Goal: Information Seeking & Learning: Learn about a topic

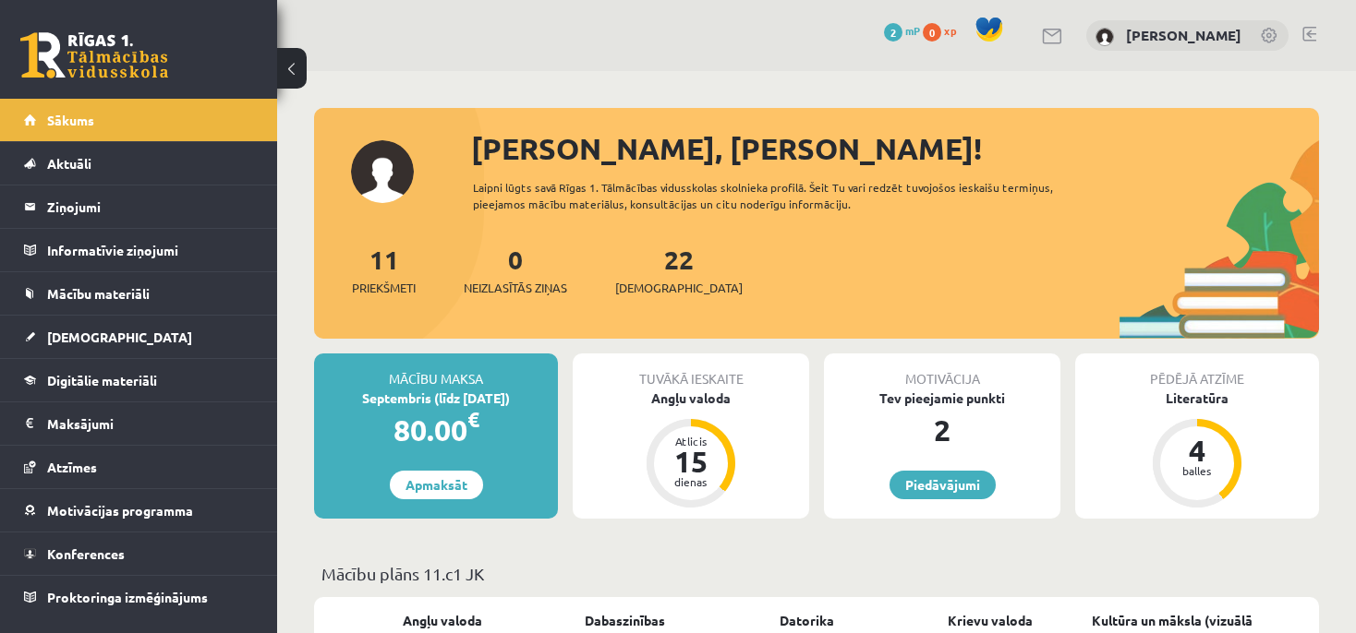
click at [1036, 374] on div "Motivācija" at bounding box center [942, 371] width 236 height 35
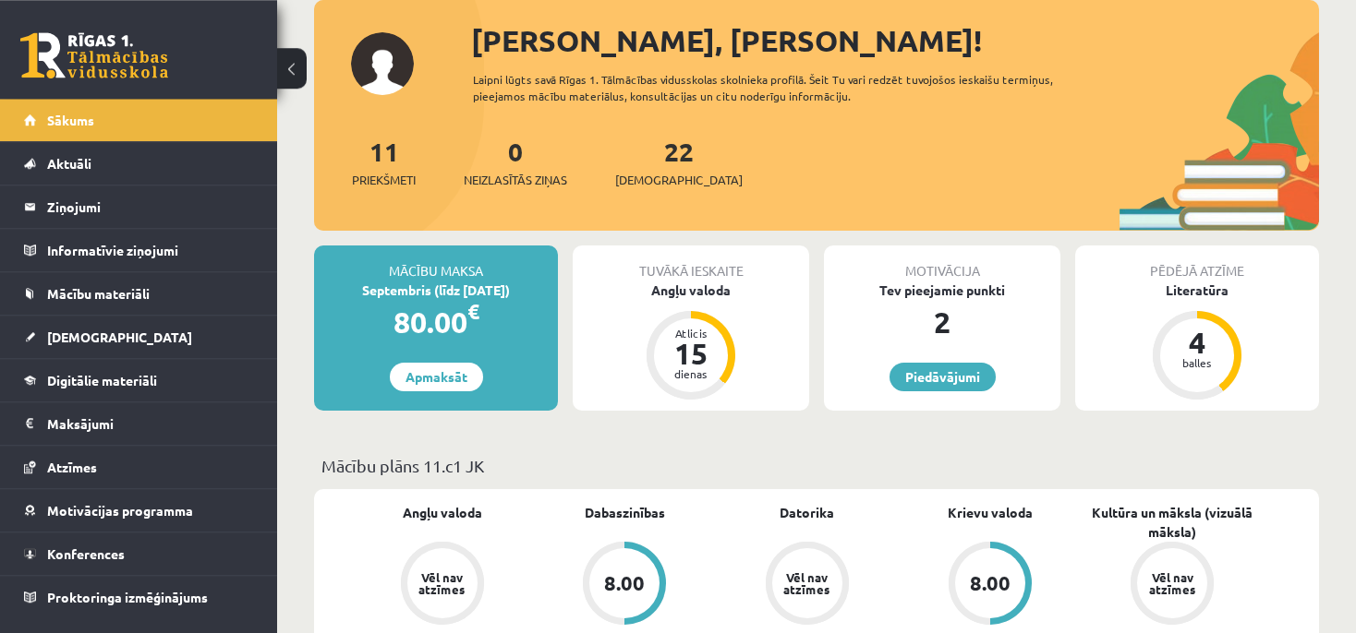
scroll to position [163, 0]
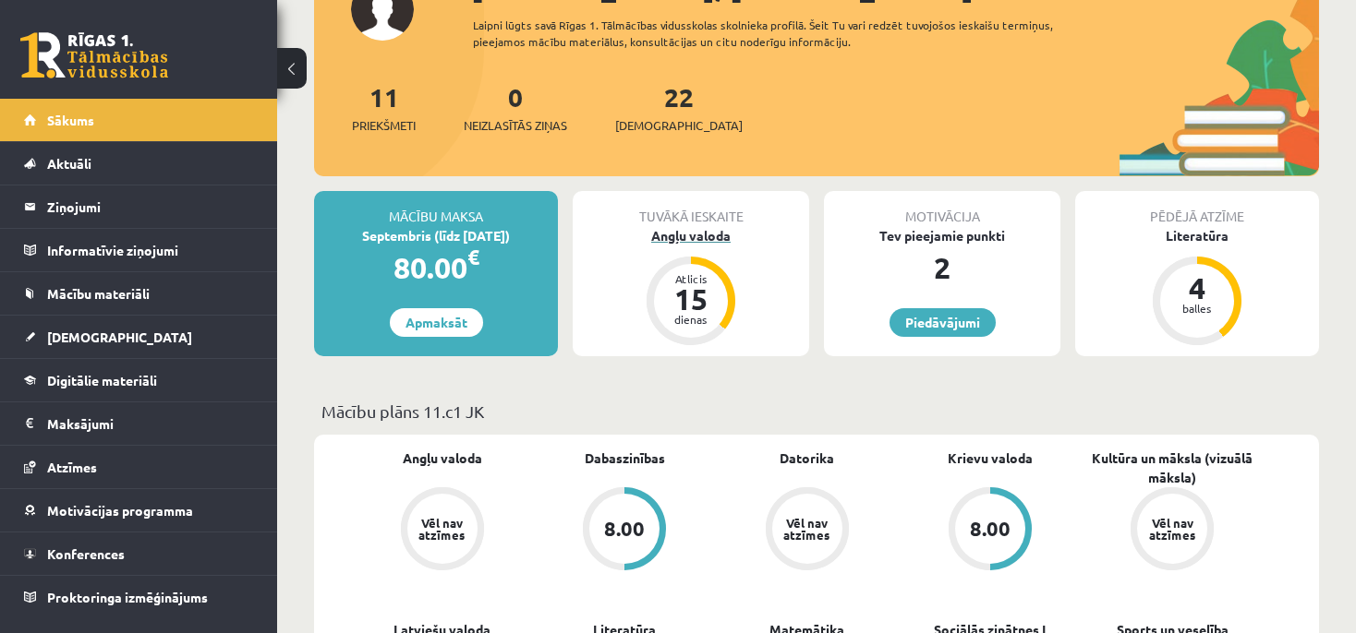
click at [724, 274] on div "Atlicis 15 dienas" at bounding box center [690, 301] width 89 height 89
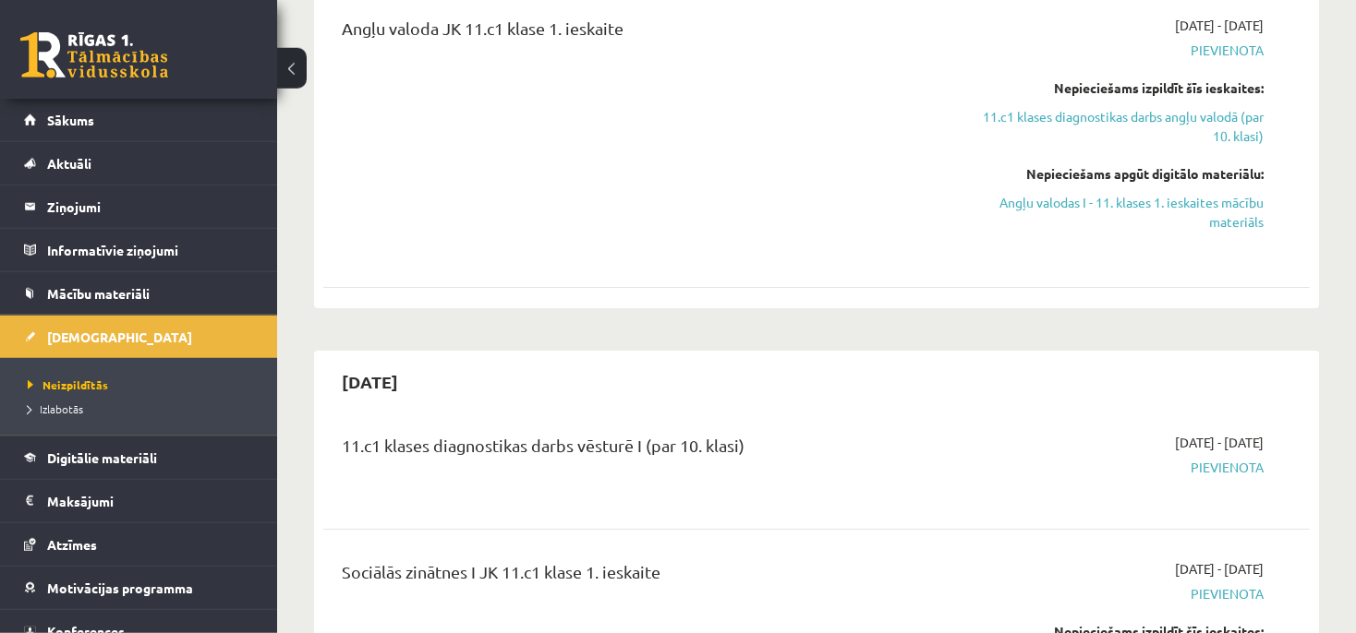
scroll to position [357, 0]
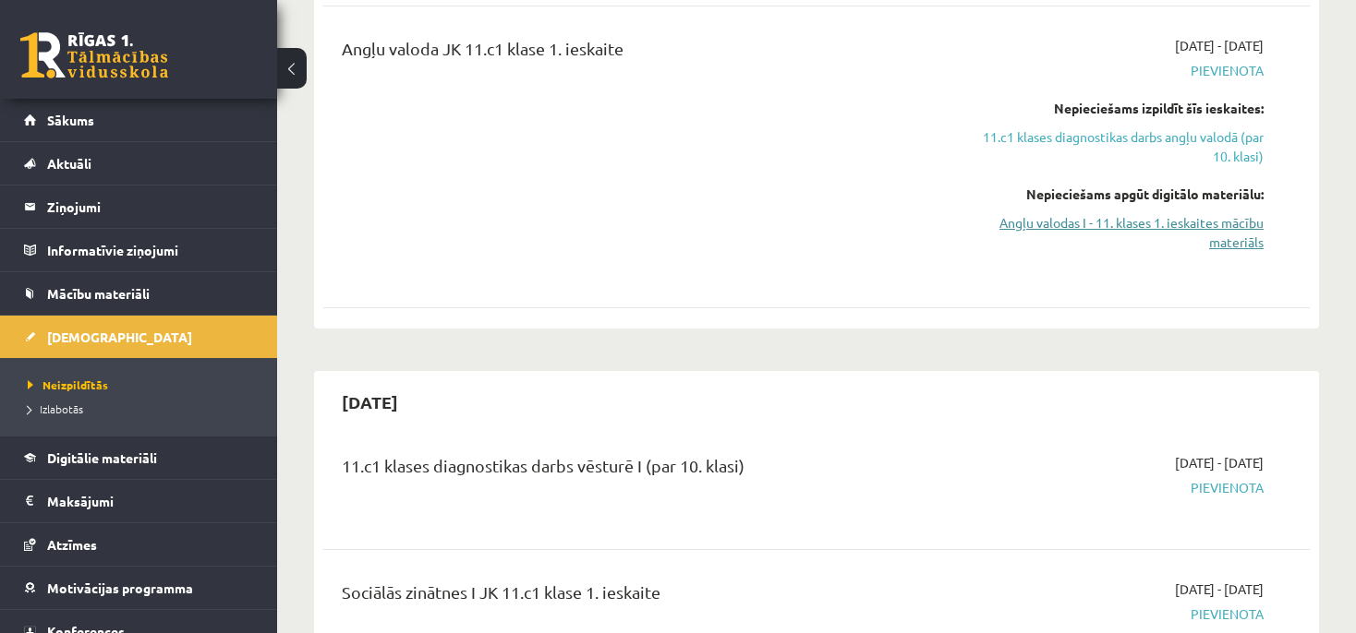
click at [1188, 229] on link "Angļu valodas I - 11. klases 1. ieskaites mācību materiāls" at bounding box center [1118, 232] width 289 height 39
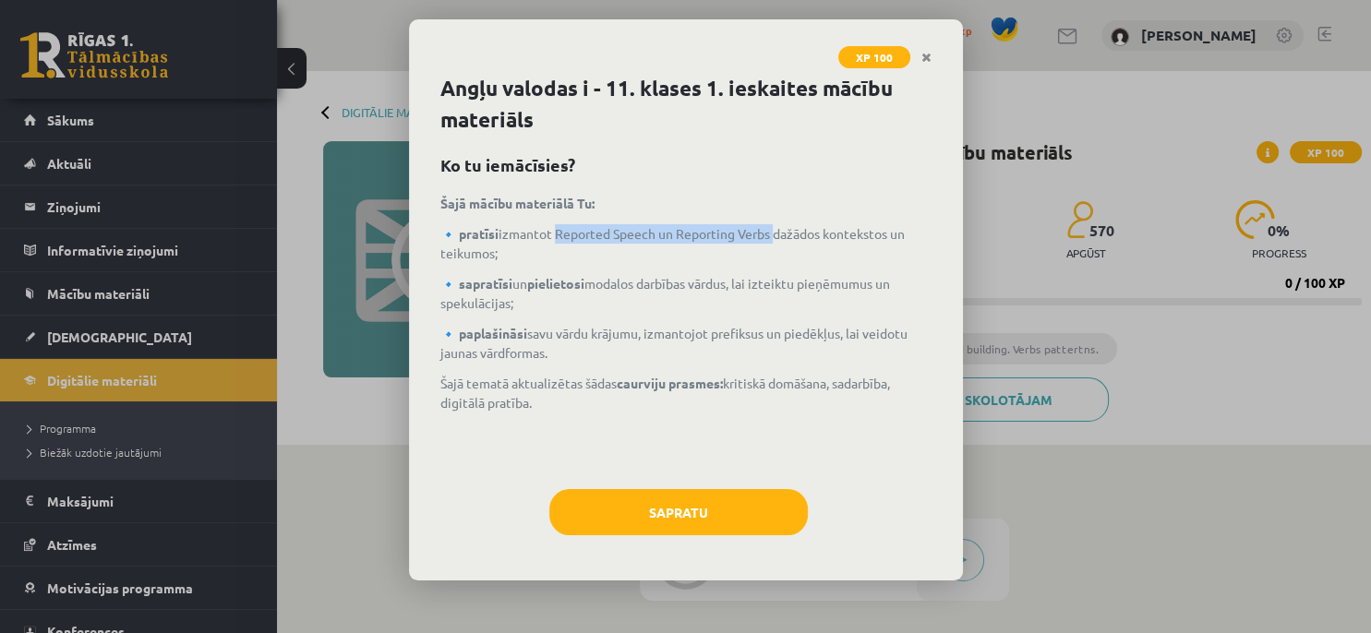
drag, startPoint x: 555, startPoint y: 232, endPoint x: 772, endPoint y: 233, distance: 217.0
click at [772, 233] on p "🔹 pratīsi izmantot Reported Speech un Reporting Verbs dažādos kontekstos un tei…" at bounding box center [685, 243] width 491 height 39
copy p "Reported Speech un Reporting Verbs"
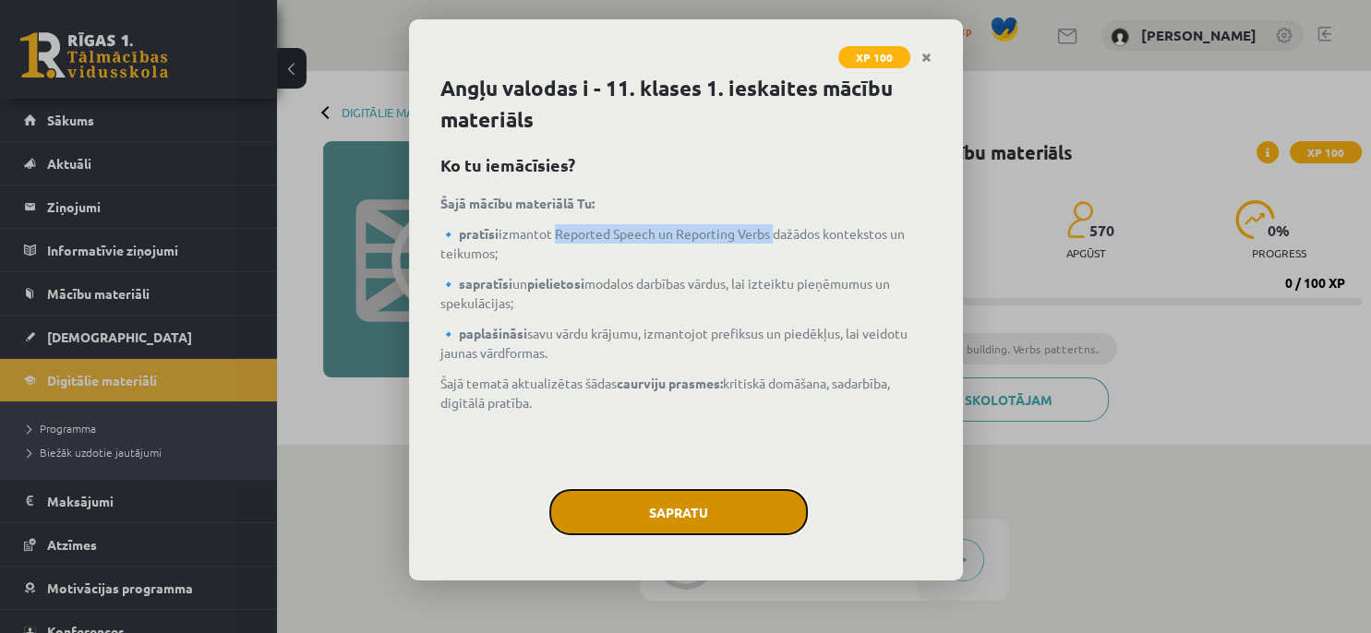
click at [733, 500] on button "Sapratu" at bounding box center [678, 512] width 259 height 46
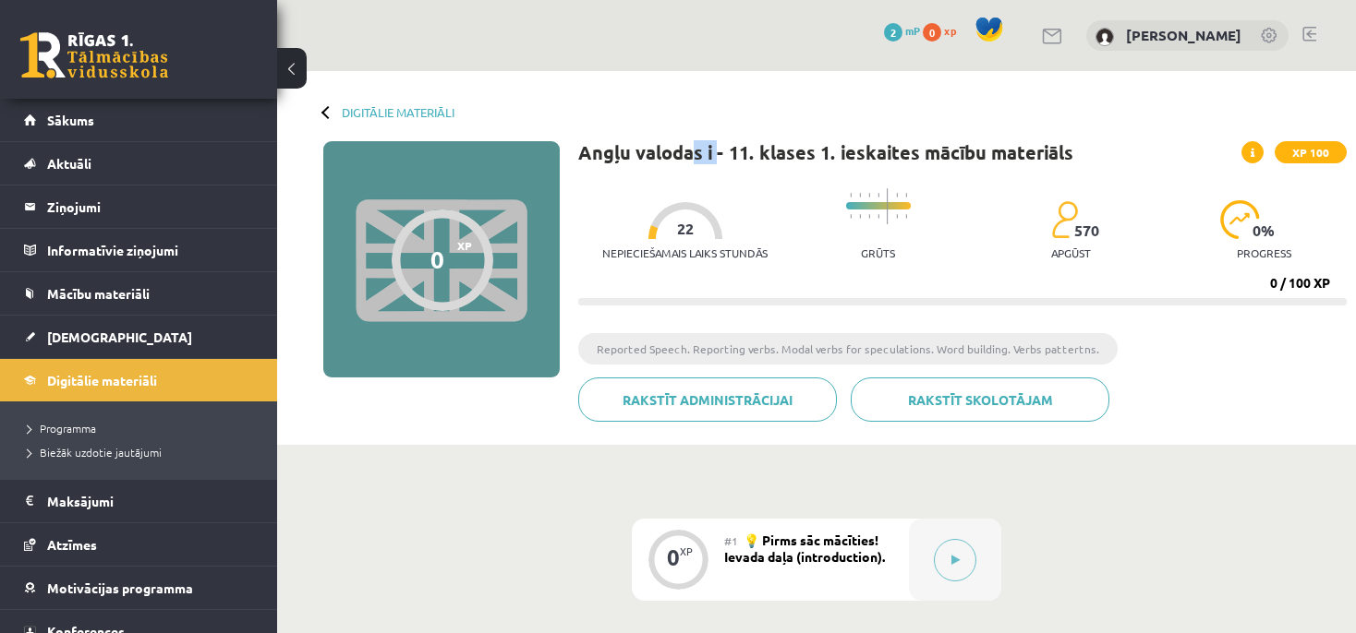
drag, startPoint x: 697, startPoint y: 159, endPoint x: 715, endPoint y: 164, distance: 18.4
click at [715, 164] on div "Angļu valodas i - 11. klases 1. ieskaites mācību materiāls XP 100 Nepieciešamai…" at bounding box center [962, 288] width 768 height 295
click at [774, 158] on h1 "Angļu valodas i - 11. klases 1. ieskaites mācību materiāls" at bounding box center [825, 152] width 495 height 22
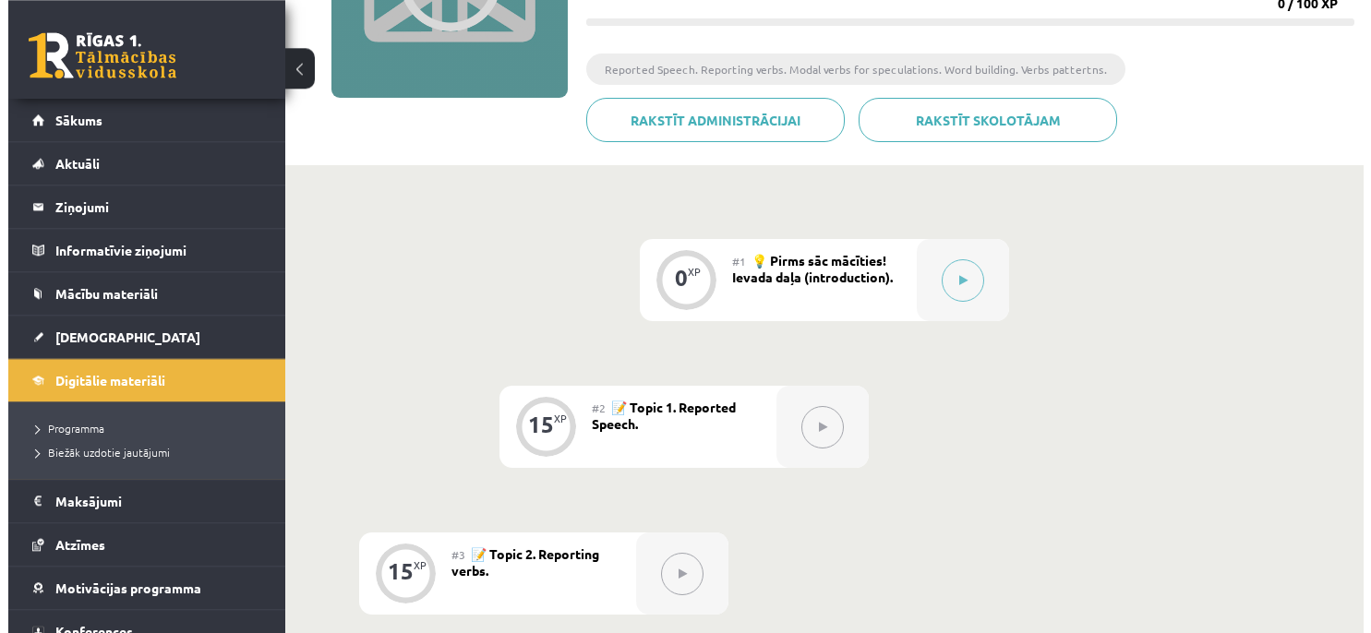
scroll to position [292, 0]
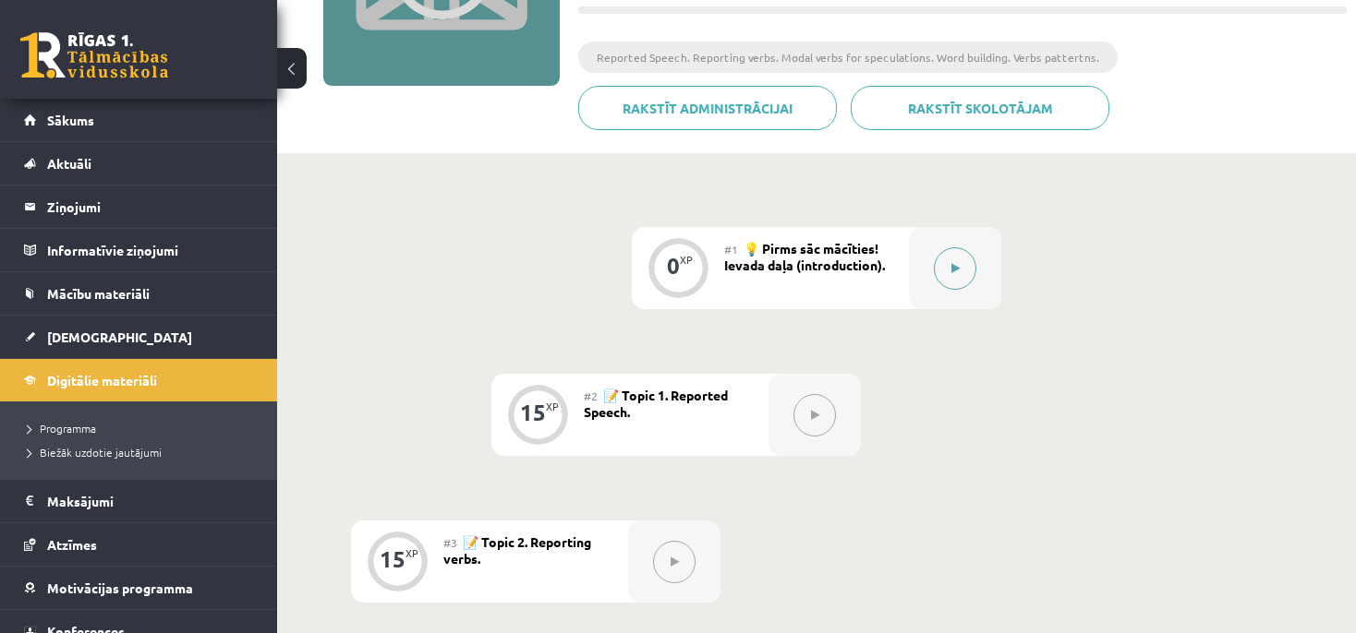
click at [947, 275] on button at bounding box center [955, 268] width 42 height 42
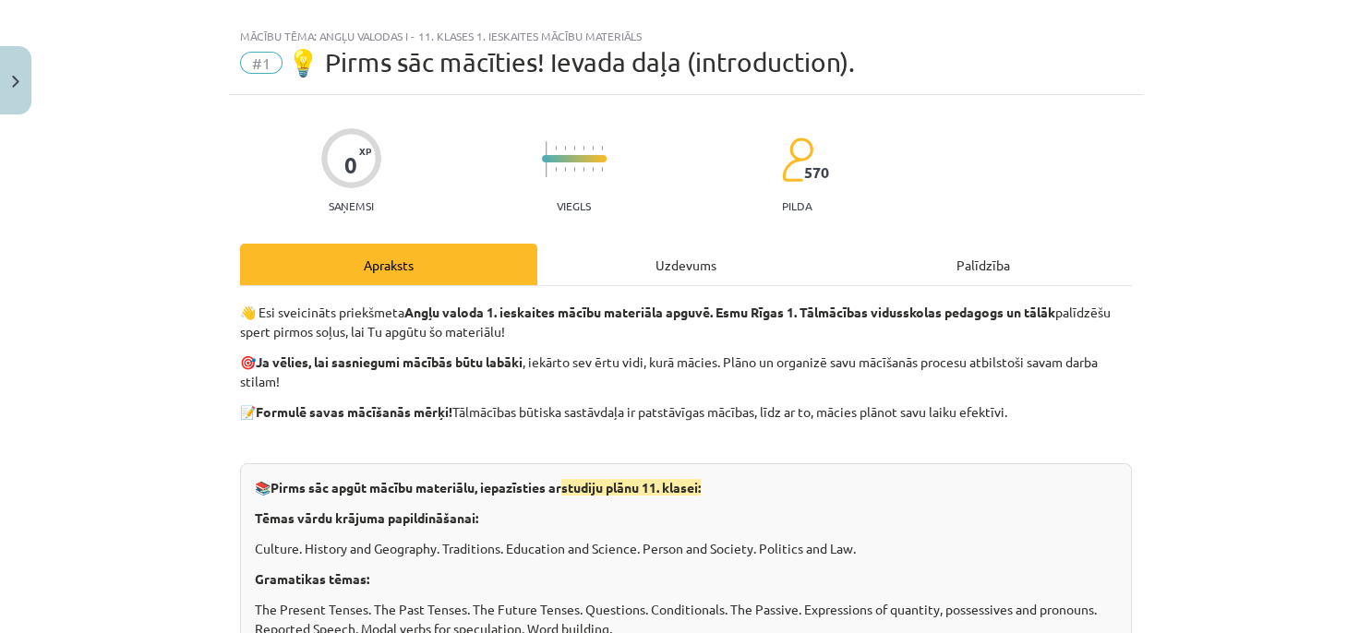
scroll to position [55, 0]
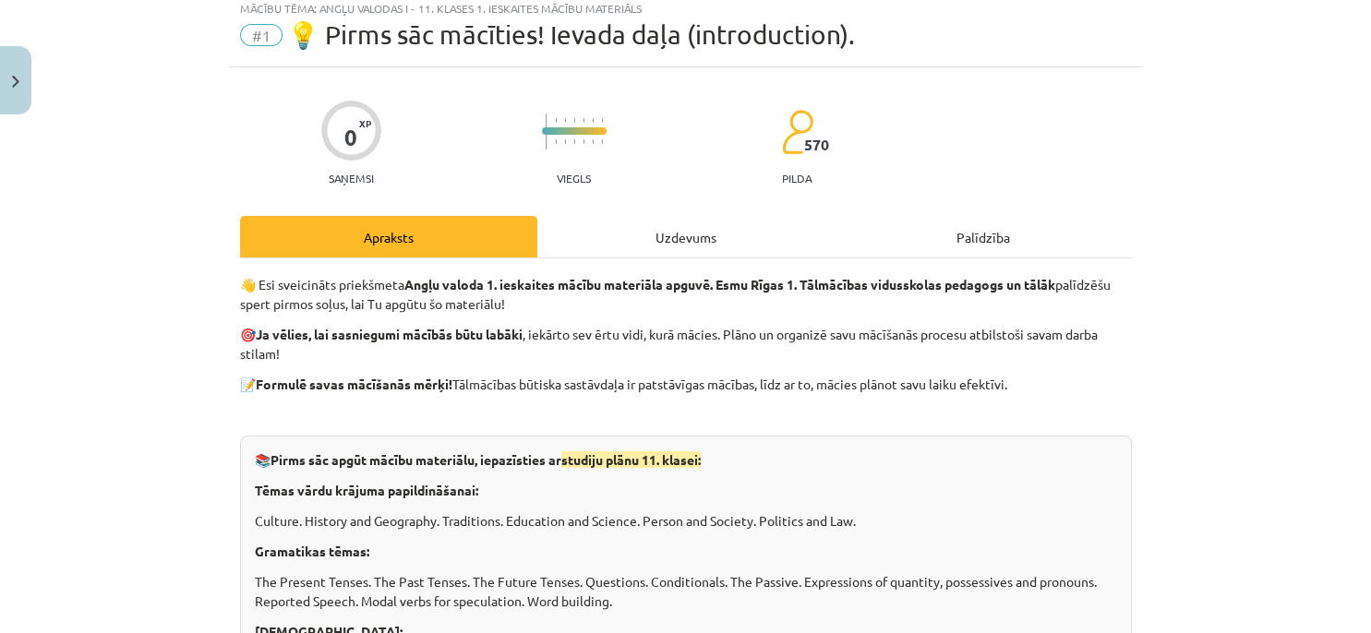
click at [664, 234] on div "Uzdevums" at bounding box center [685, 237] width 297 height 42
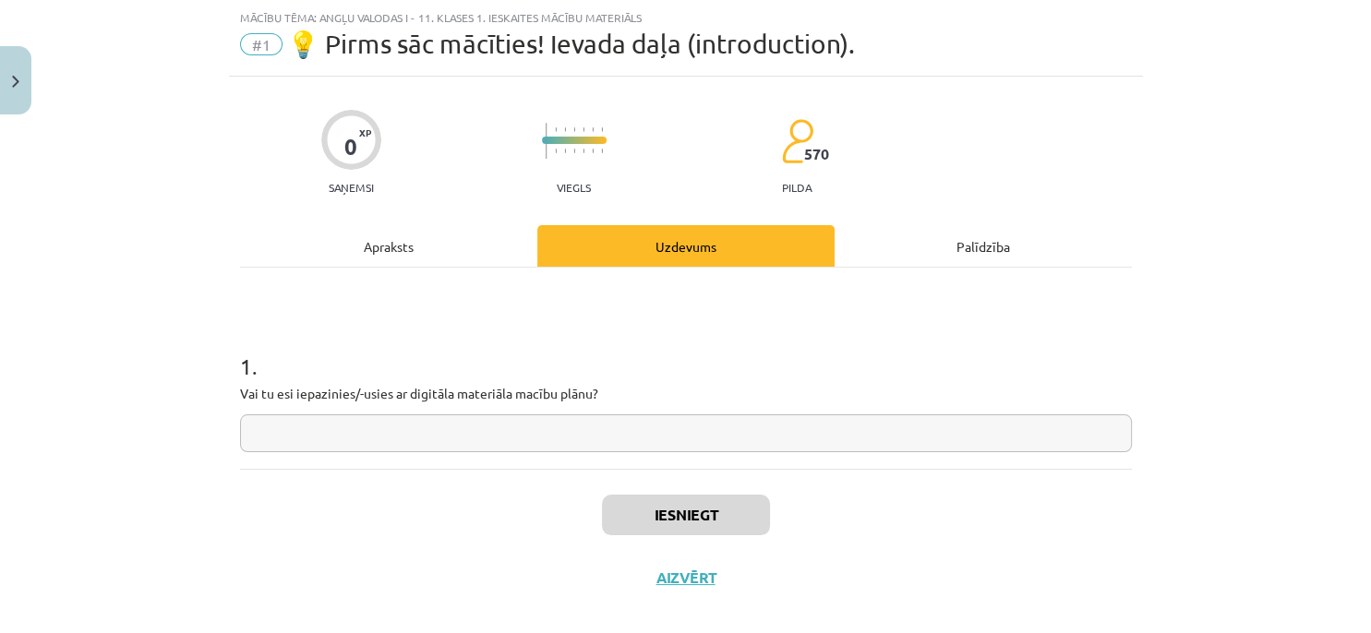
scroll to position [45, 0]
click at [948, 249] on div "Palīdzība" at bounding box center [983, 247] width 297 height 42
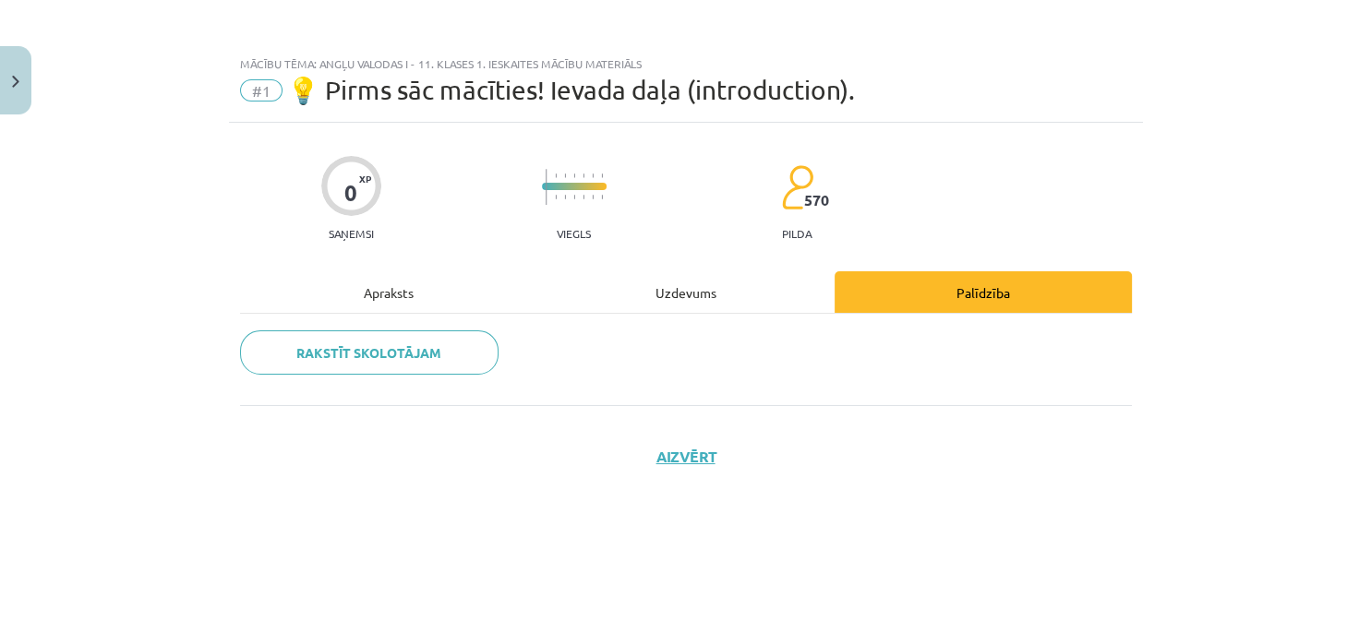
click at [423, 289] on div "Apraksts" at bounding box center [388, 292] width 297 height 42
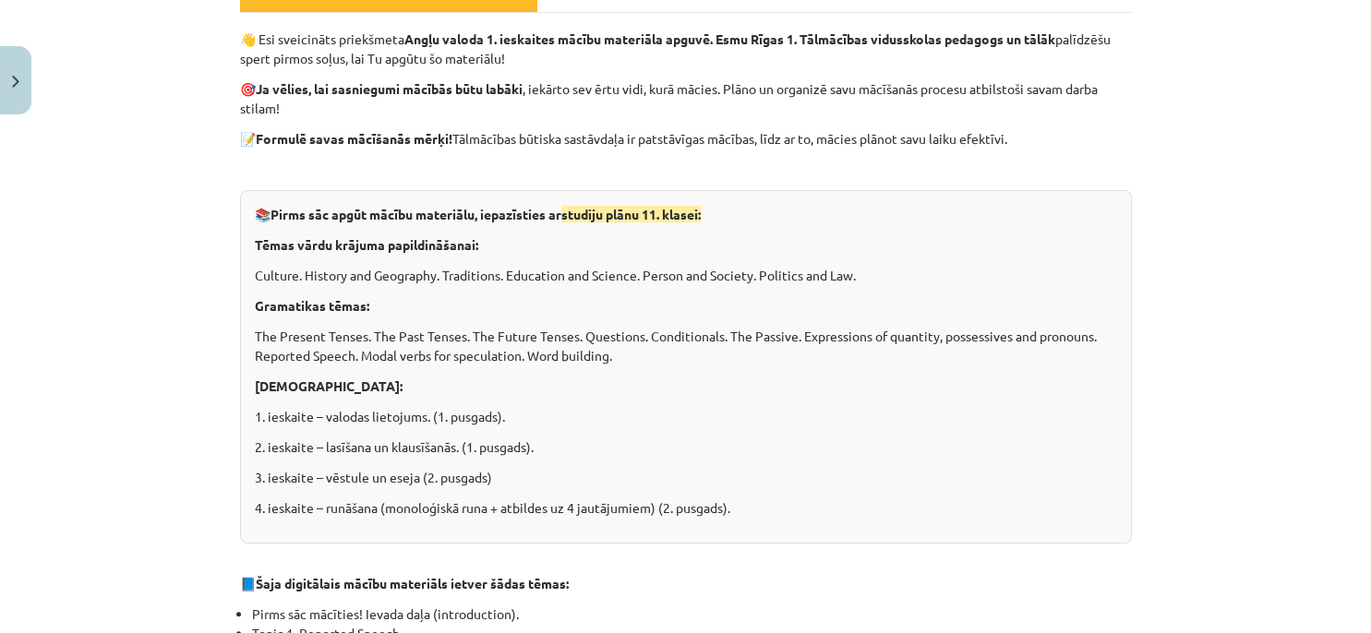
scroll to position [308, 0]
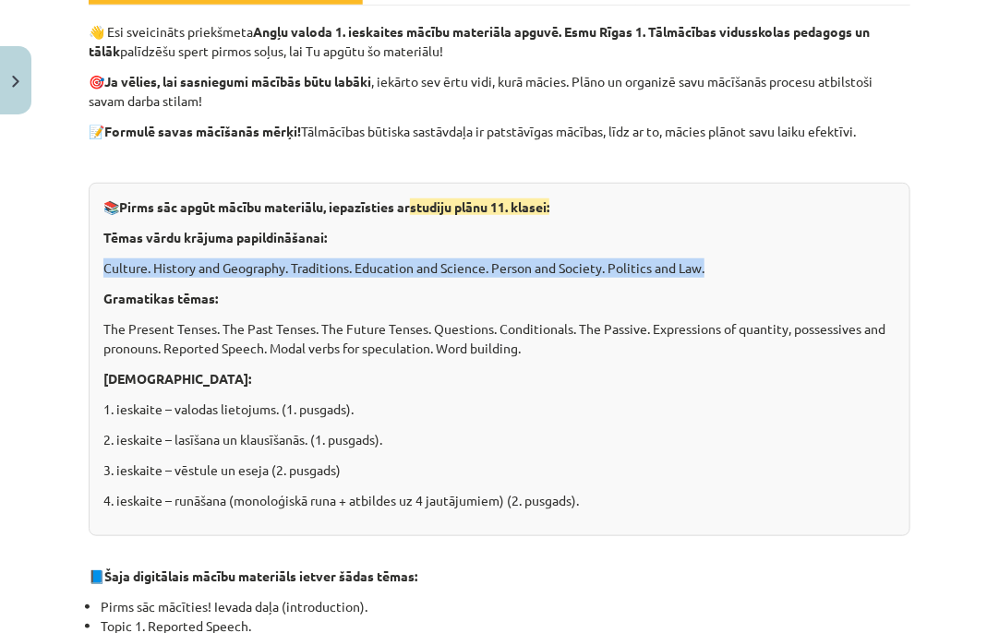
drag, startPoint x: 102, startPoint y: 269, endPoint x: 738, endPoint y: 267, distance: 636.2
click at [738, 267] on div "📚 Pirms sāc apgūt mācību materiālu, iepazīsties ar studiju plānu 11. klasei: Tē…" at bounding box center [500, 360] width 822 height 354
copy p "Culture. History and Geography. Traditions. Education and Science. Person and S…"
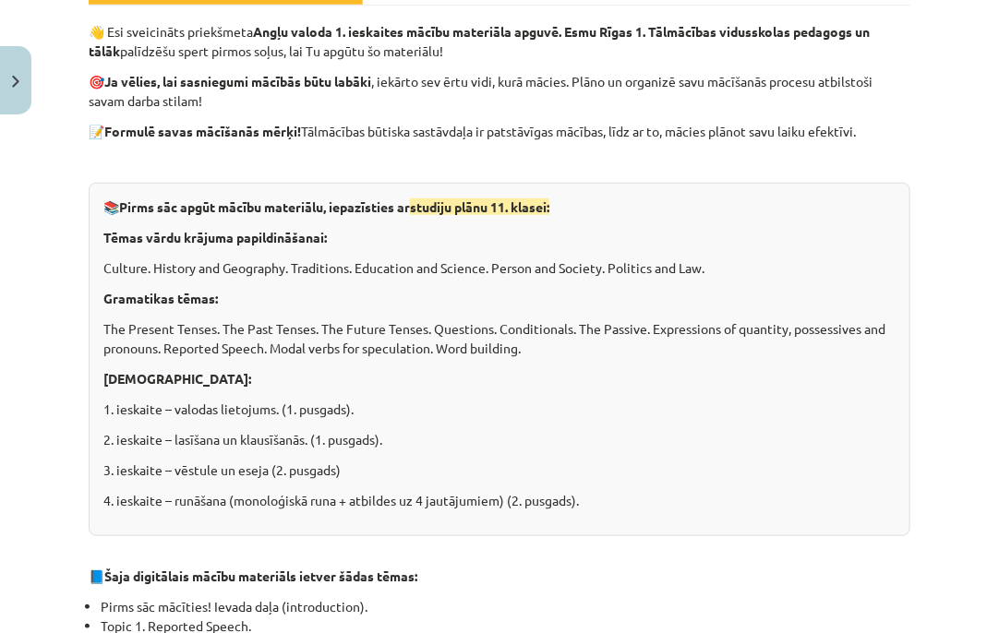
click at [286, 291] on p "Gramatikas tēmas:" at bounding box center [499, 298] width 792 height 19
click at [334, 266] on p "Culture. History and Geography. Traditions. Education and Science. Person and S…" at bounding box center [499, 268] width 792 height 19
click at [515, 421] on div "📚 Pirms sāc apgūt mācību materiālu, iepazīsties ar studiju plānu 11. klasei: Tē…" at bounding box center [500, 360] width 822 height 354
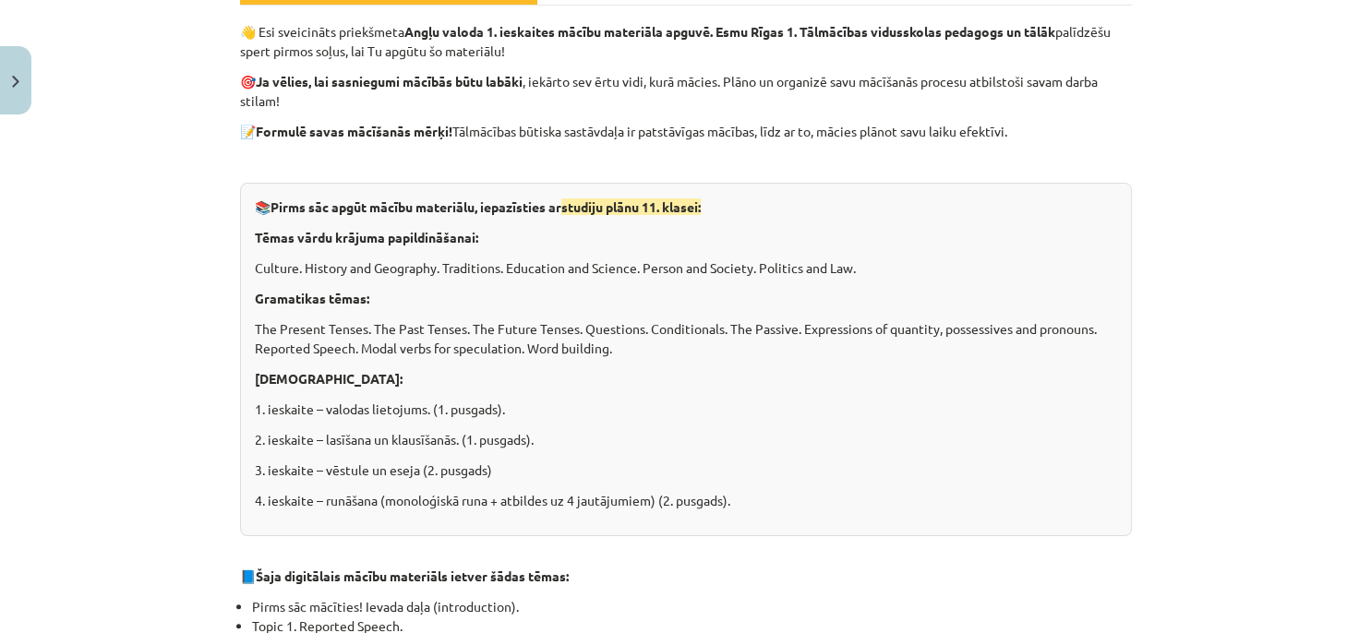
scroll to position [336, 0]
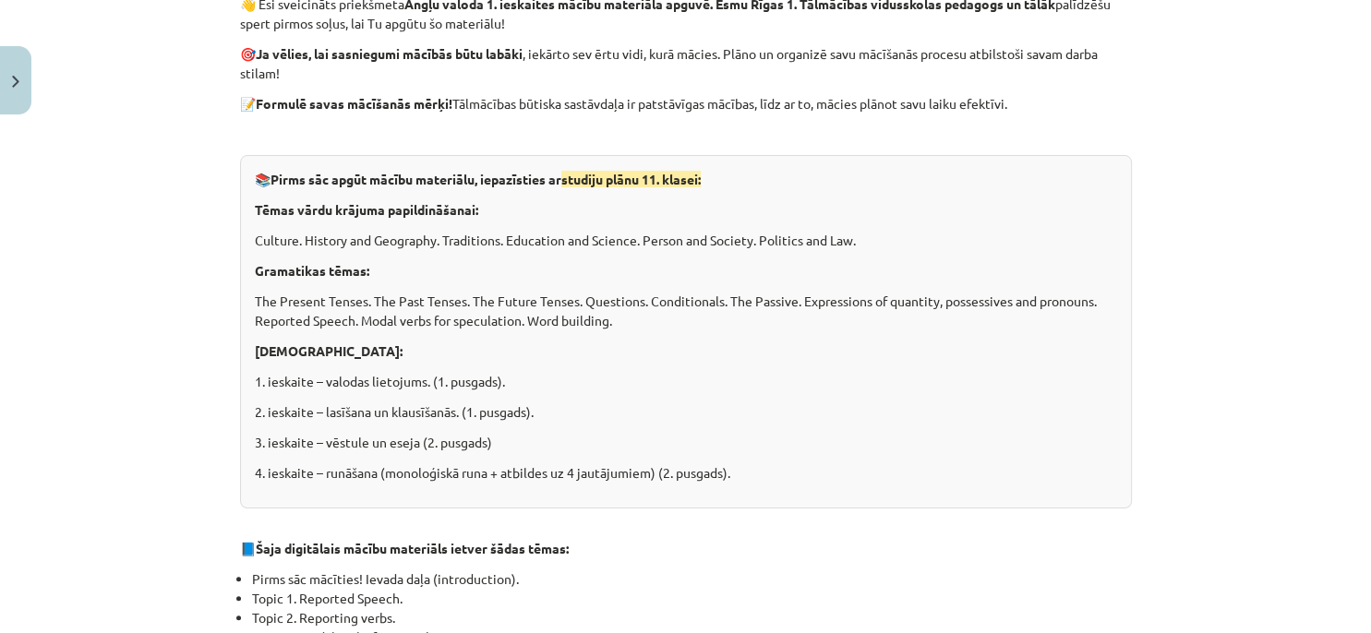
click at [703, 340] on div "📚 Pirms sāc apgūt mācību materiālu, iepazīsties ar studiju plānu 11. klasei: Tē…" at bounding box center [686, 332] width 892 height 354
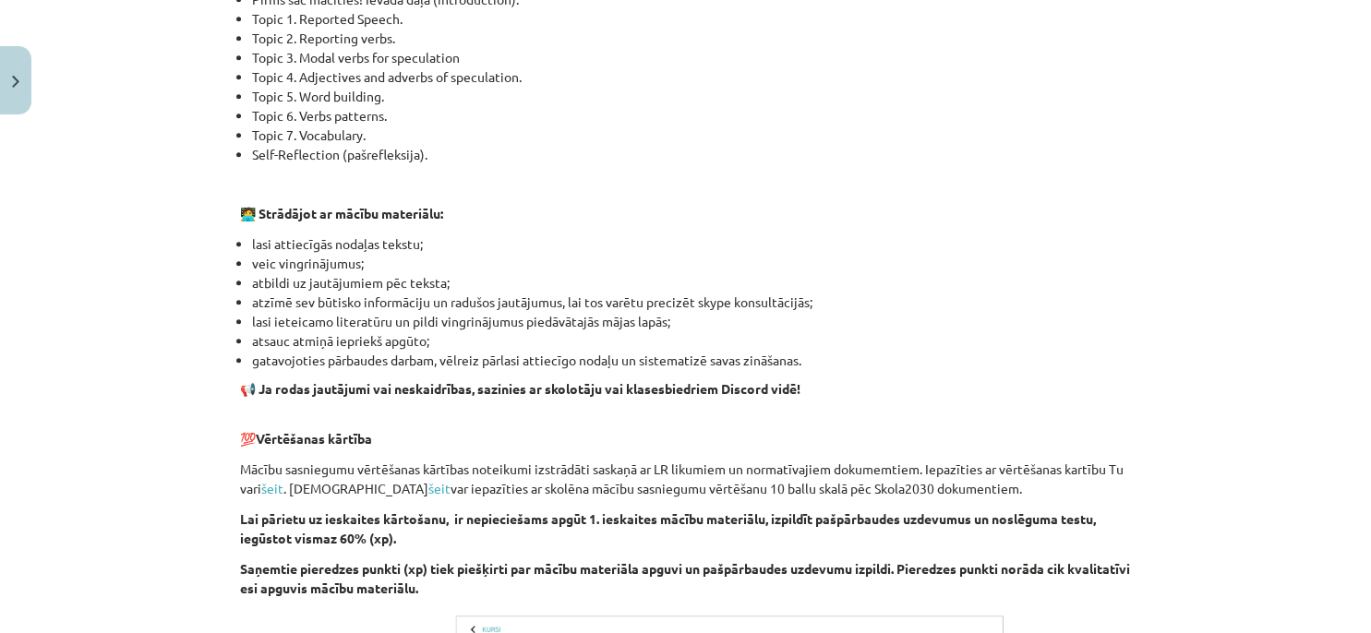
scroll to position [926, 0]
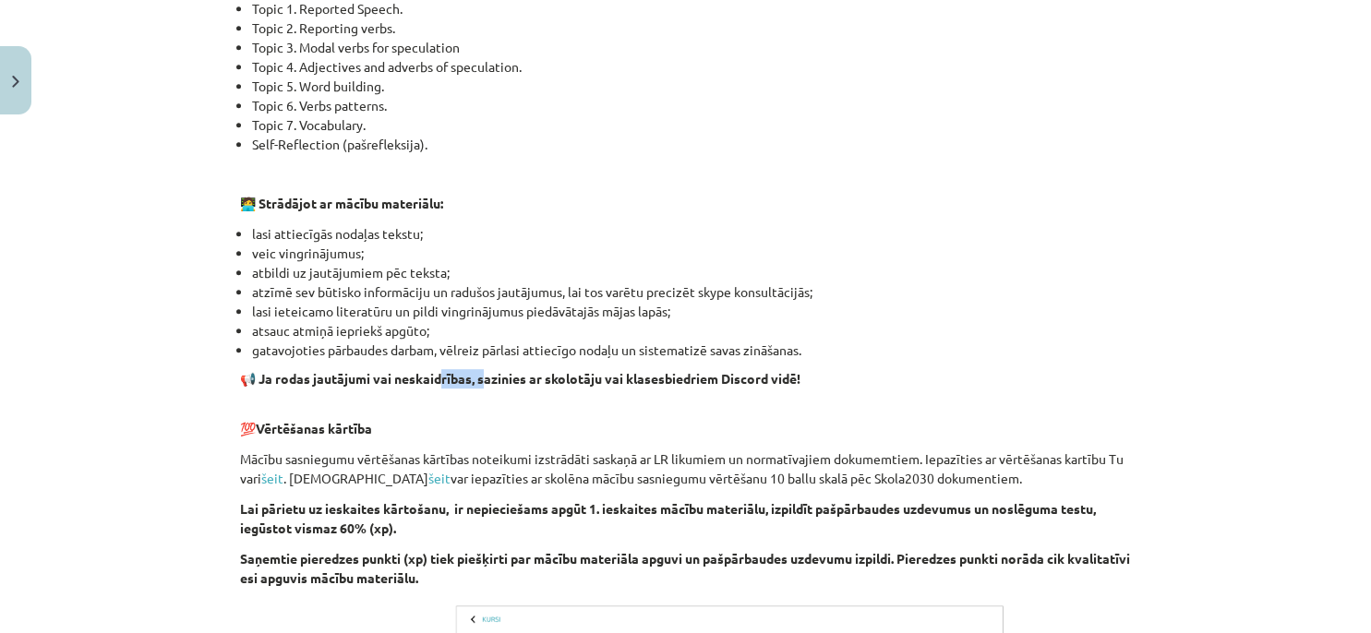
drag, startPoint x: 478, startPoint y: 381, endPoint x: 438, endPoint y: 379, distance: 40.7
click at [438, 379] on strong "📢 Ja rodas jautājumi vai neskaidrības, sazinies ar skolotāju vai klasesbiedriem…" at bounding box center [520, 378] width 561 height 17
click at [429, 382] on strong "📢 Ja rodas jautājumi vai neskaidrības, sazinies ar skolotāju vai klasesbiedriem…" at bounding box center [520, 378] width 561 height 17
click at [461, 372] on strong "📢 Ja rodas jautājumi vai neskaidrības, sazinies ar skolotāju vai klasesbiedriem…" at bounding box center [520, 378] width 561 height 17
drag, startPoint x: 498, startPoint y: 288, endPoint x: 537, endPoint y: 292, distance: 39.9
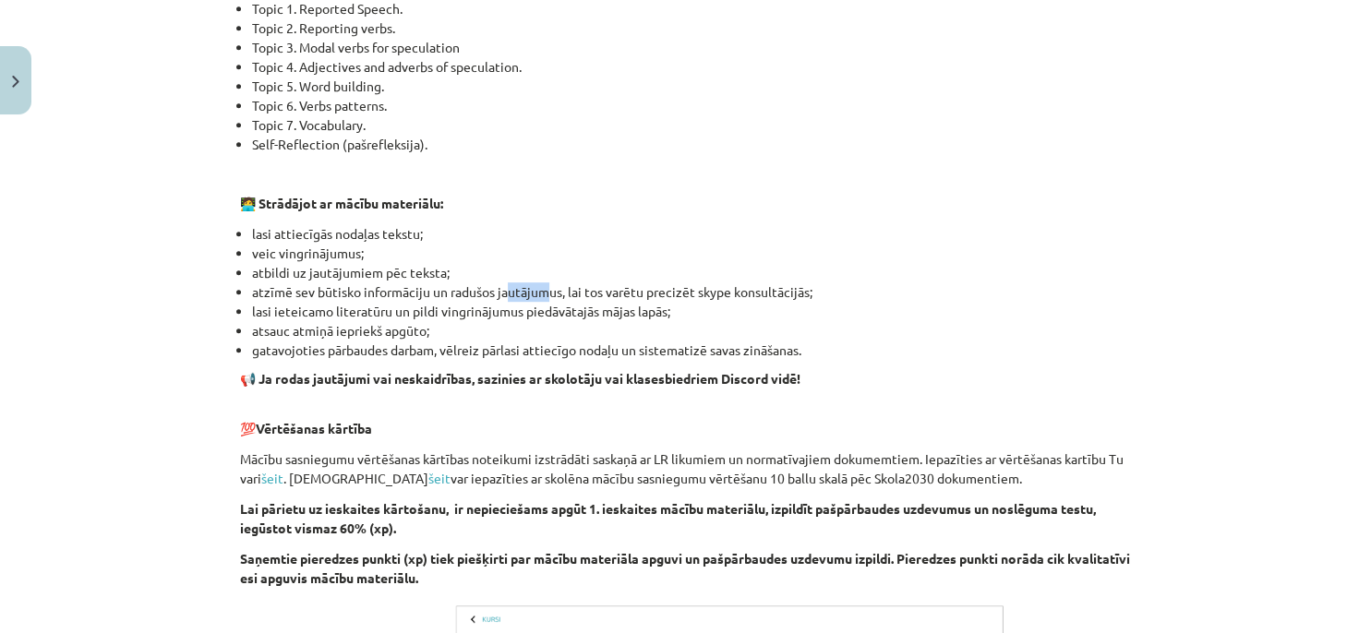
click at [537, 292] on li "atzīmē sev būtisko informāciju un radušos jautājumus, lai tos varētu precizēt s…" at bounding box center [692, 292] width 880 height 19
click at [538, 292] on li "atzīmē sev būtisko informāciju un radušos jautājumus, lai tos varētu precizēt s…" at bounding box center [692, 292] width 880 height 19
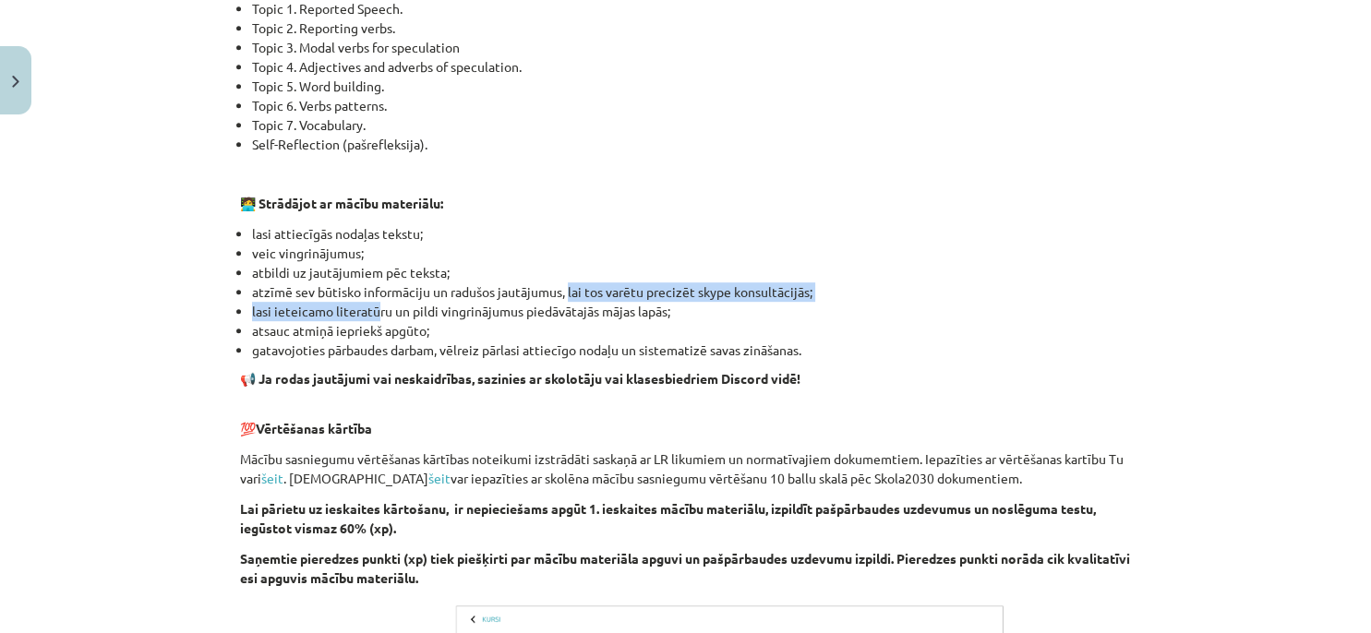
drag, startPoint x: 525, startPoint y: 283, endPoint x: 365, endPoint y: 304, distance: 161.0
click at [366, 304] on ul "lasi attiecīgās nodaļas tekstu; veic vingrinājumus; atbildi uz jautājumiem pēc …" at bounding box center [686, 292] width 892 height 136
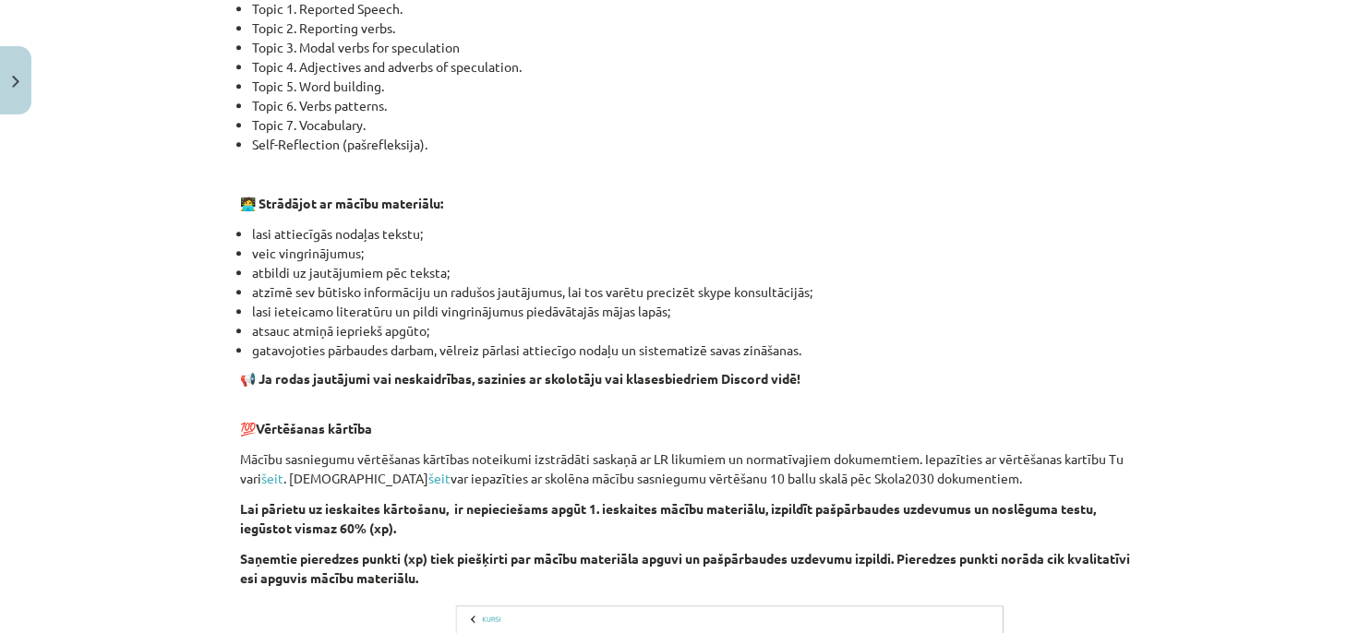
click at [376, 293] on li "atzīmē sev būtisko informāciju un radušos jautājumus, lai tos varētu precizēt s…" at bounding box center [692, 292] width 880 height 19
drag, startPoint x: 400, startPoint y: 291, endPoint x: 449, endPoint y: 291, distance: 48.9
click at [449, 291] on li "atzīmē sev būtisko informāciju un radušos jautājumus, lai tos varētu precizēt s…" at bounding box center [692, 292] width 880 height 19
drag, startPoint x: 246, startPoint y: 297, endPoint x: 442, endPoint y: 279, distance: 197.6
click at [442, 279] on ul "lasi attiecīgās nodaļas tekstu; veic vingrinājumus; atbildi uz jautājumiem pēc …" at bounding box center [686, 292] width 892 height 136
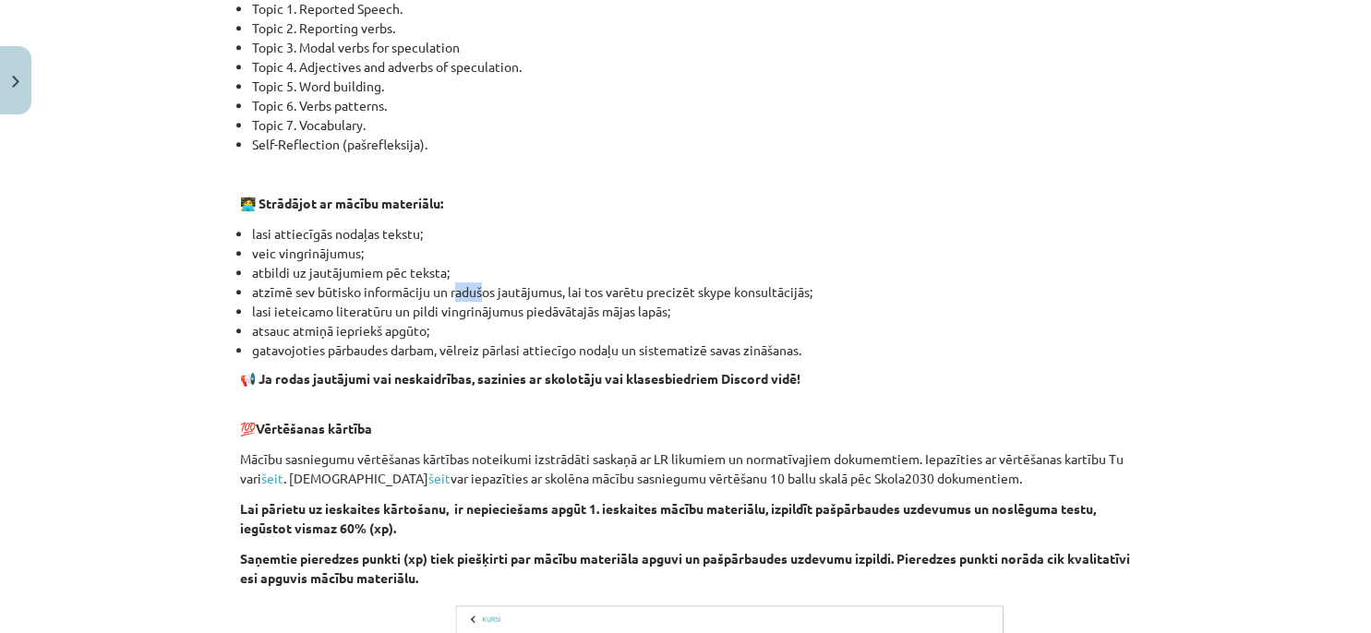
drag, startPoint x: 449, startPoint y: 283, endPoint x: 476, endPoint y: 284, distance: 27.7
click at [476, 284] on li "atzīmē sev būtisko informāciju un radušos jautājumus, lai tos varētu precizēt s…" at bounding box center [692, 292] width 880 height 19
click at [536, 289] on li "atzīmē sev būtisko informāciju un radušos jautājumus, lai tos varētu precizēt s…" at bounding box center [692, 292] width 880 height 19
drag, startPoint x: 570, startPoint y: 294, endPoint x: 600, endPoint y: 288, distance: 31.0
click at [600, 288] on li "atzīmē sev būtisko informāciju un radušos jautājumus, lai tos varētu precizēt s…" at bounding box center [692, 292] width 880 height 19
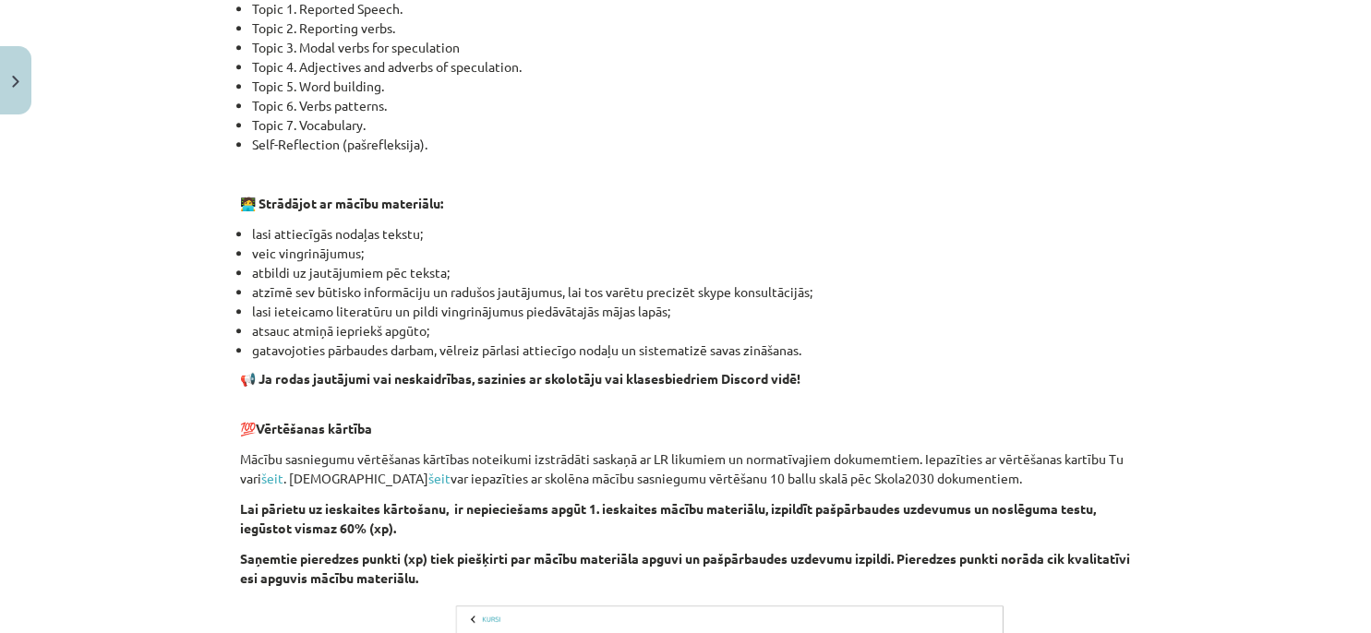
click at [644, 284] on li "atzīmē sev būtisko informāciju un radušos jautājumus, lai tos varētu precizēt s…" at bounding box center [692, 292] width 880 height 19
drag, startPoint x: 656, startPoint y: 289, endPoint x: 686, endPoint y: 288, distance: 30.5
click at [685, 289] on li "atzīmē sev būtisko informāciju un radušos jautājumus, lai tos varētu precizēt s…" at bounding box center [692, 292] width 880 height 19
click at [266, 312] on li "lasi ieteicamo literatūru un pildi vingrinājumus piedāvātajās mājas lapās;" at bounding box center [692, 311] width 880 height 19
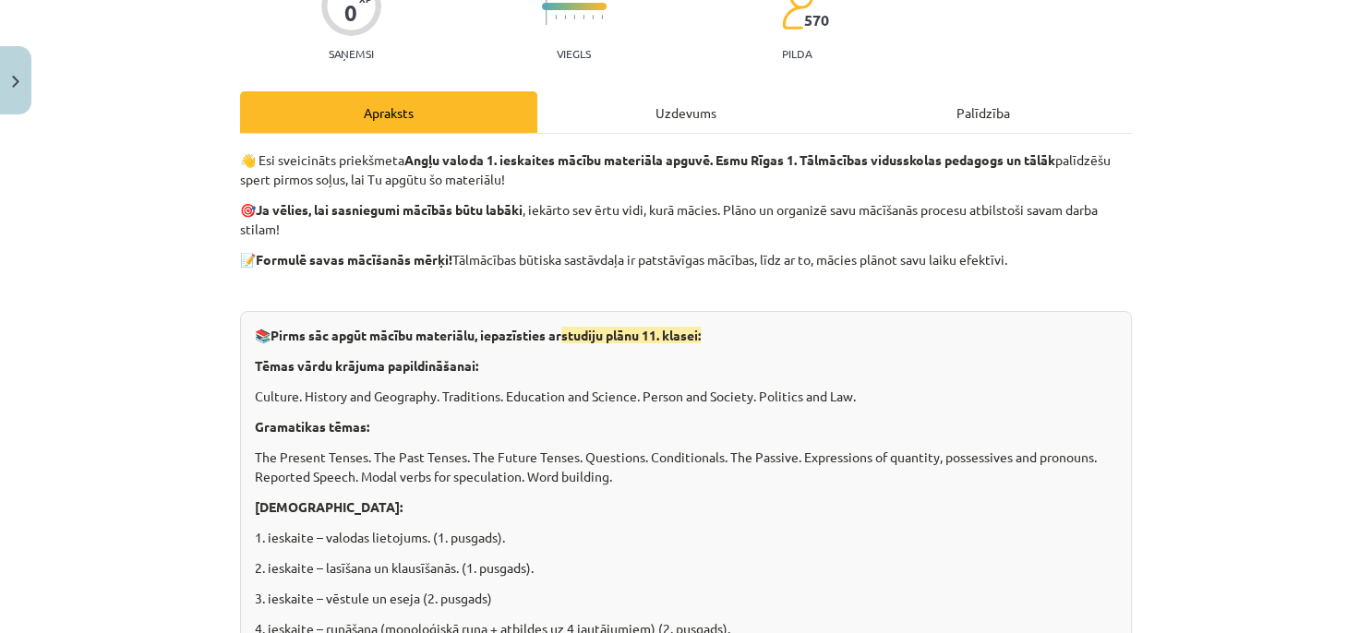
scroll to position [157, 0]
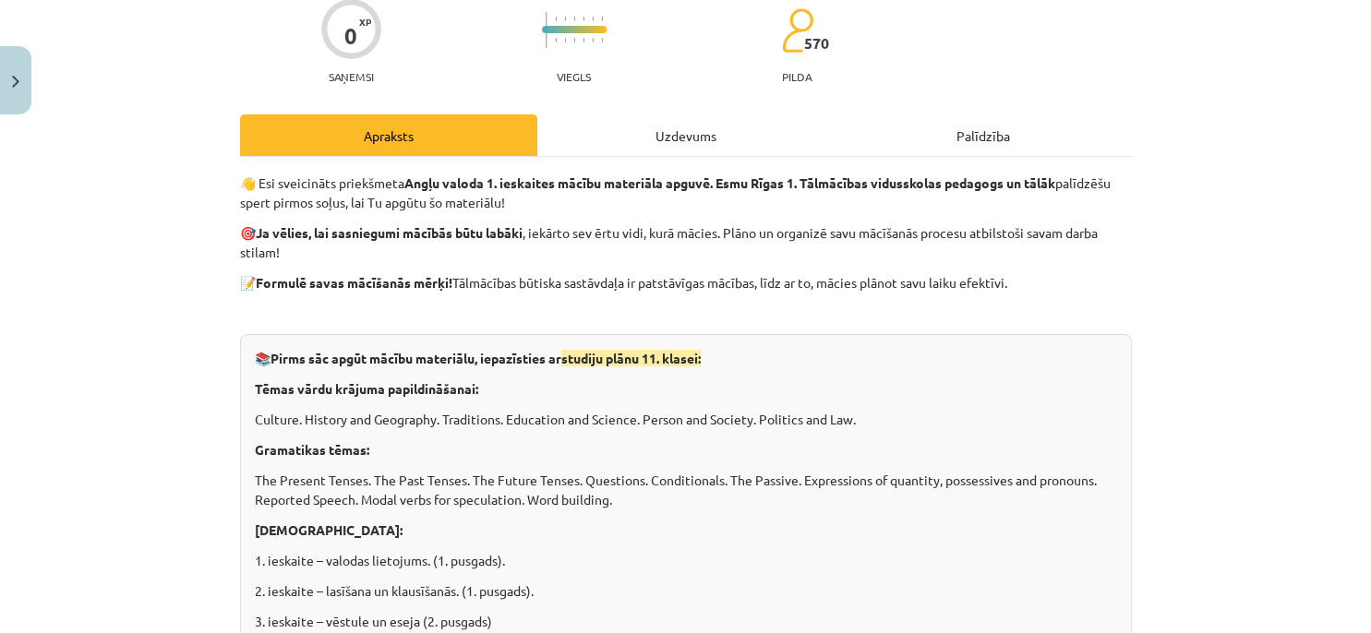
click at [693, 130] on div "Uzdevums" at bounding box center [685, 136] width 297 height 42
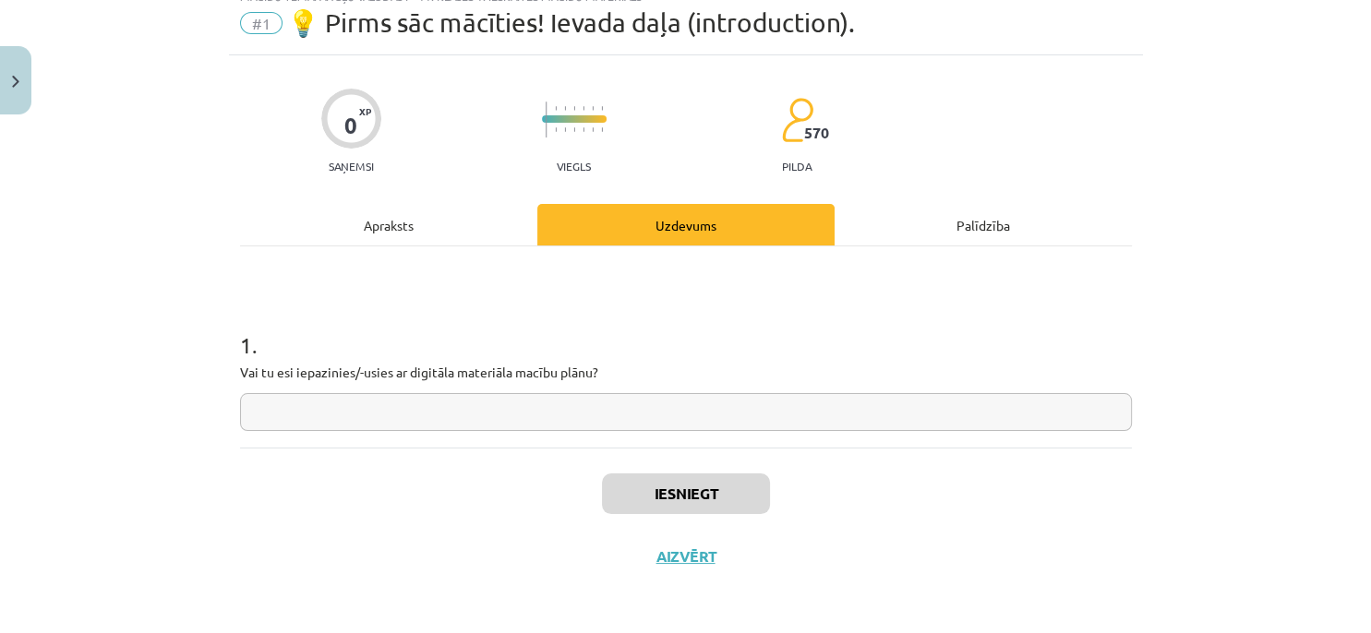
click at [449, 244] on div "Apraksts" at bounding box center [388, 225] width 297 height 42
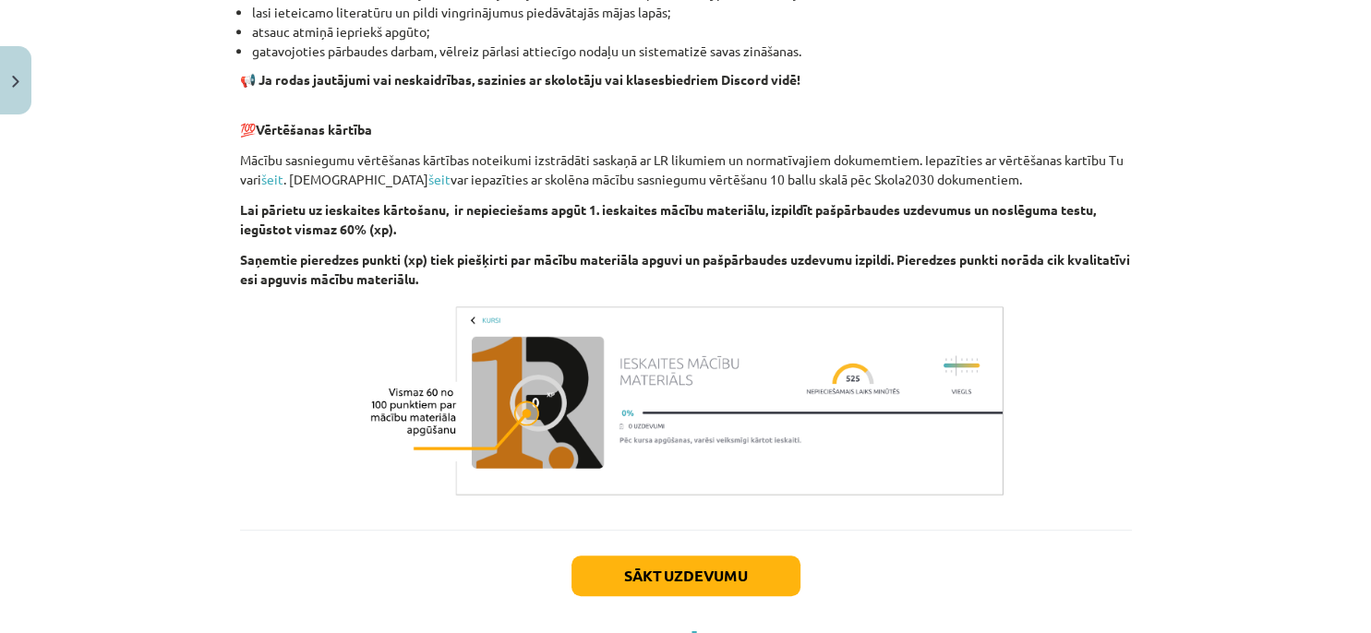
scroll to position [1308, 0]
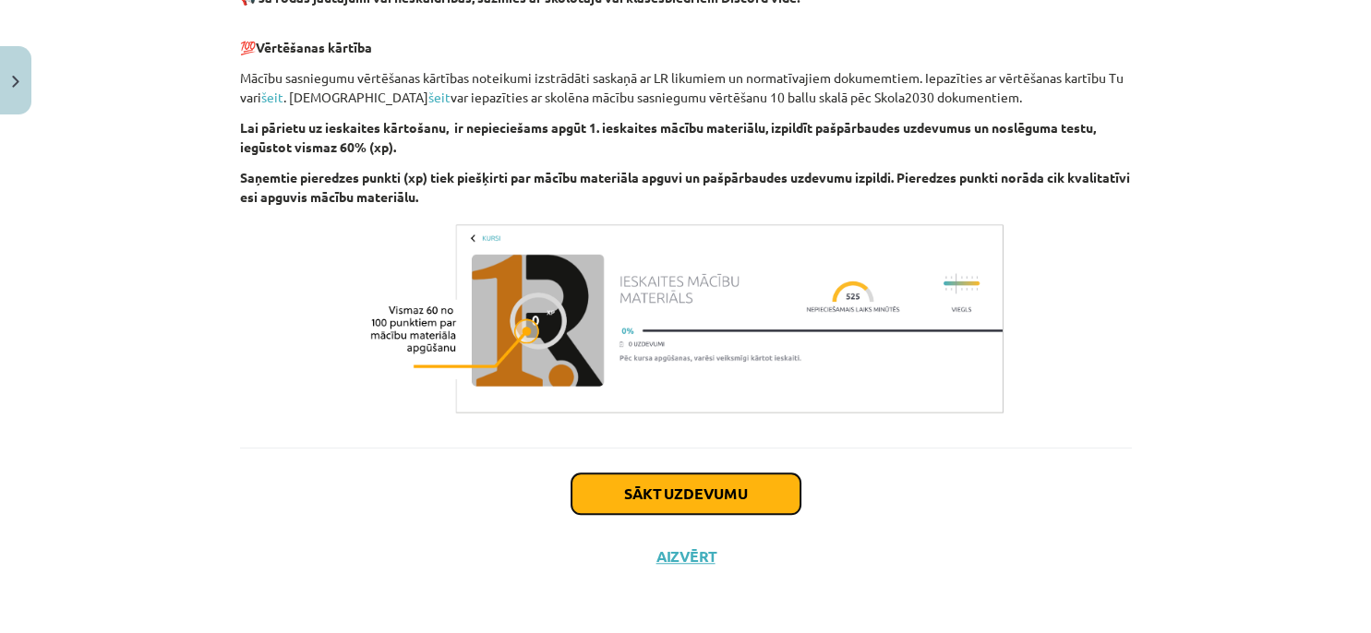
click at [652, 482] on button "Sākt uzdevumu" at bounding box center [686, 494] width 229 height 41
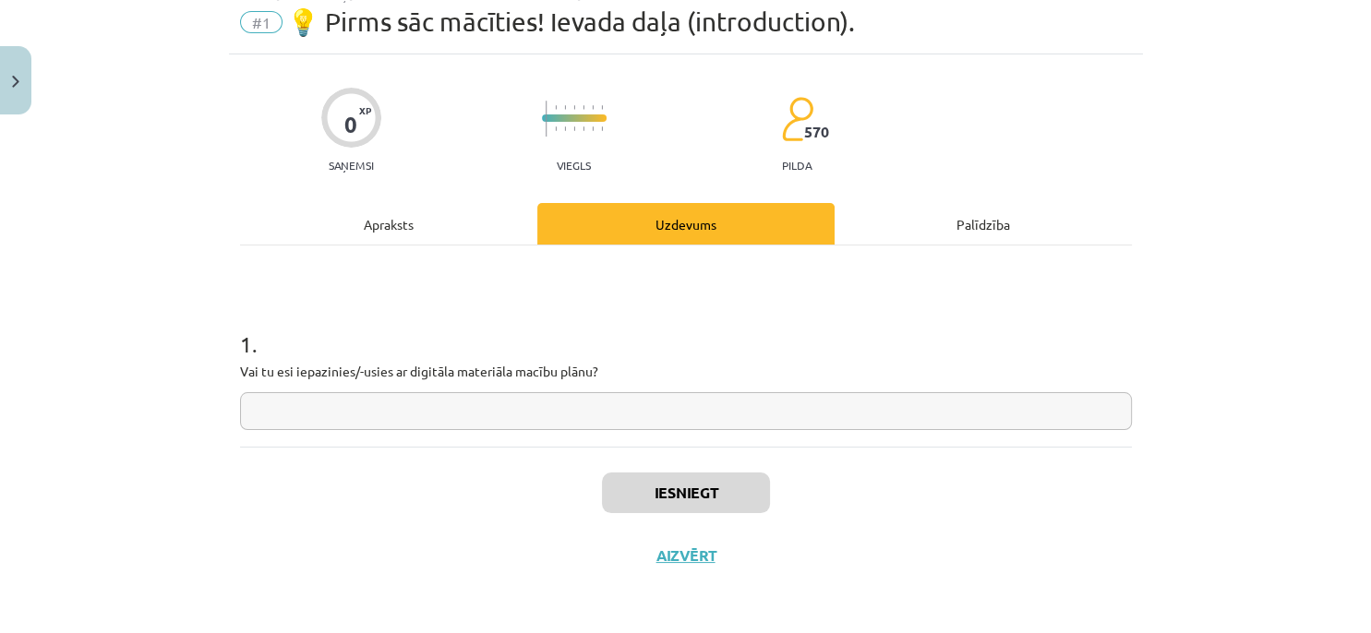
scroll to position [67, 0]
click at [530, 403] on input "text" at bounding box center [686, 412] width 892 height 38
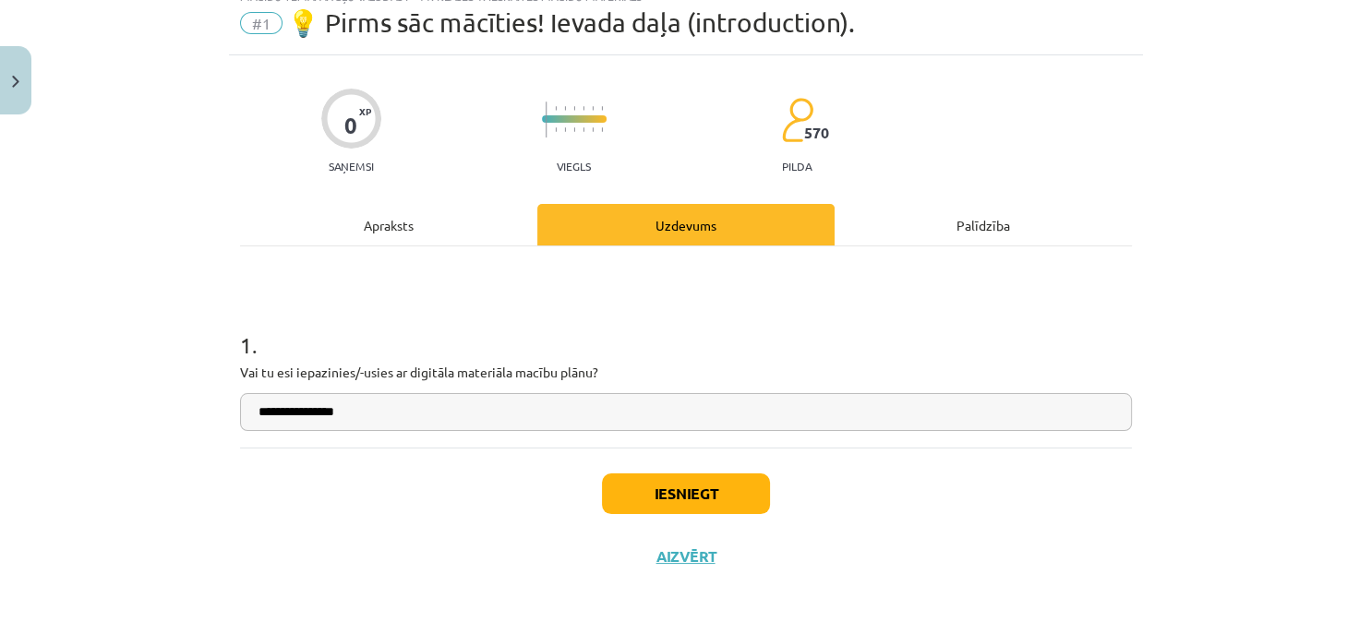
drag, startPoint x: 371, startPoint y: 416, endPoint x: 187, endPoint y: 427, distance: 185.0
click at [240, 427] on input "**********" at bounding box center [686, 412] width 892 height 38
click at [400, 416] on input "**********" at bounding box center [686, 412] width 892 height 38
drag, startPoint x: 371, startPoint y: 416, endPoint x: 261, endPoint y: 419, distance: 109.9
click at [261, 419] on input "**********" at bounding box center [686, 412] width 892 height 38
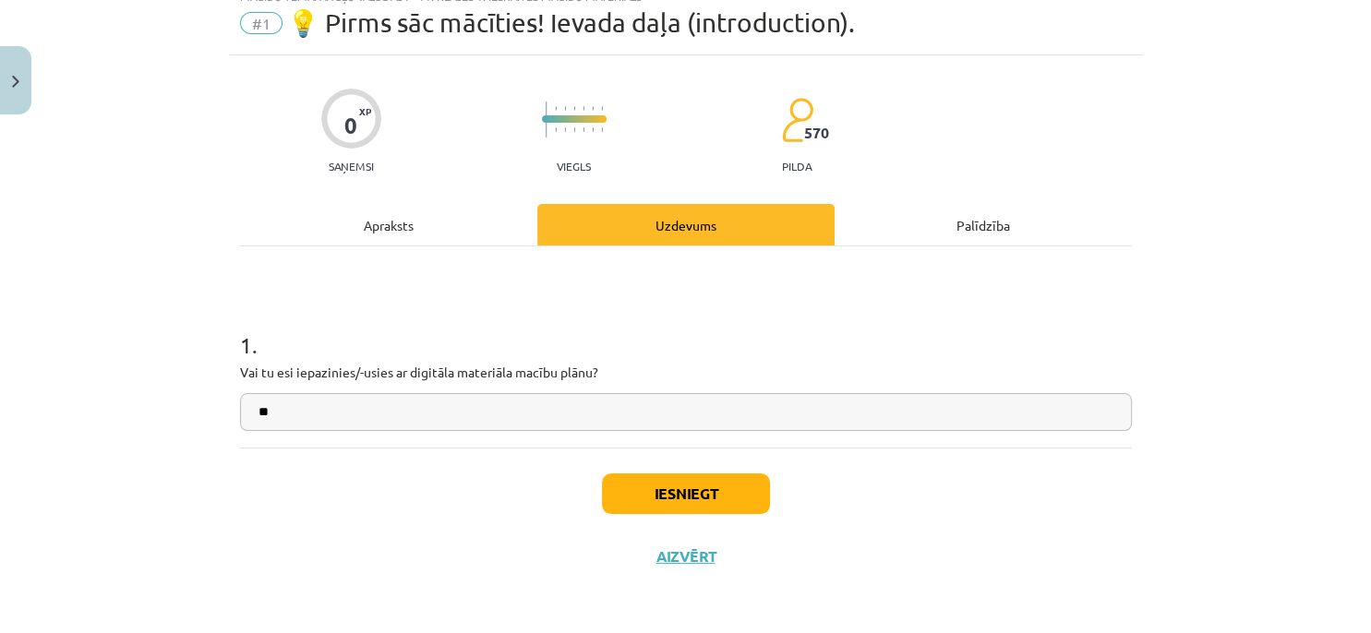
type input "**"
click at [745, 495] on button "Iesniegt" at bounding box center [686, 494] width 168 height 41
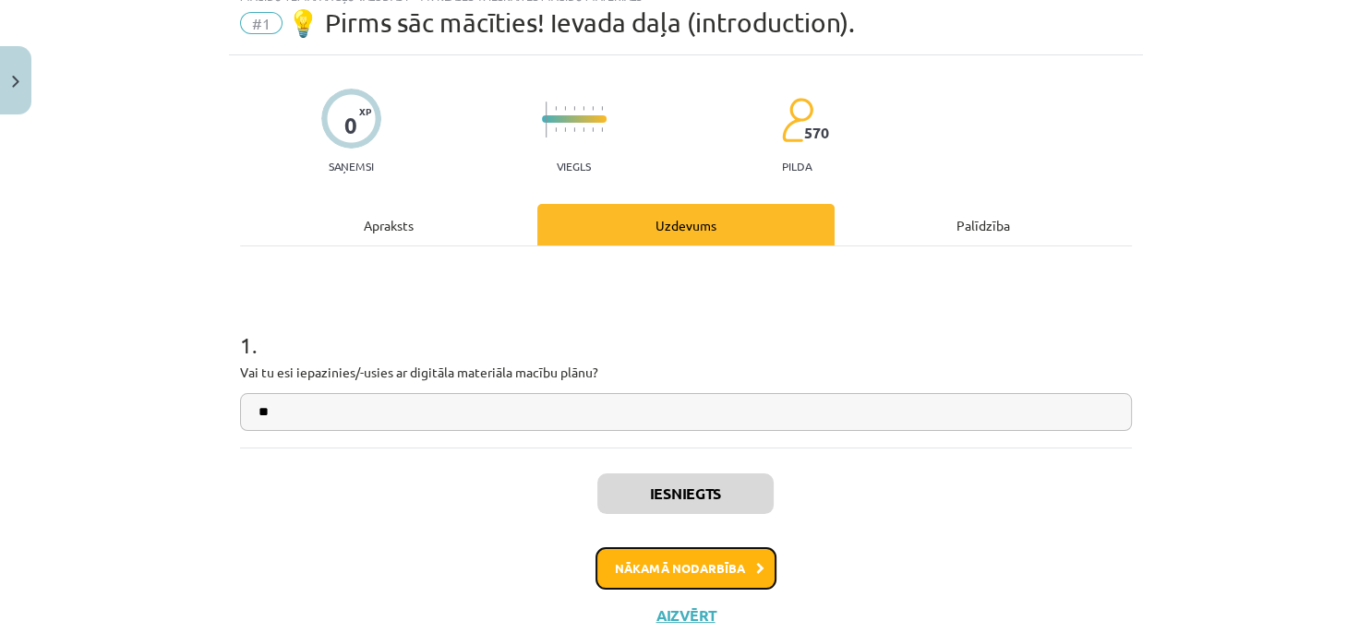
click at [756, 568] on icon at bounding box center [760, 569] width 8 height 12
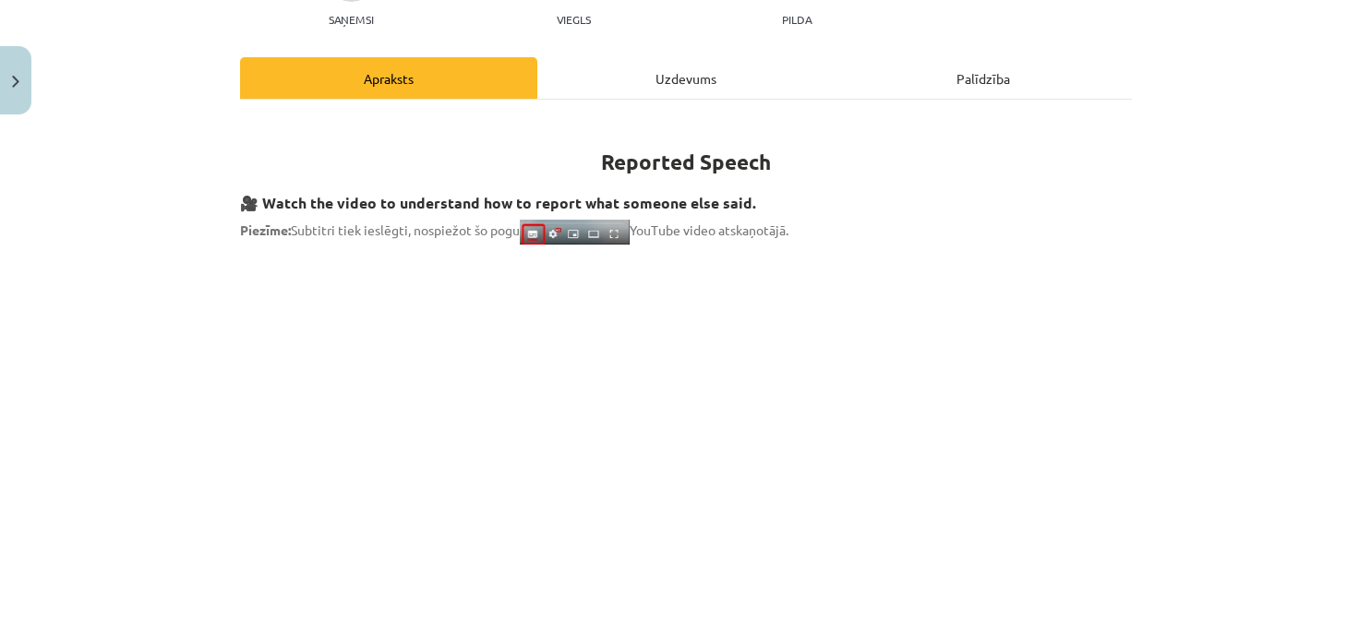
scroll to position [214, 0]
drag, startPoint x: 283, startPoint y: 229, endPoint x: 305, endPoint y: 226, distance: 22.3
click at [305, 226] on span "Piezīme: Subtitri tiek ieslēgti, nospiežot šo pogu YouTube video atskaņotājā." at bounding box center [514, 230] width 549 height 17
click at [347, 222] on span "Piezīme: Subtitri tiek ieslēgti, nospiežot šo pogu YouTube video atskaņotājā." at bounding box center [514, 230] width 549 height 17
drag, startPoint x: 403, startPoint y: 223, endPoint x: 416, endPoint y: 227, distance: 13.7
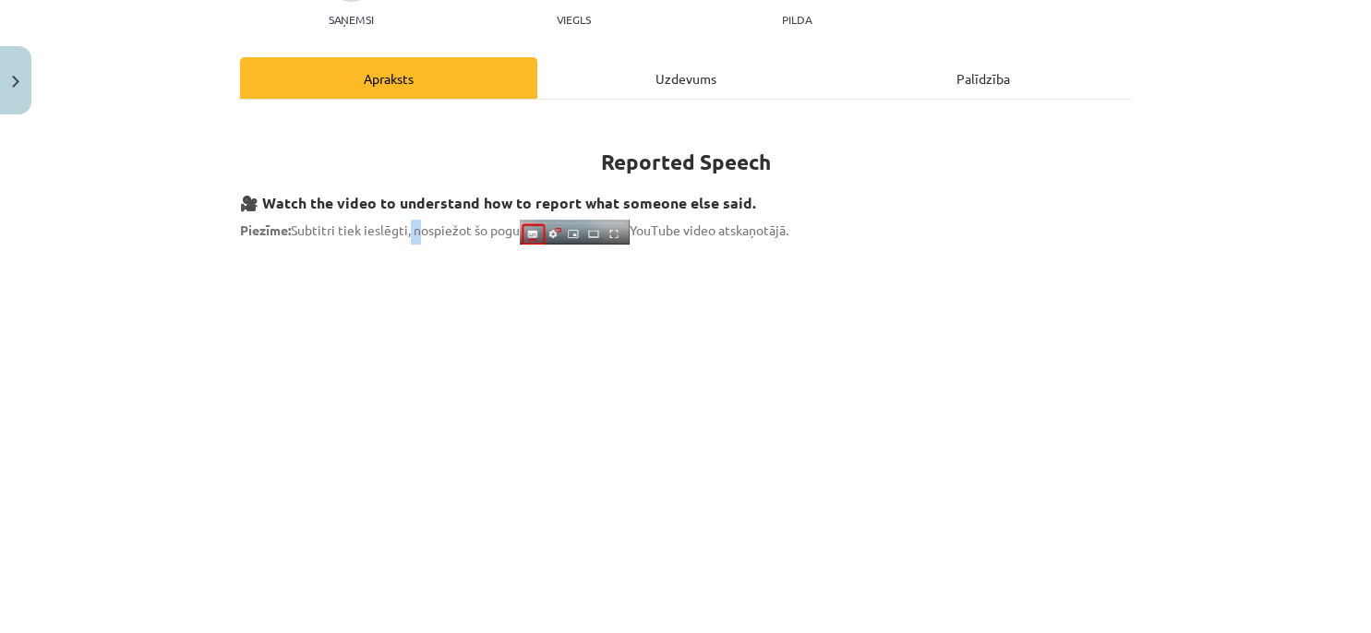
click at [410, 223] on span "Piezīme: Subtitri tiek ieslēgti, nospiežot šo pogu YouTube video atskaņotājā." at bounding box center [514, 230] width 549 height 17
click at [500, 220] on p "Piezīme: Subtitri tiek ieslēgti, nospiežot šo pogu YouTube video atskaņotājā." at bounding box center [686, 232] width 892 height 25
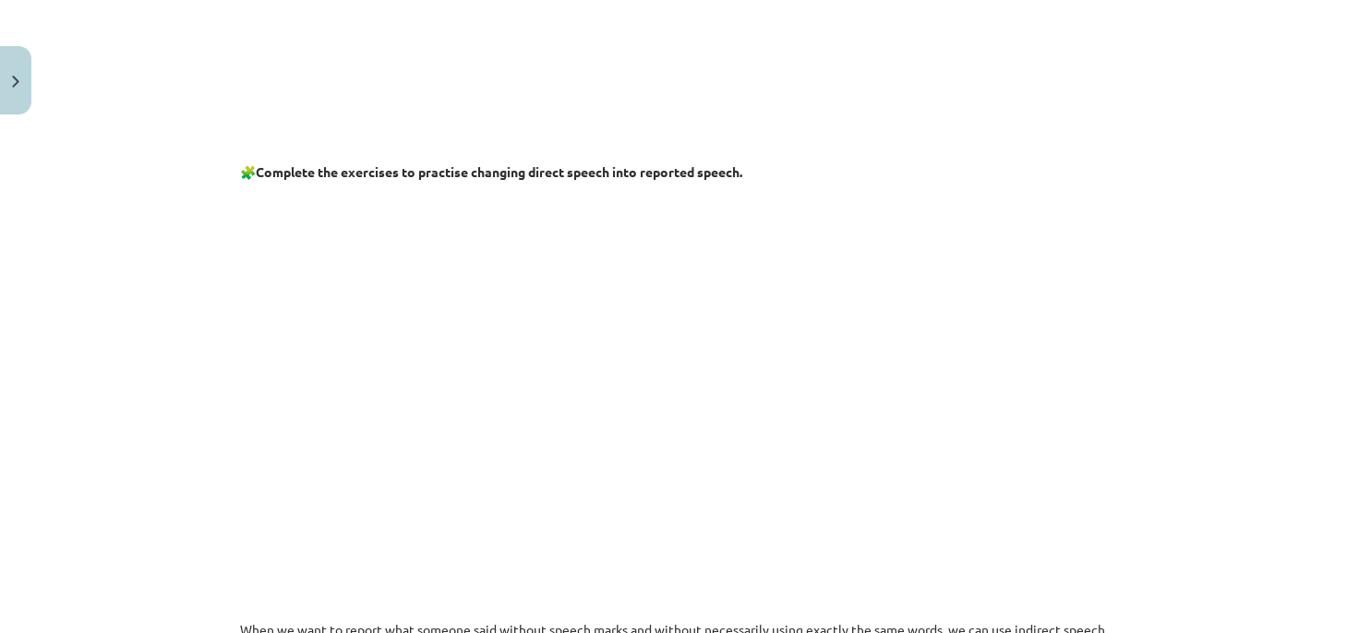
scroll to position [706, 0]
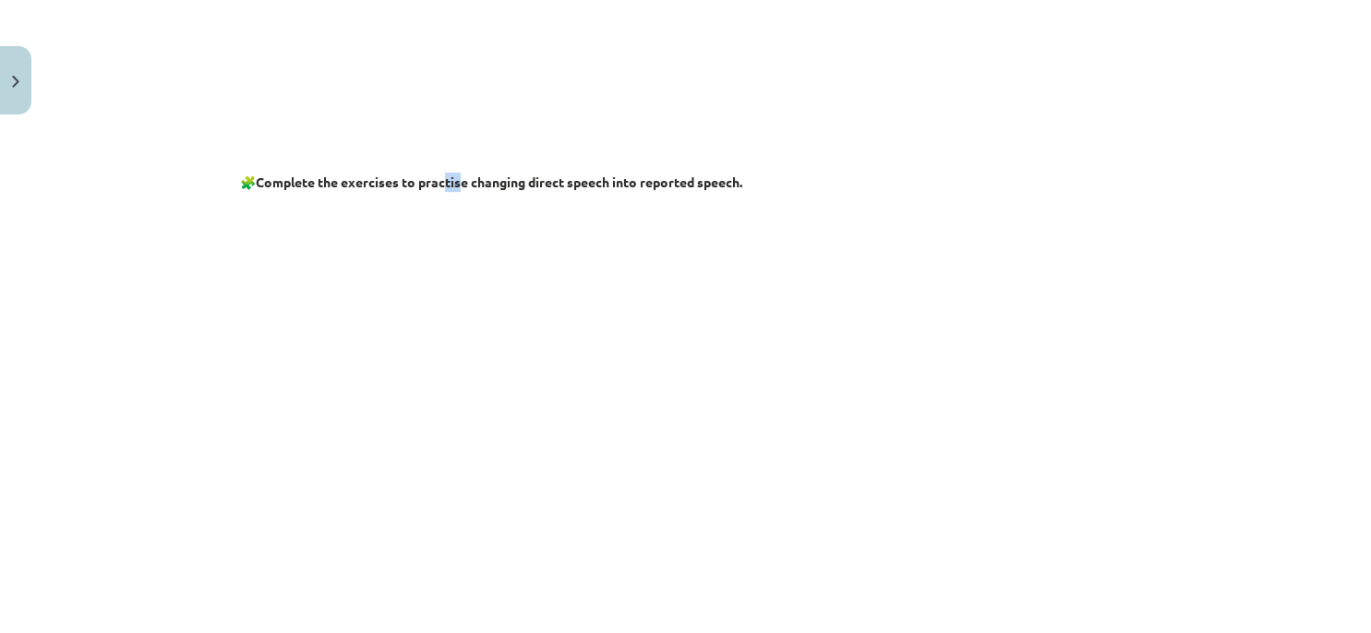
drag, startPoint x: 460, startPoint y: 176, endPoint x: 498, endPoint y: 171, distance: 38.3
click at [486, 174] on strong "Complete the exercises to practise changing direct speech into reported speech." at bounding box center [499, 182] width 487 height 17
click at [554, 181] on strong "Complete the exercises to practise changing direct speech into reported speech." at bounding box center [499, 182] width 487 height 17
click at [11, 87] on button "Close" at bounding box center [15, 80] width 31 height 68
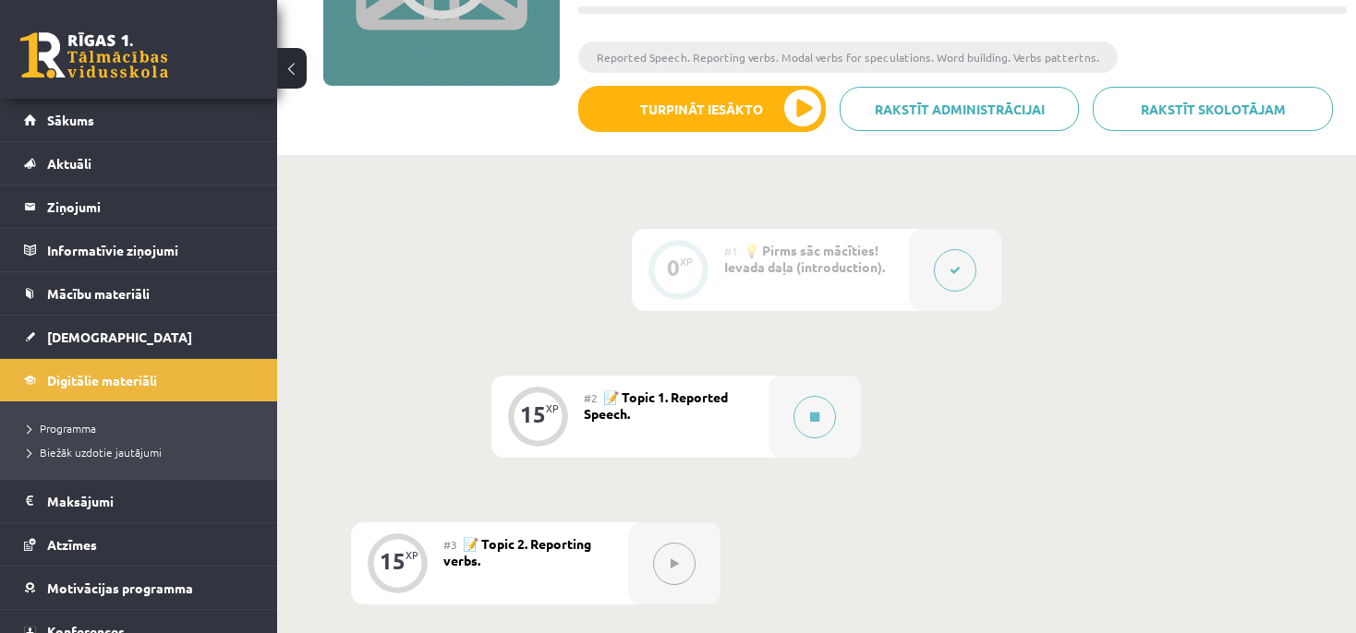
click at [951, 273] on icon at bounding box center [954, 270] width 11 height 11
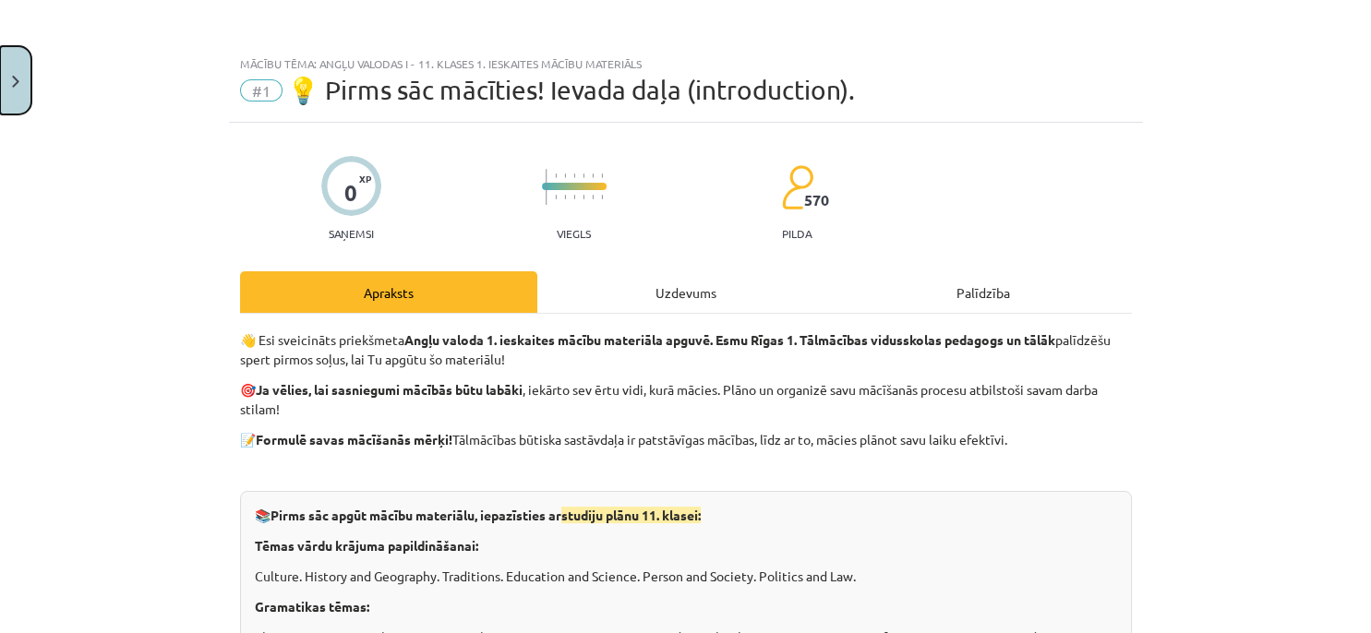
click at [28, 87] on button "Close" at bounding box center [15, 80] width 31 height 68
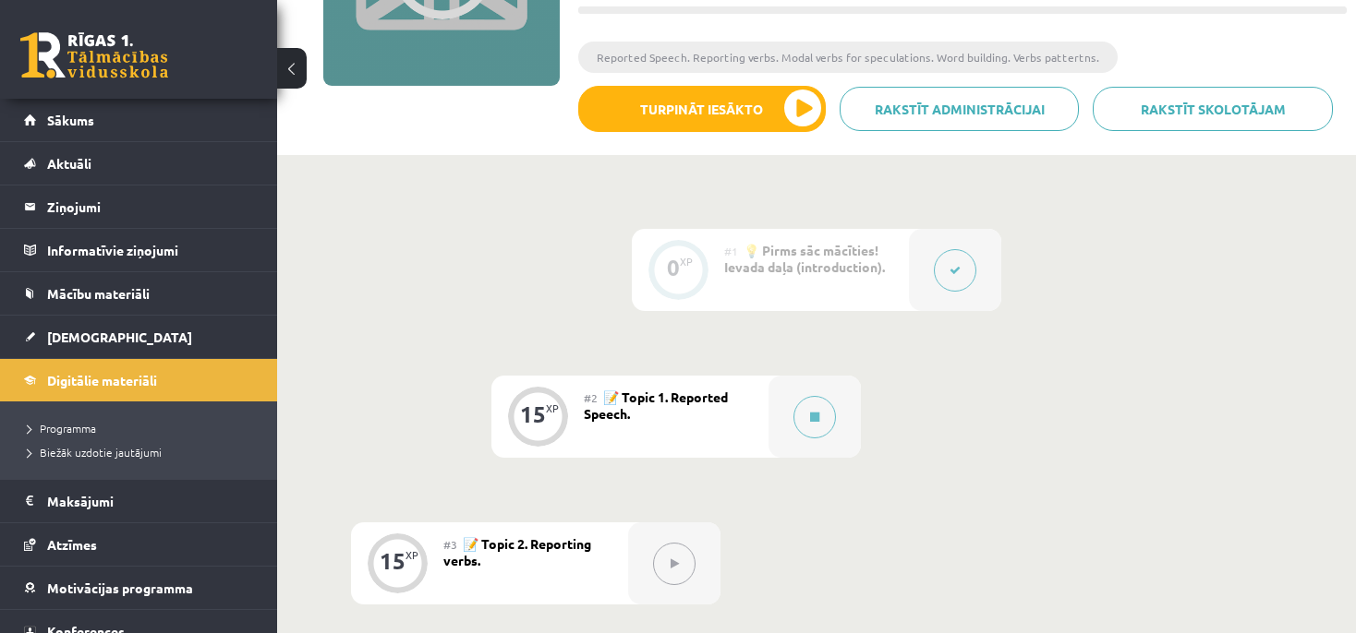
click at [730, 422] on div "#2 📝 Topic 1. Reported Speech." at bounding box center [676, 417] width 185 height 82
click at [825, 412] on button at bounding box center [814, 417] width 42 height 42
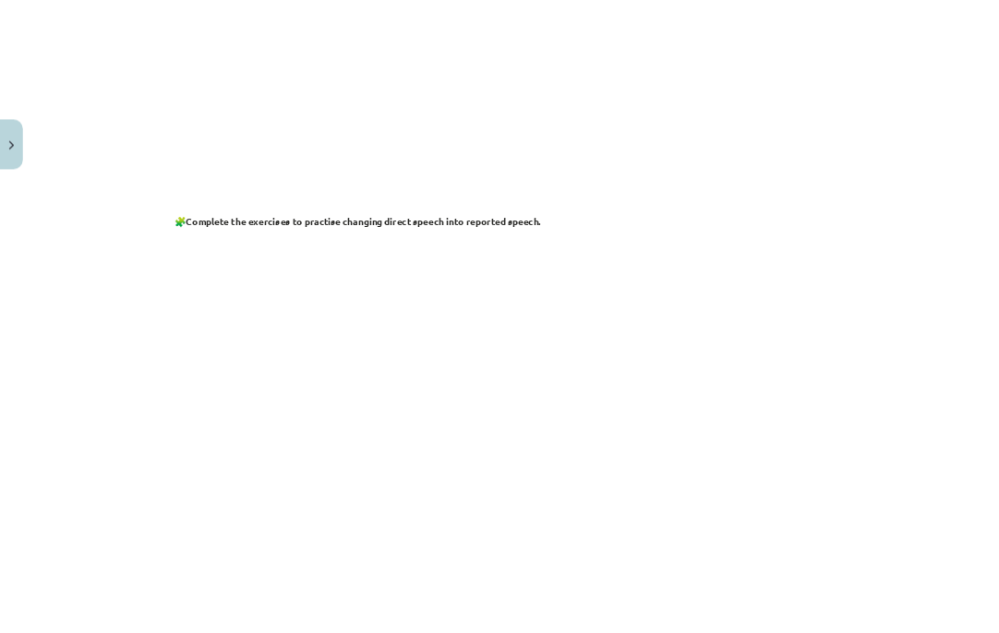
scroll to position [786, 0]
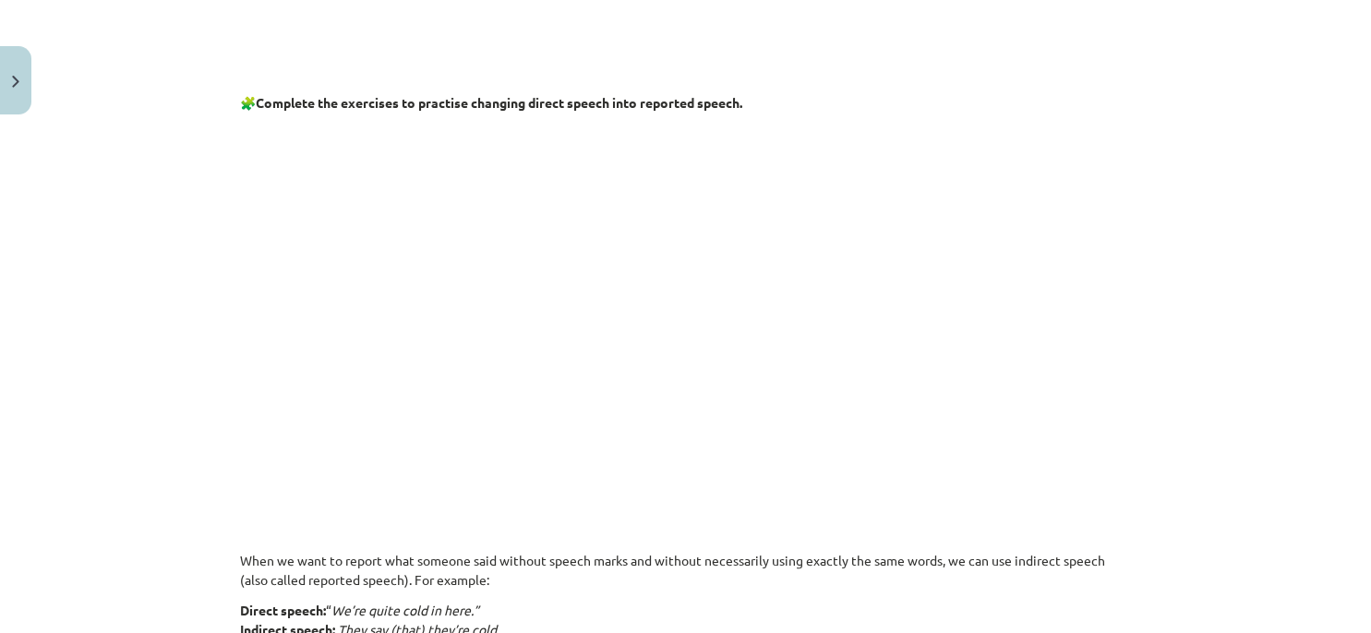
drag, startPoint x: 751, startPoint y: 94, endPoint x: 252, endPoint y: 105, distance: 498.8
click at [252, 105] on p "🧩 Complete the exercises to practise changing direct speech into reported speec…" at bounding box center [686, 102] width 892 height 19
copy p "🧩 Complete the exercises to practise changing direct speech into reported speec…"
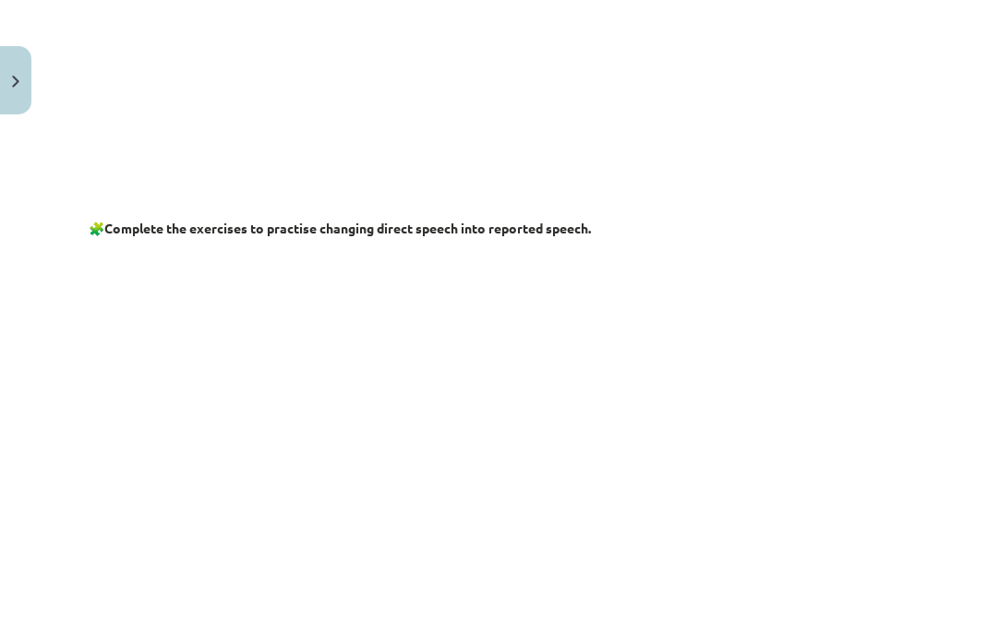
scroll to position [687, 0]
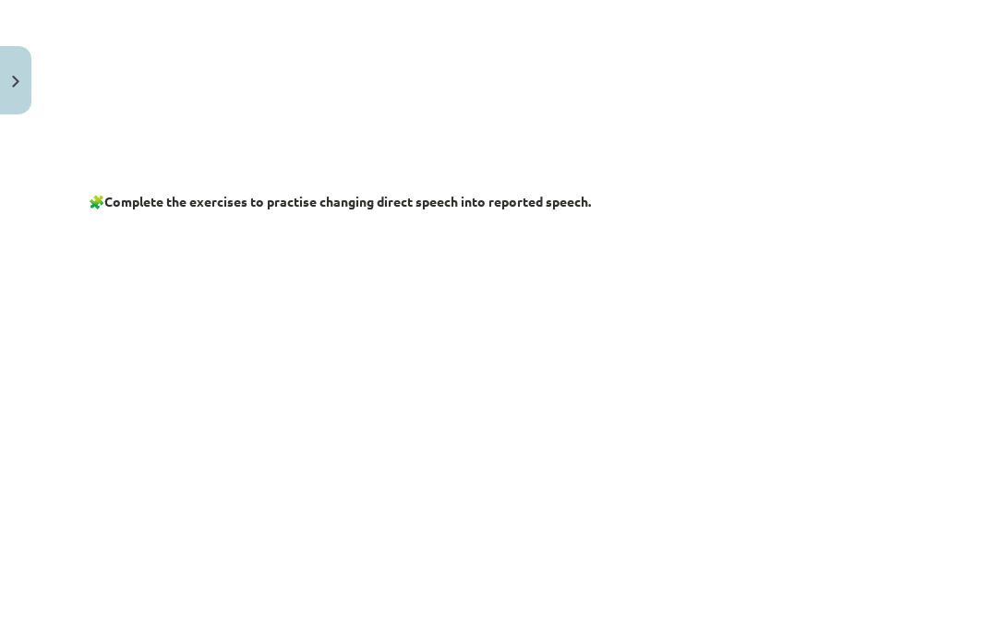
click at [142, 322] on p at bounding box center [500, 401] width 822 height 356
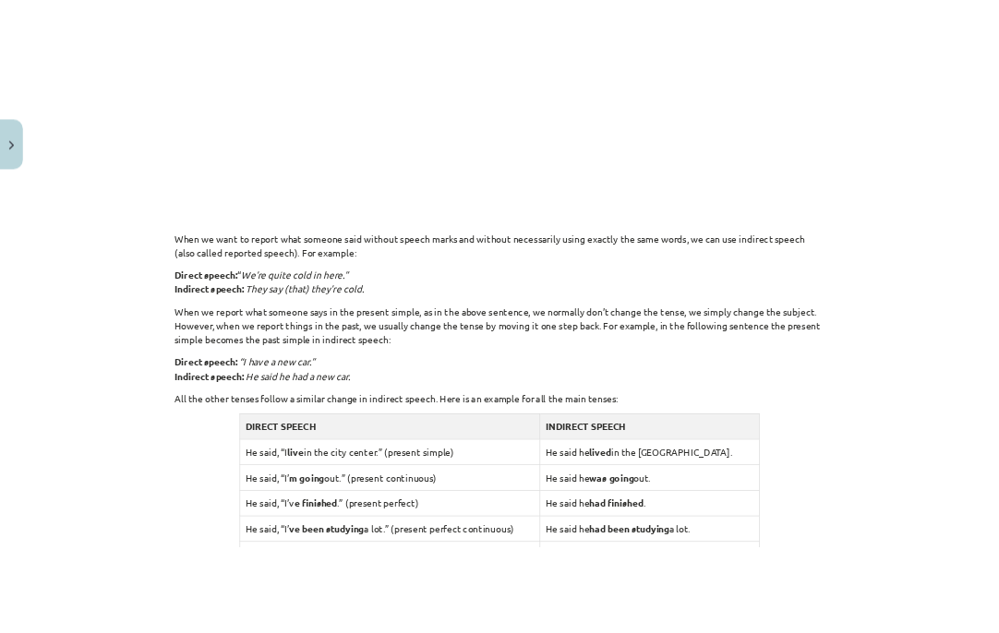
scroll to position [1164, 0]
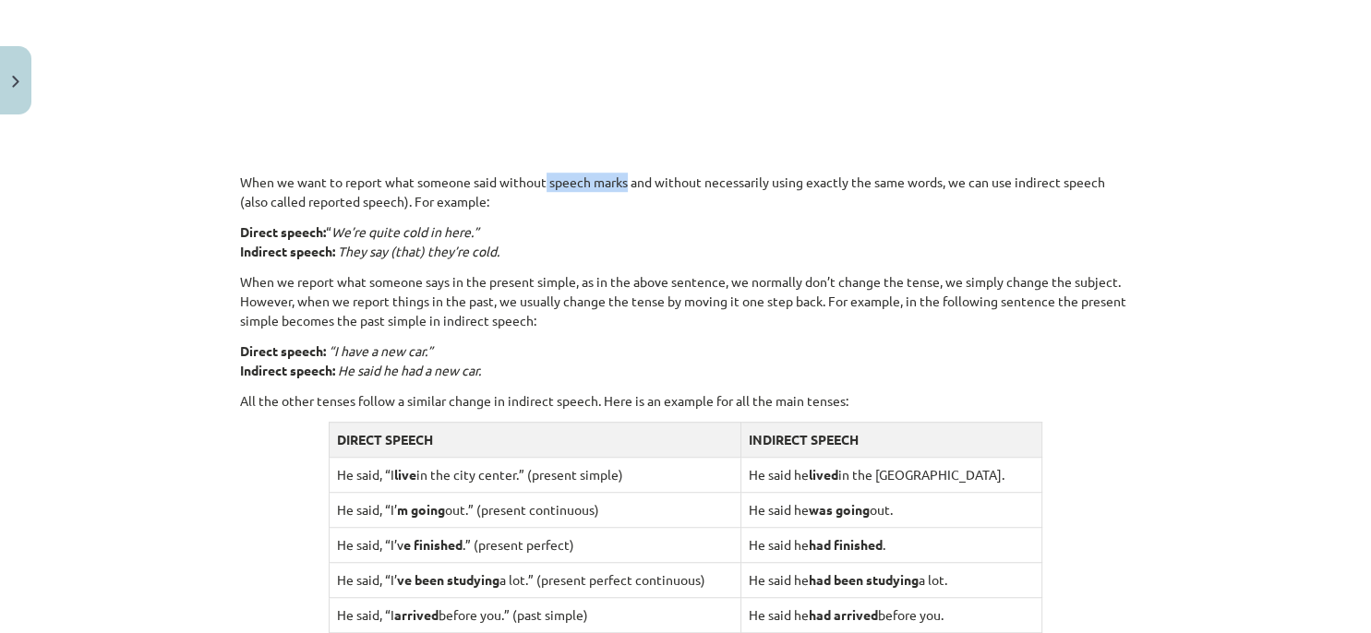
drag, startPoint x: 623, startPoint y: 179, endPoint x: 541, endPoint y: 189, distance: 82.8
click at [541, 189] on p "When we want to report what someone said without speech marks and without neces…" at bounding box center [686, 192] width 892 height 39
copy p "speech marks"
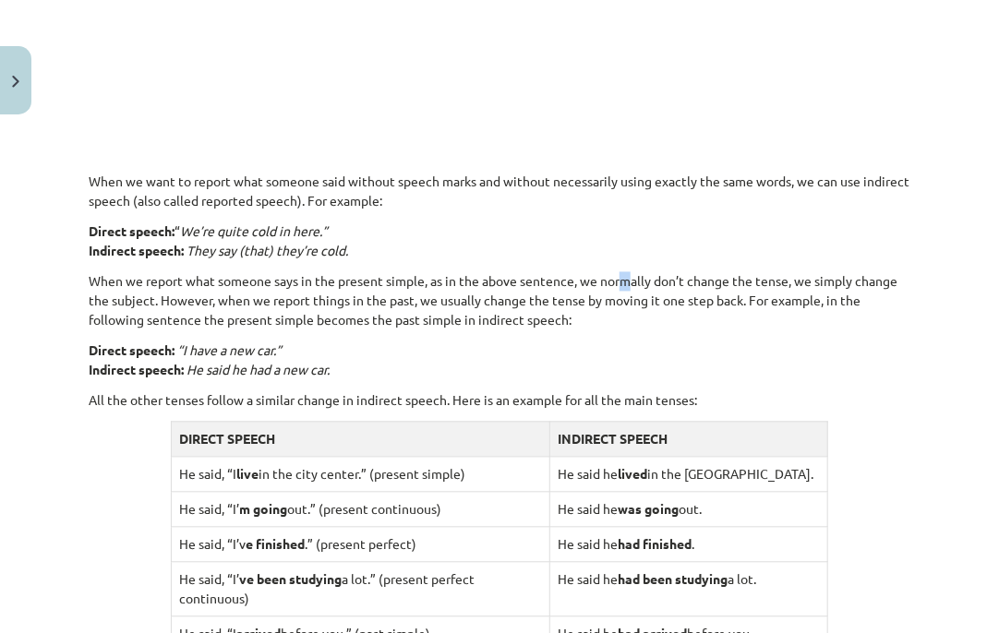
click at [629, 268] on div "Reported Speech 🎥 Watch the video to understand how to report what someone else…" at bounding box center [500, 133] width 822 height 1934
click at [604, 188] on p "When we want to report what someone said without speech marks and without neces…" at bounding box center [500, 192] width 822 height 39
drag, startPoint x: 633, startPoint y: 176, endPoint x: 666, endPoint y: 179, distance: 32.4
click at [665, 179] on p "When we want to report what someone said without speech marks and without neces…" at bounding box center [500, 192] width 822 height 39
drag, startPoint x: 718, startPoint y: 177, endPoint x: 755, endPoint y: 175, distance: 37.0
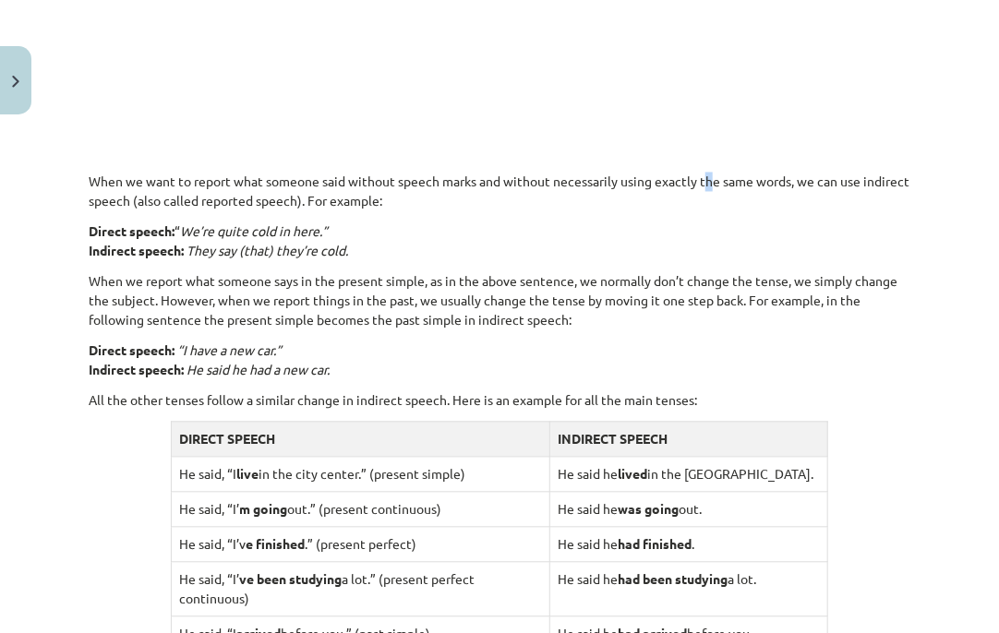
click at [743, 174] on p "When we want to report what someone said without speech marks and without neces…" at bounding box center [500, 192] width 822 height 39
click at [823, 183] on p "When we want to report what someone said without speech marks and without neces…" at bounding box center [500, 192] width 822 height 39
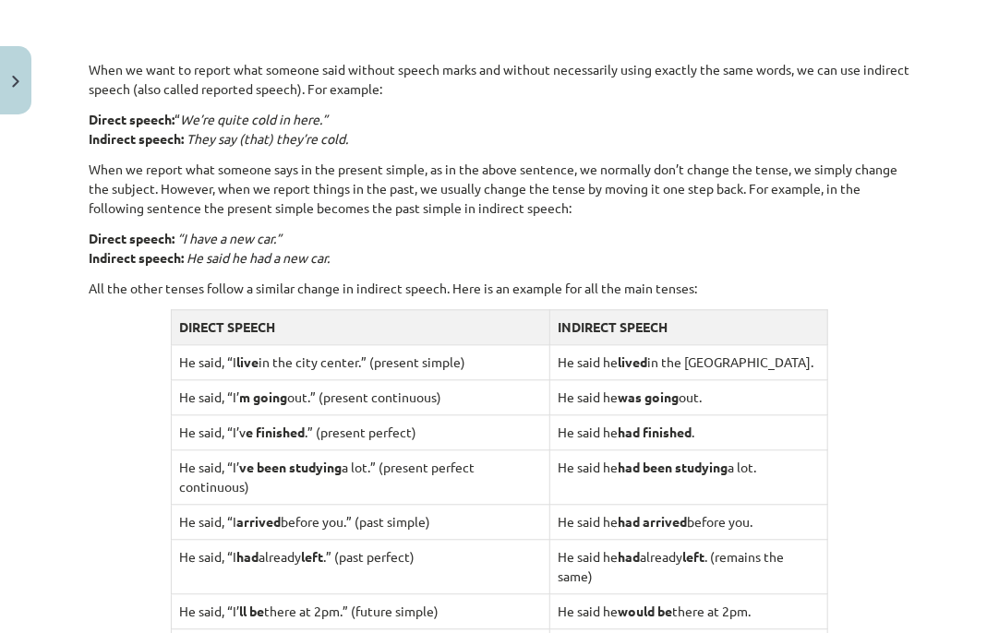
scroll to position [1305, 0]
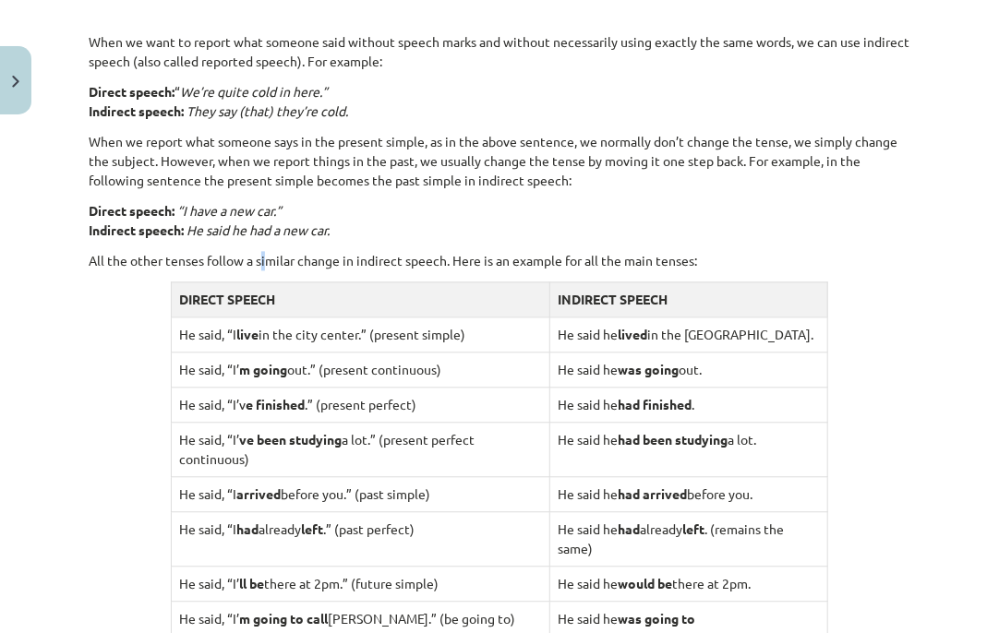
drag, startPoint x: 260, startPoint y: 263, endPoint x: 270, endPoint y: 261, distance: 9.4
click at [270, 261] on p "All the other tenses follow a similar change in indirect speech. Here is an exa…" at bounding box center [500, 260] width 822 height 19
drag, startPoint x: 288, startPoint y: 260, endPoint x: 301, endPoint y: 260, distance: 12.9
click at [301, 260] on p "All the other tenses follow a similar change in indirect speech. Here is an exa…" at bounding box center [500, 260] width 822 height 19
click at [334, 251] on p "All the other tenses follow a similar change in indirect speech. Here is an exa…" at bounding box center [500, 260] width 822 height 19
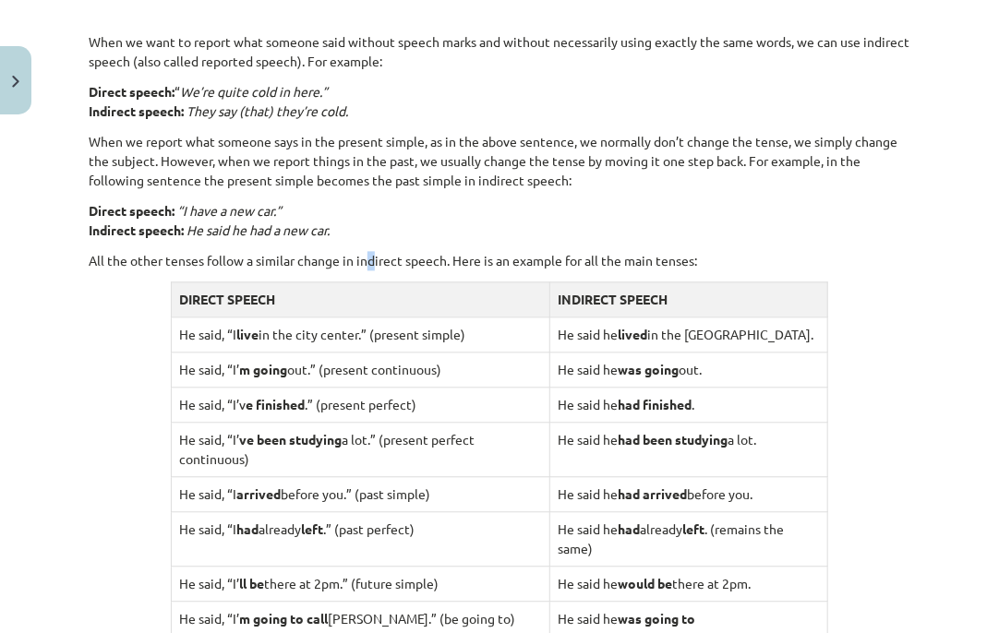
drag, startPoint x: 366, startPoint y: 258, endPoint x: 377, endPoint y: 259, distance: 11.1
click at [377, 259] on p "All the other tenses follow a similar change in indirect speech. Here is an exa…" at bounding box center [500, 260] width 822 height 19
click at [407, 253] on p "All the other tenses follow a similar change in indirect speech. Here is an exa…" at bounding box center [500, 260] width 822 height 19
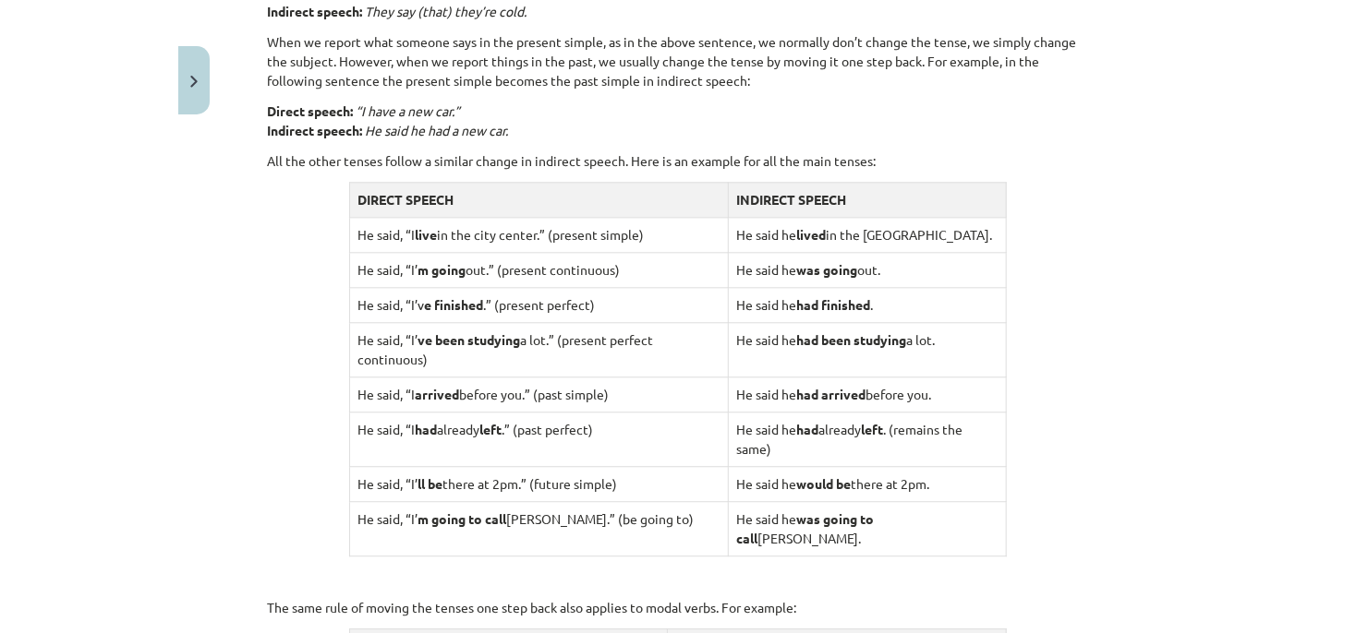
scroll to position [1389, 0]
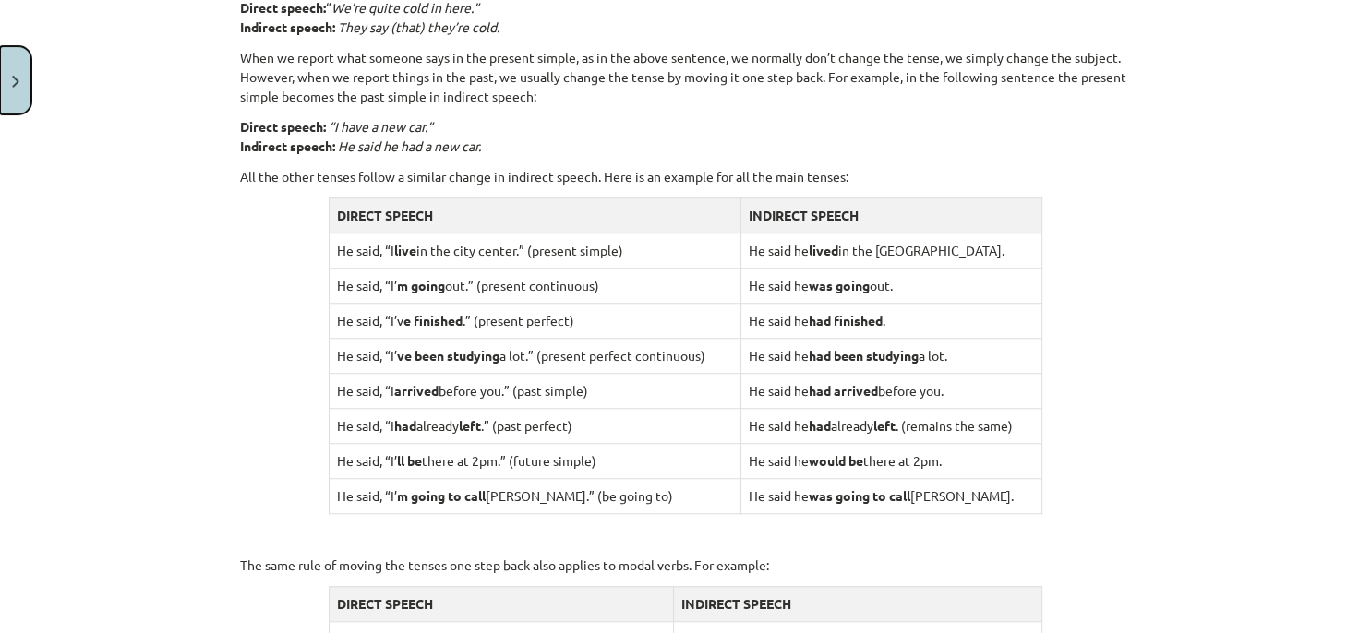
click at [24, 92] on button "Close" at bounding box center [15, 80] width 31 height 68
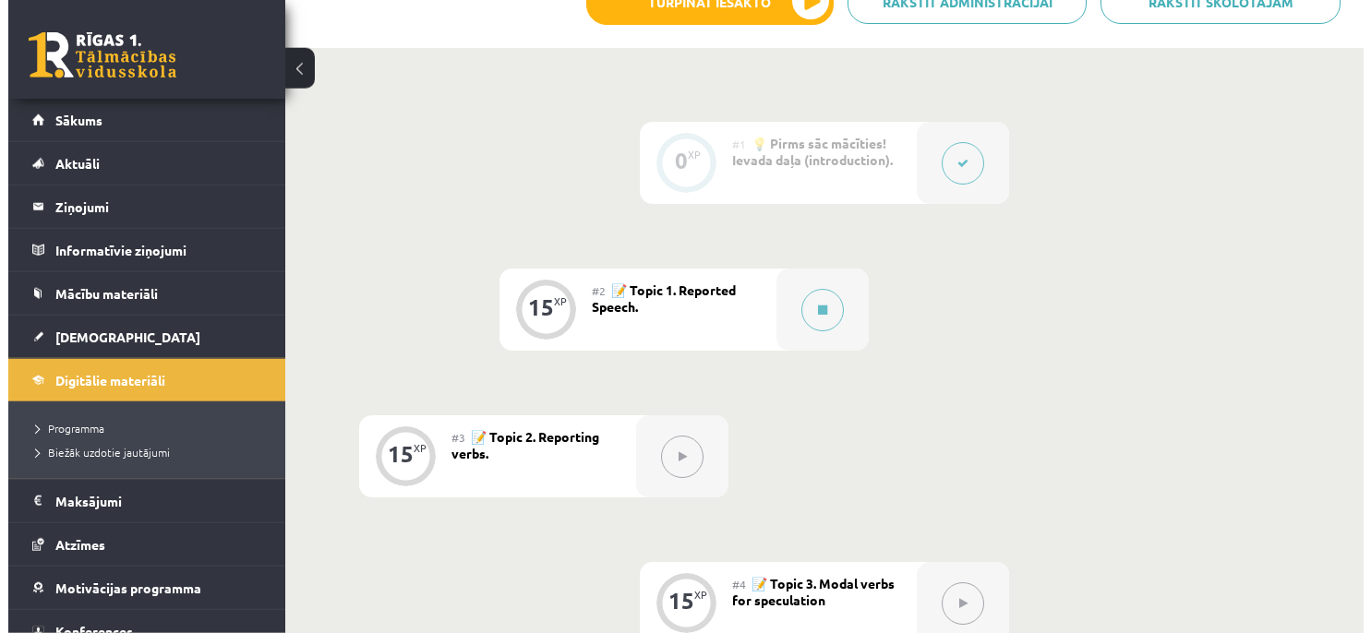
scroll to position [390, 0]
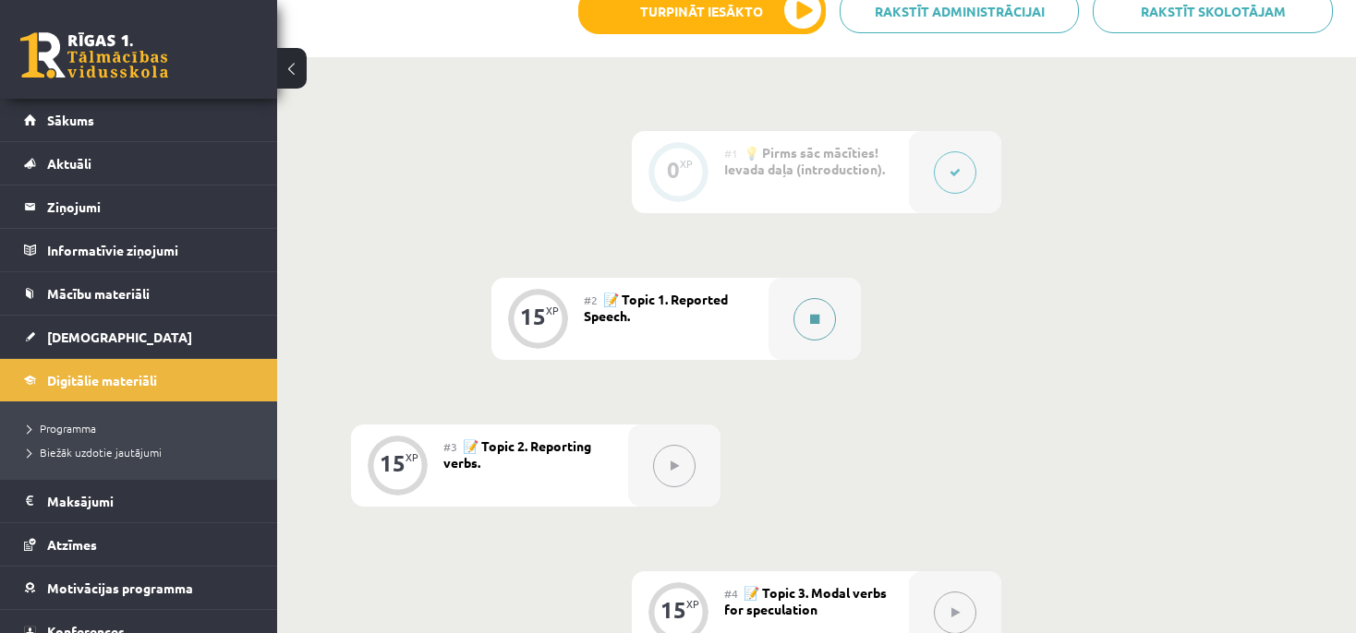
click at [811, 320] on icon at bounding box center [814, 319] width 9 height 11
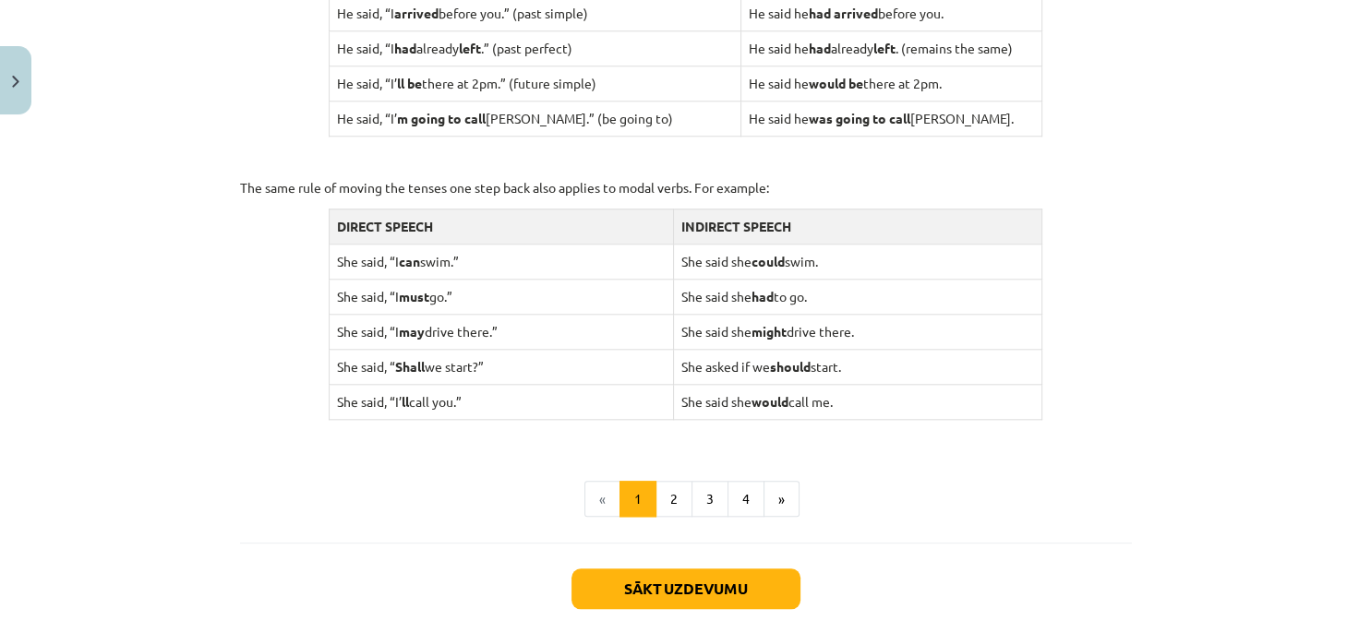
scroll to position [1796, 0]
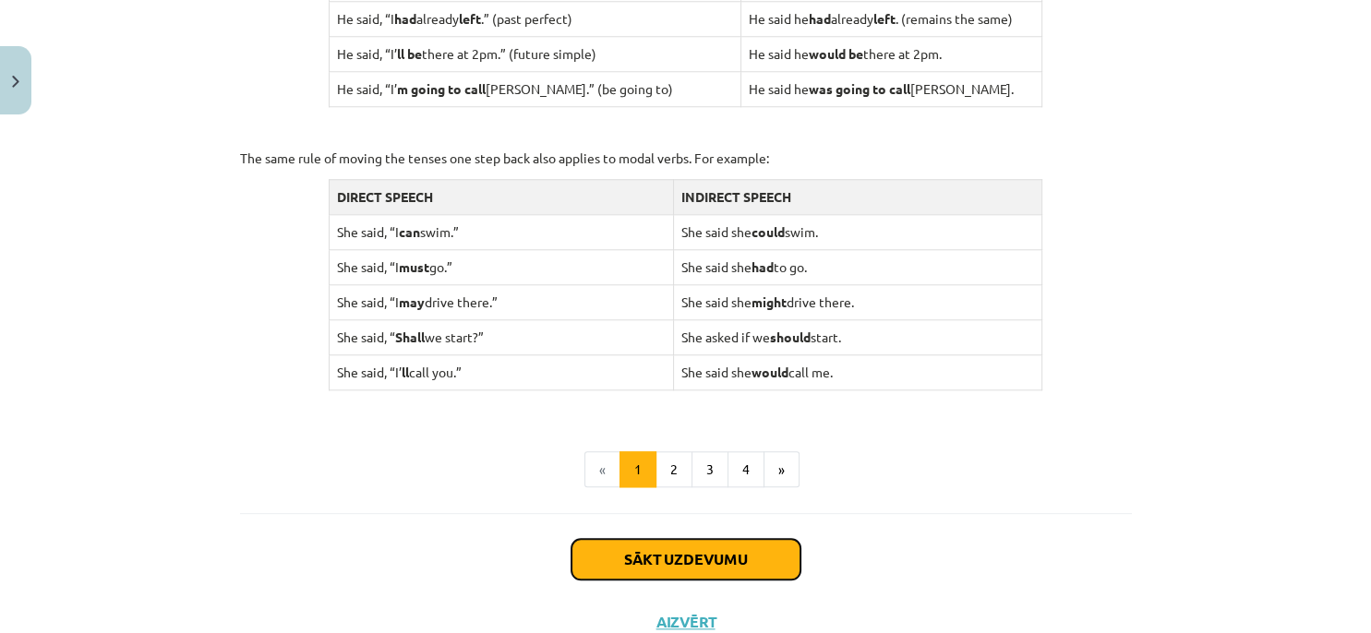
click at [674, 549] on button "Sākt uzdevumu" at bounding box center [686, 559] width 229 height 41
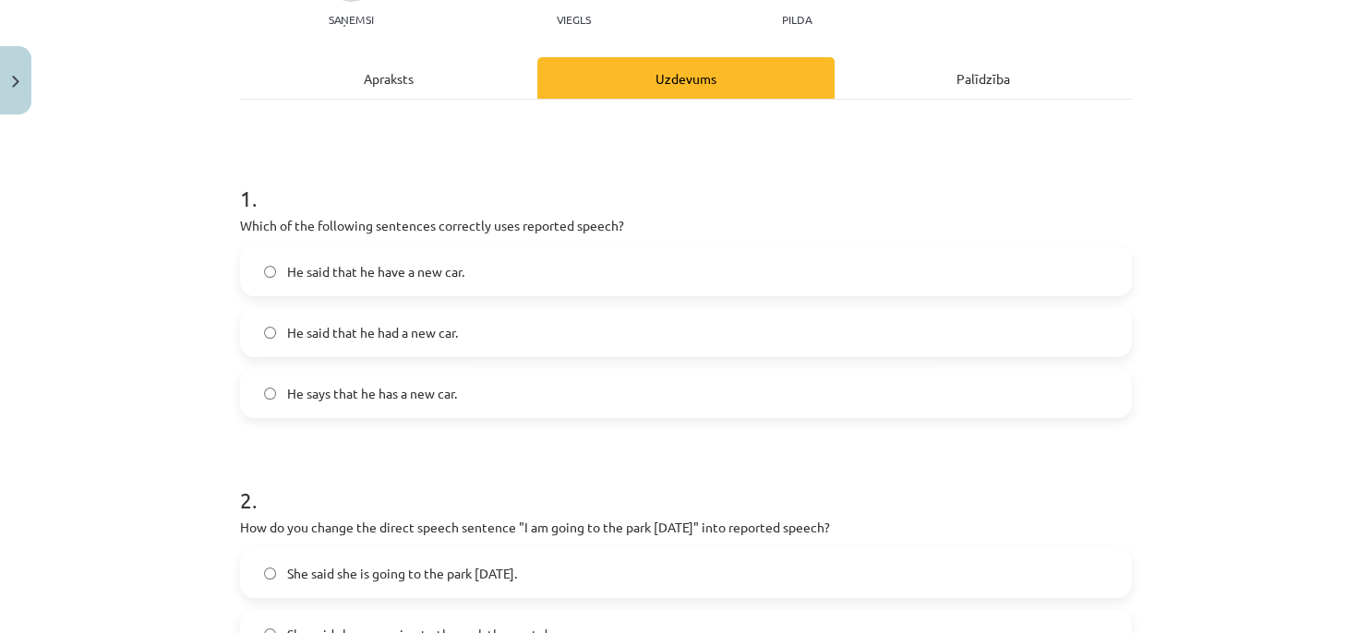
scroll to position [129, 0]
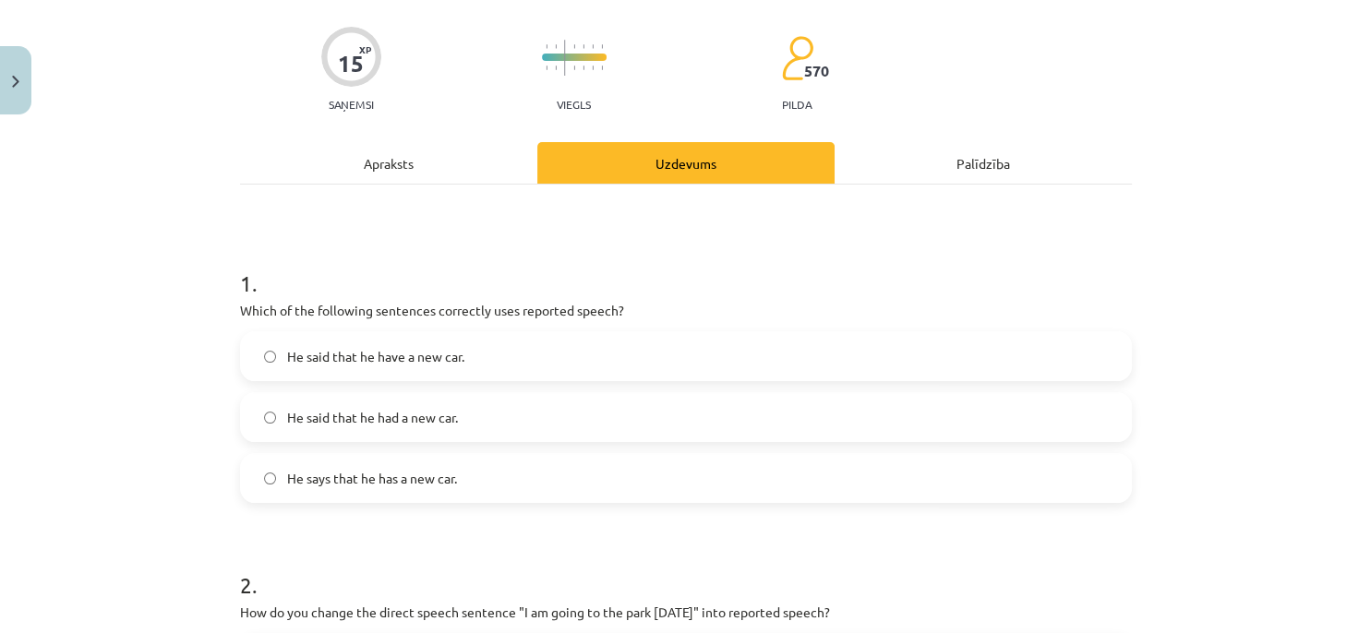
click at [621, 426] on label "He said that he had a new car." at bounding box center [686, 417] width 888 height 46
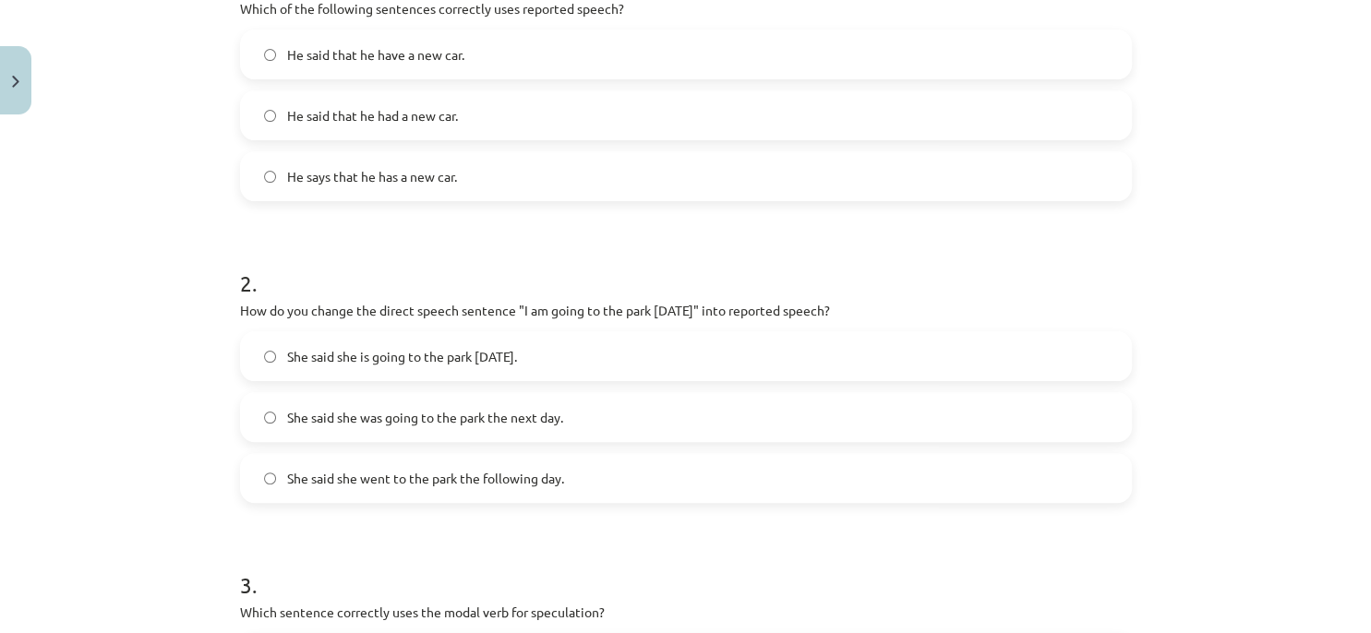
scroll to position [439, 0]
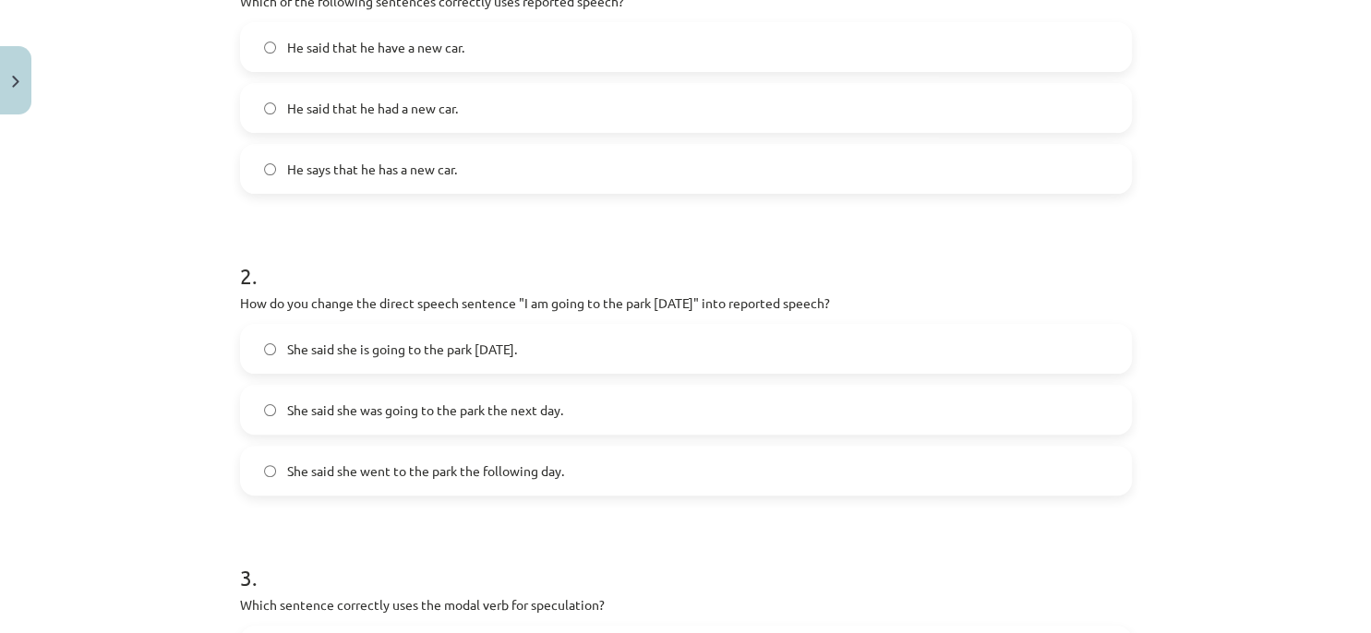
click at [622, 395] on label "She said she was going to the park the next day." at bounding box center [686, 410] width 888 height 46
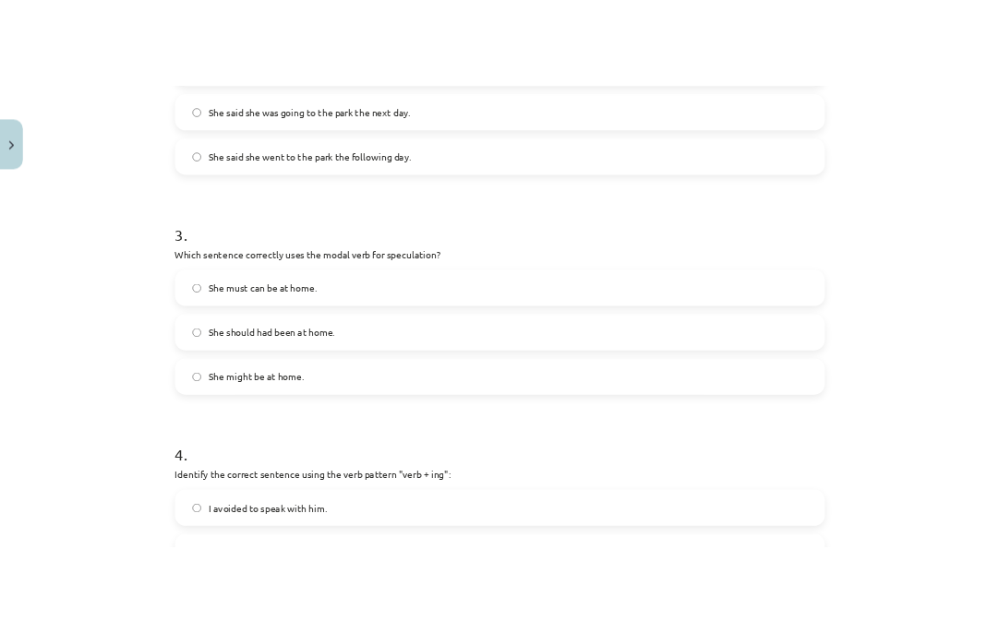
scroll to position [831, 0]
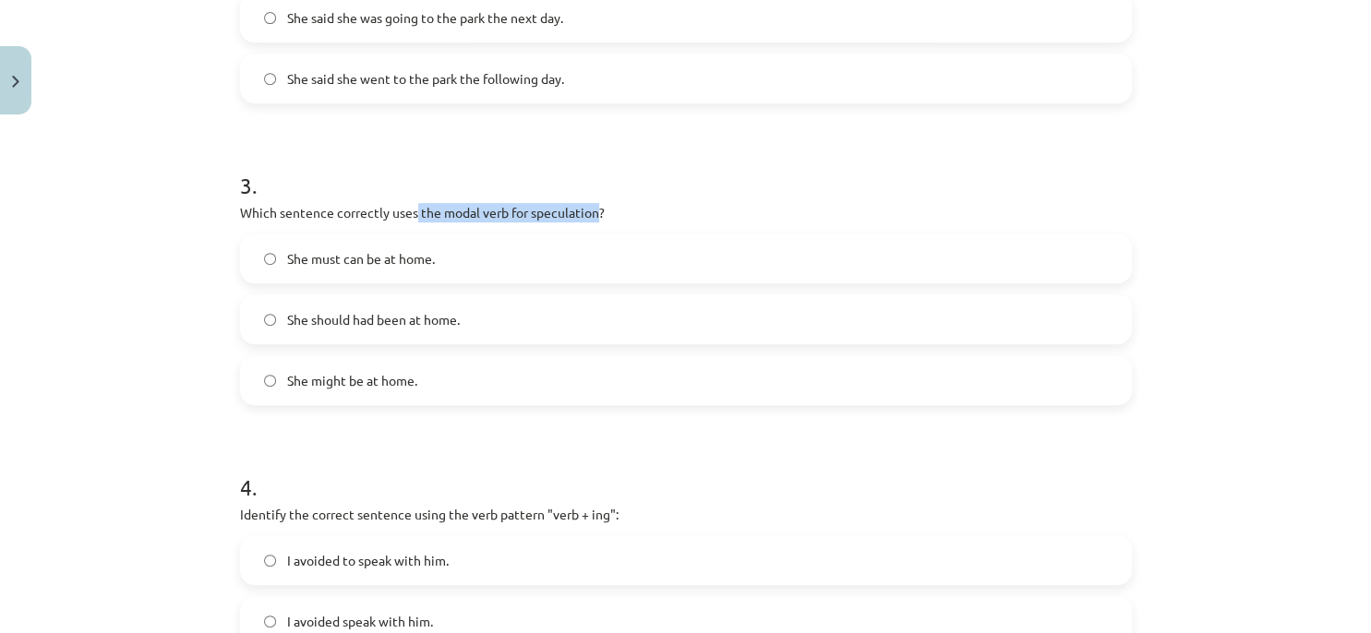
drag, startPoint x: 408, startPoint y: 212, endPoint x: 591, endPoint y: 212, distance: 182.8
click at [591, 212] on p "Which sentence correctly uses the modal verb for speculation?" at bounding box center [686, 212] width 892 height 19
copy p "the modal verb for speculation"
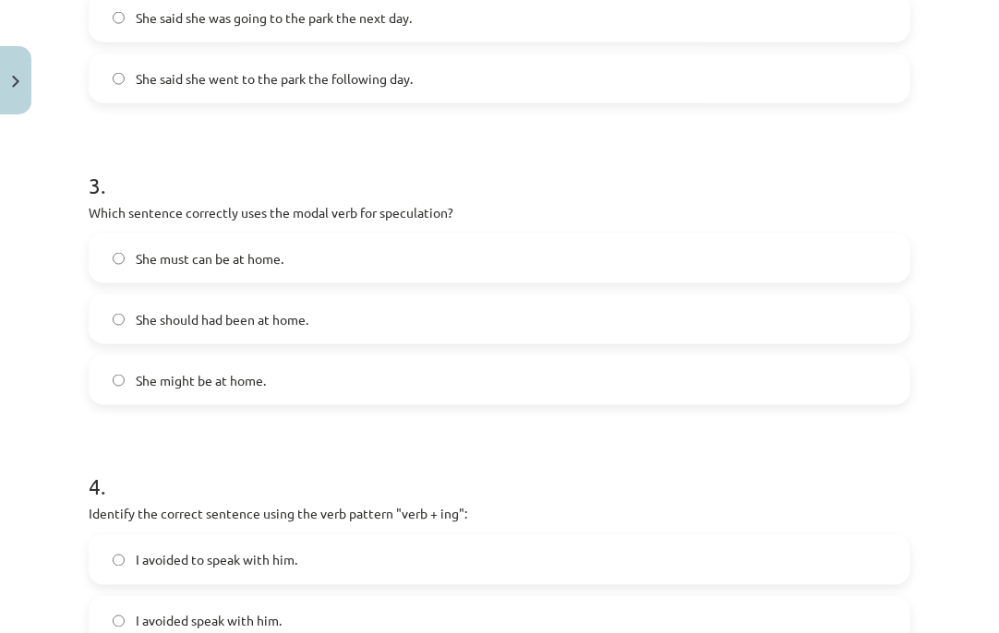
click at [238, 375] on span "She might be at home." at bounding box center [201, 380] width 130 height 19
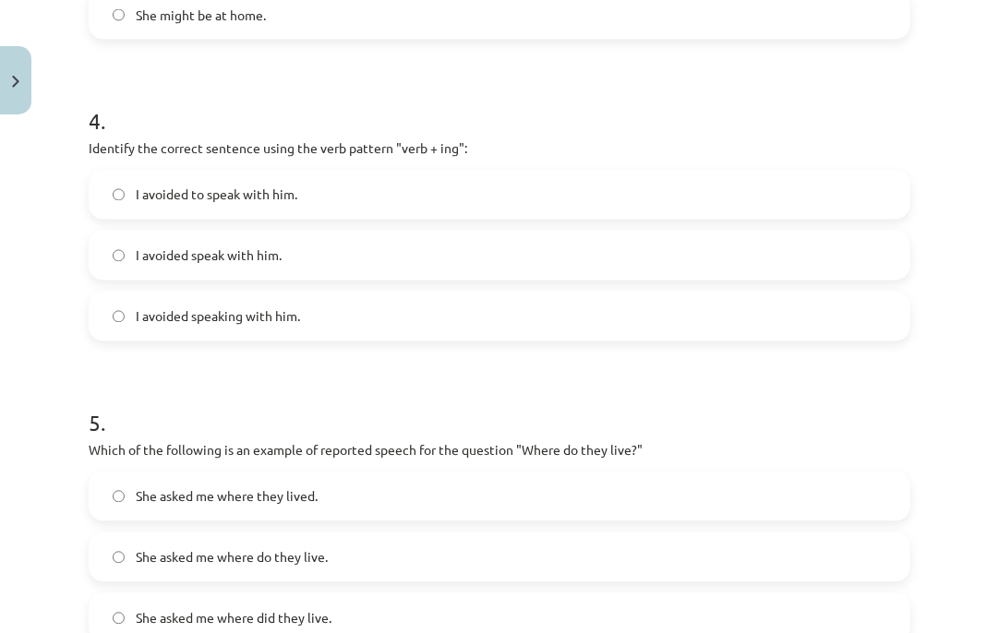
scroll to position [1224, 0]
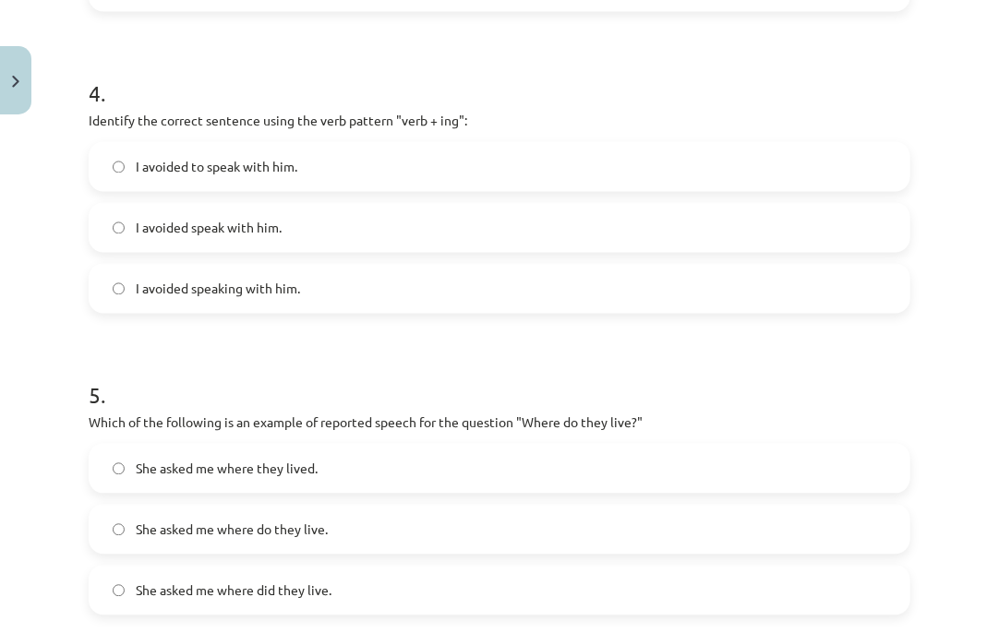
click at [255, 301] on label "I avoided speaking with him." at bounding box center [499, 289] width 818 height 46
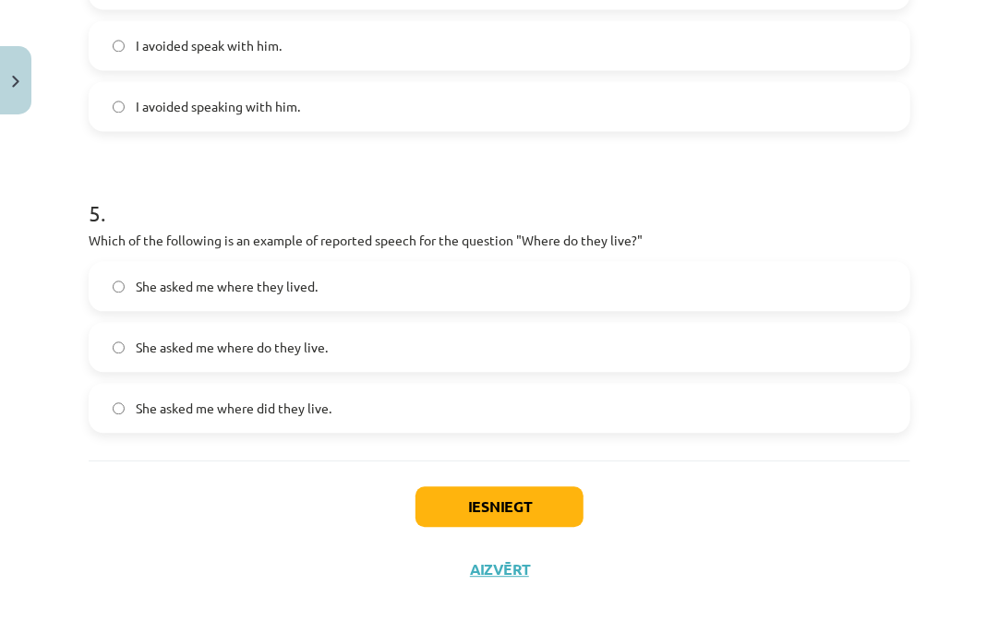
scroll to position [1421, 0]
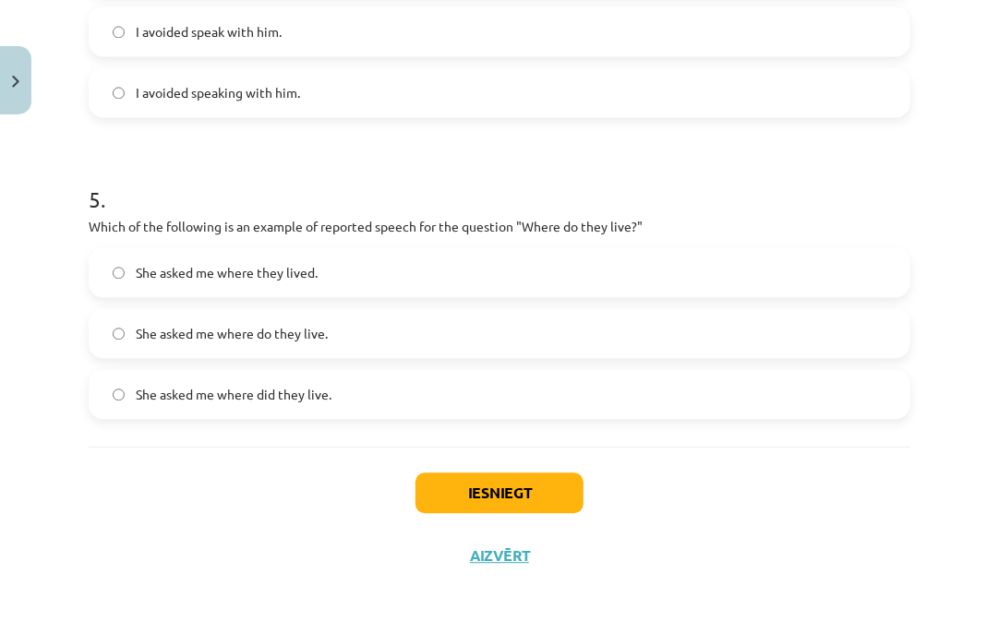
click at [386, 364] on div "She asked me where they lived. She asked me where do they live. She asked me wh…" at bounding box center [500, 333] width 822 height 172
click at [478, 380] on label "She asked me where did they live." at bounding box center [499, 394] width 818 height 46
click at [513, 499] on button "Iesniegt" at bounding box center [500, 493] width 168 height 41
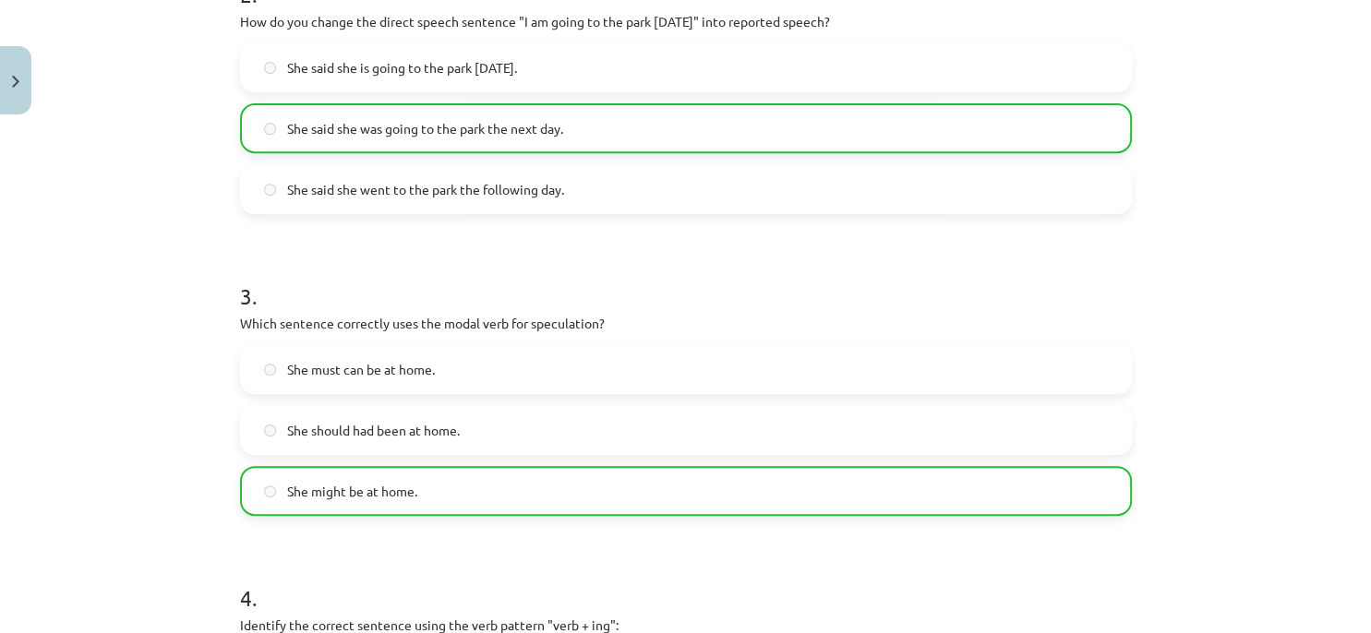
scroll to position [719, 0]
click at [466, 271] on h1 "3 ." at bounding box center [686, 280] width 892 height 57
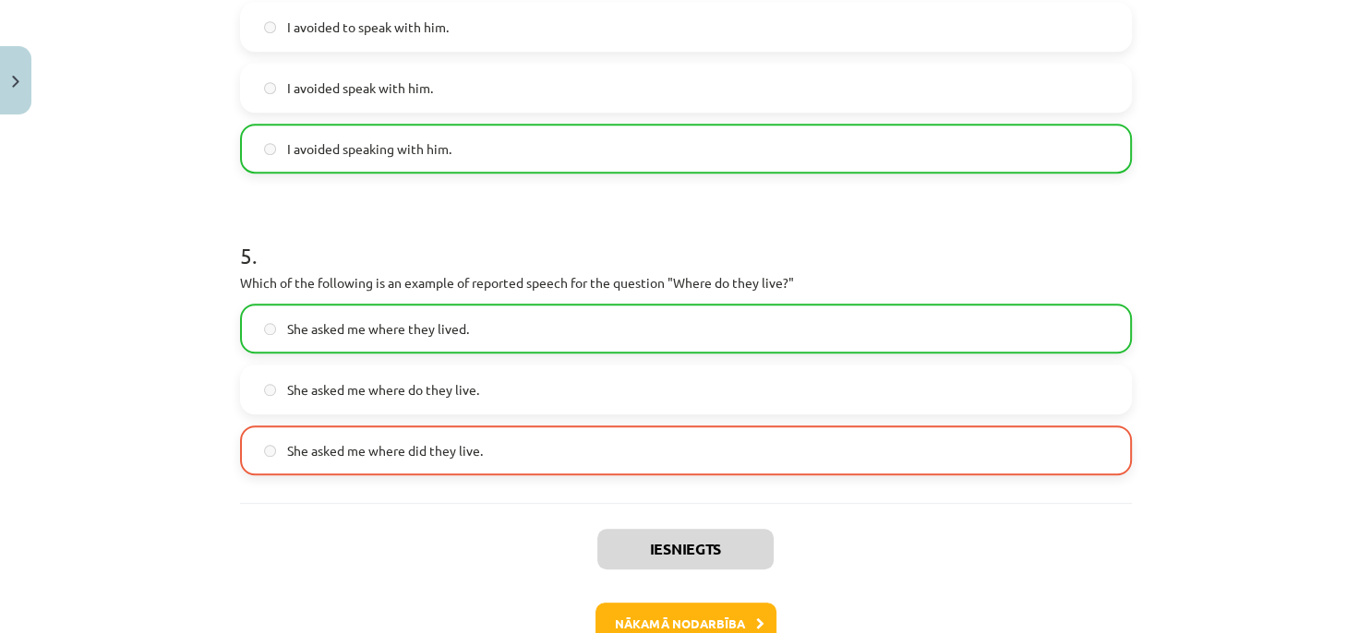
scroll to position [1478, 0]
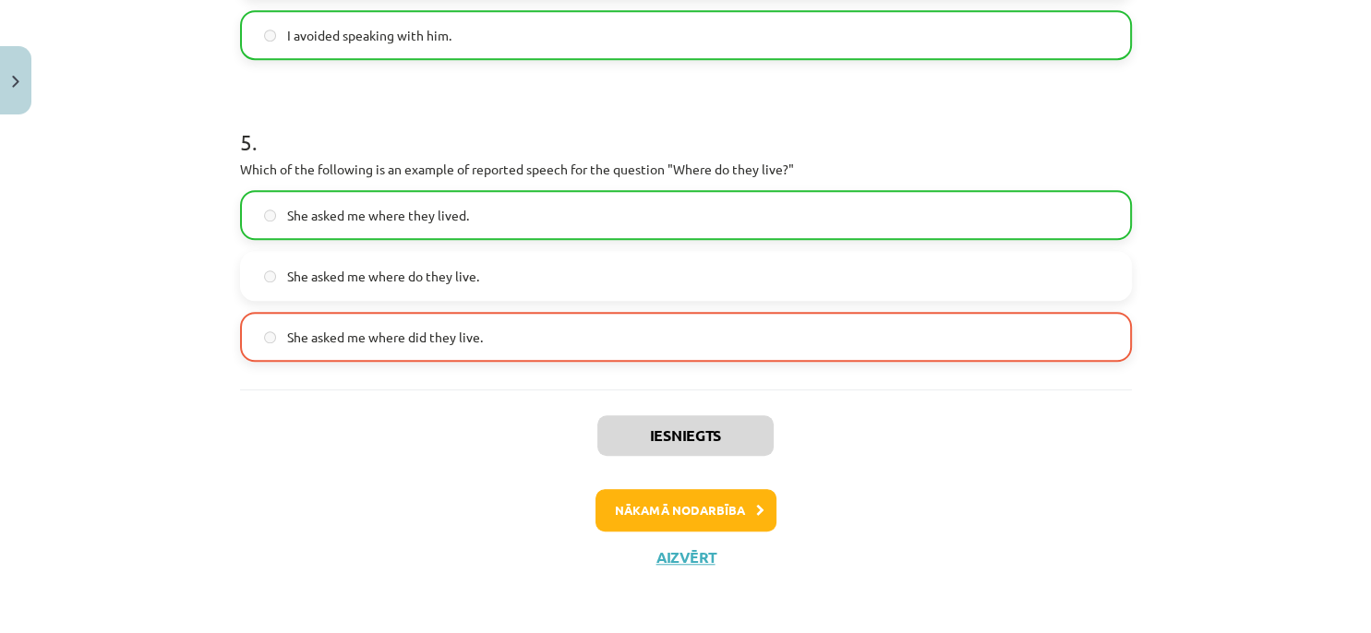
click at [711, 530] on div "Iesniegts Nākamā nodarbība Aizvērt" at bounding box center [686, 484] width 892 height 188
click at [718, 523] on button "Nākamā nodarbība" at bounding box center [686, 510] width 181 height 42
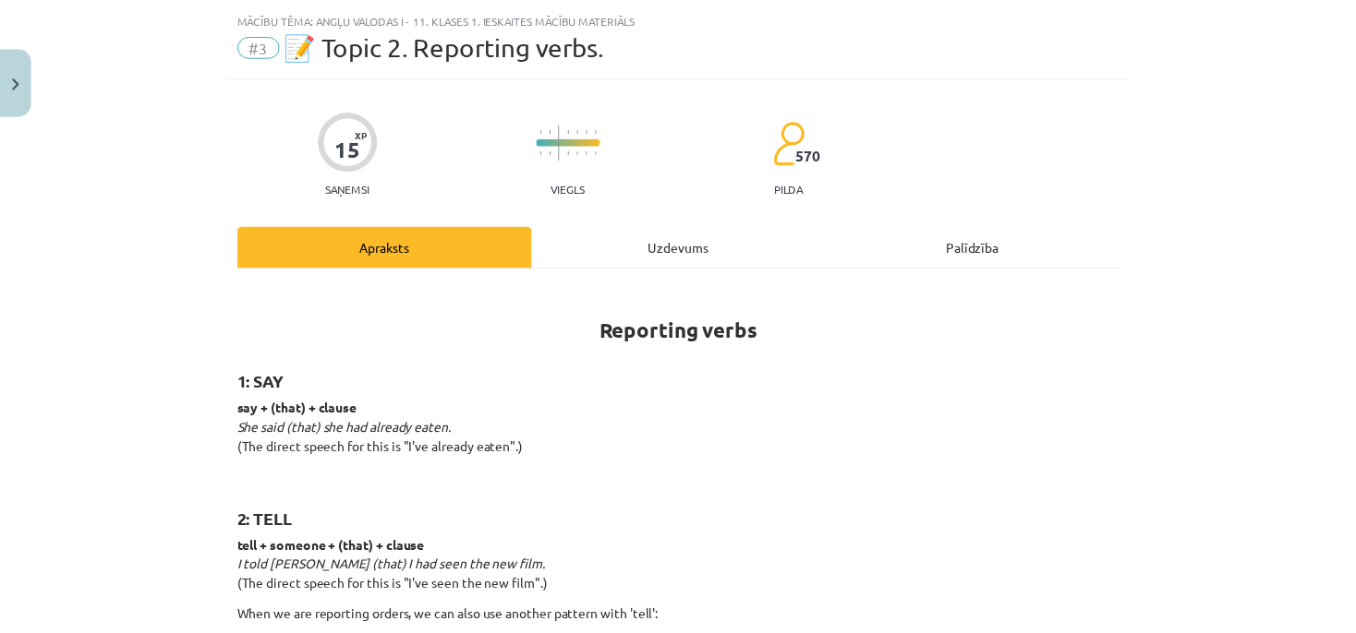
scroll to position [45, 0]
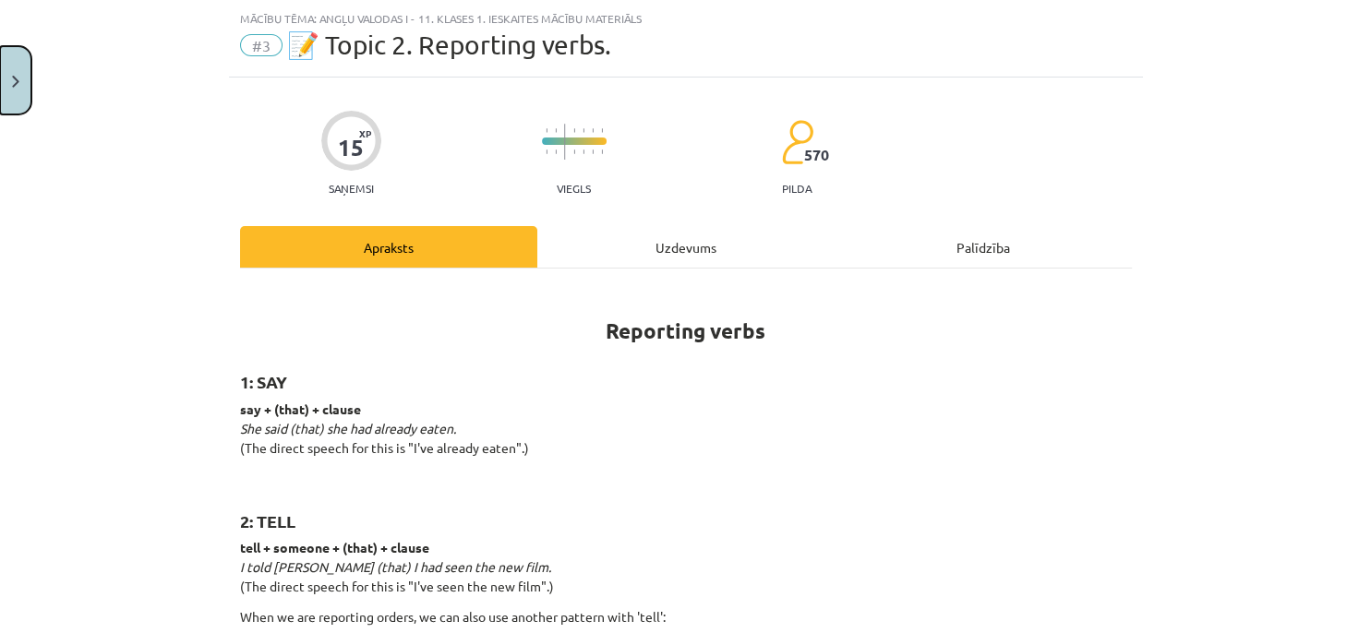
click at [29, 87] on button "Close" at bounding box center [15, 80] width 31 height 68
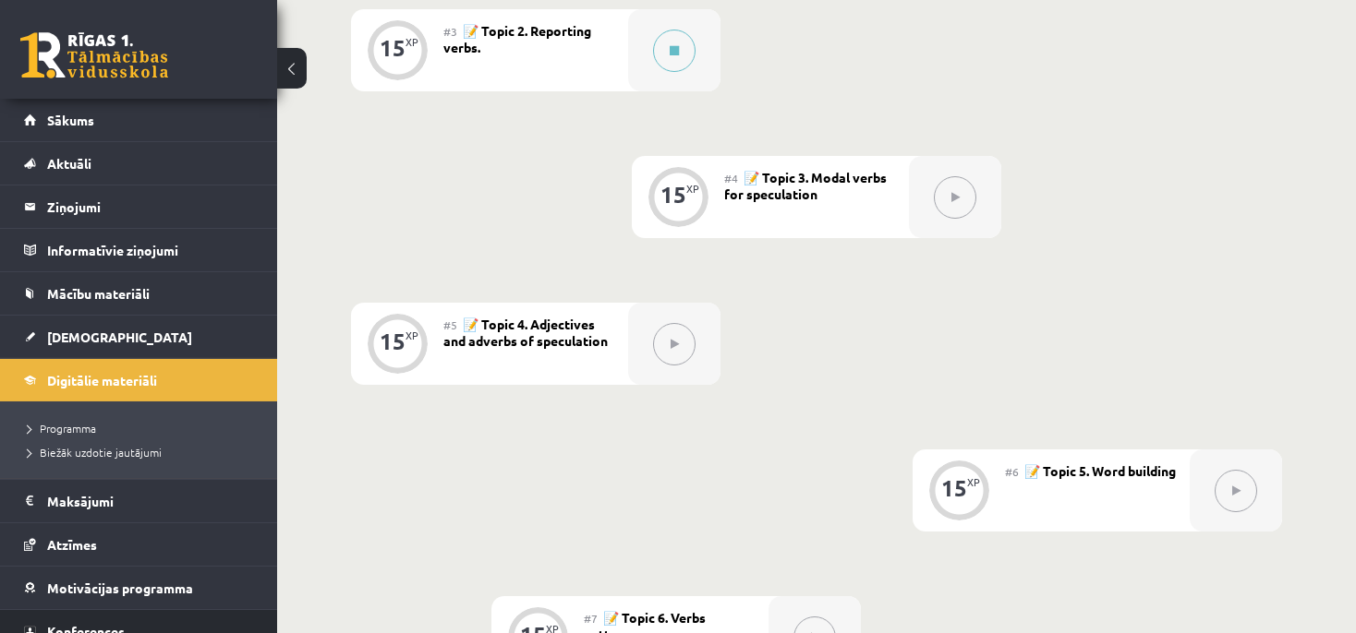
scroll to position [813, 0]
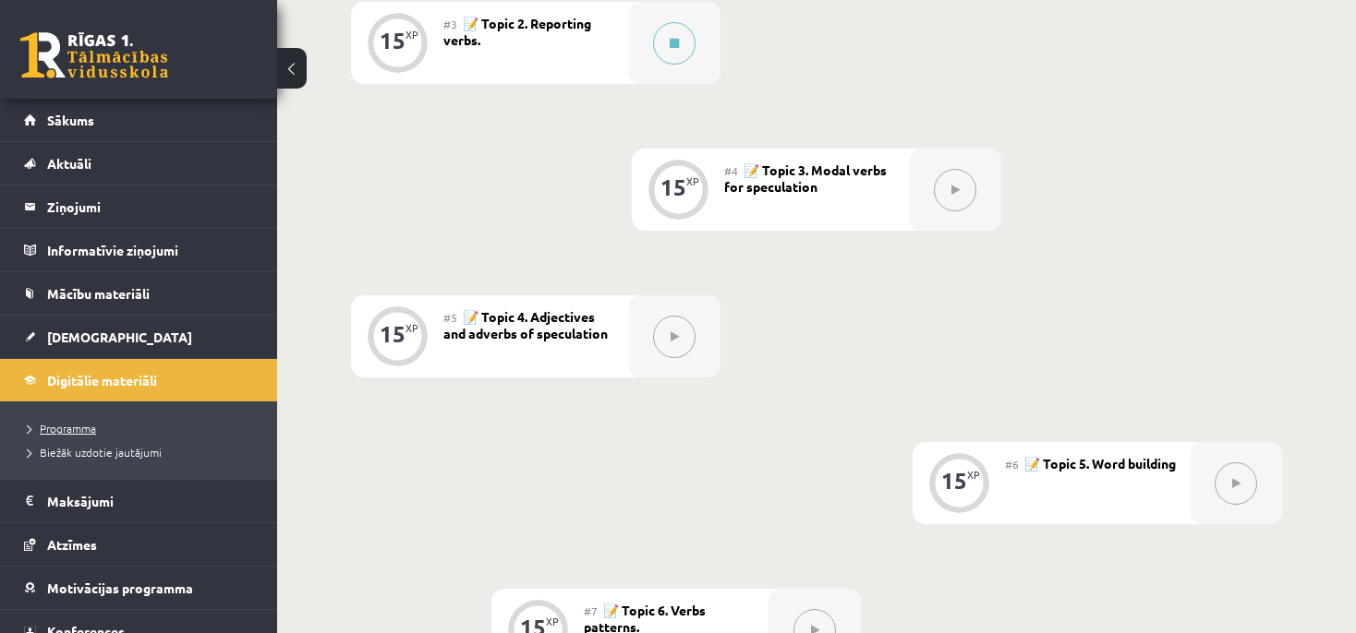
click at [76, 432] on span "Programma" at bounding box center [62, 428] width 68 height 15
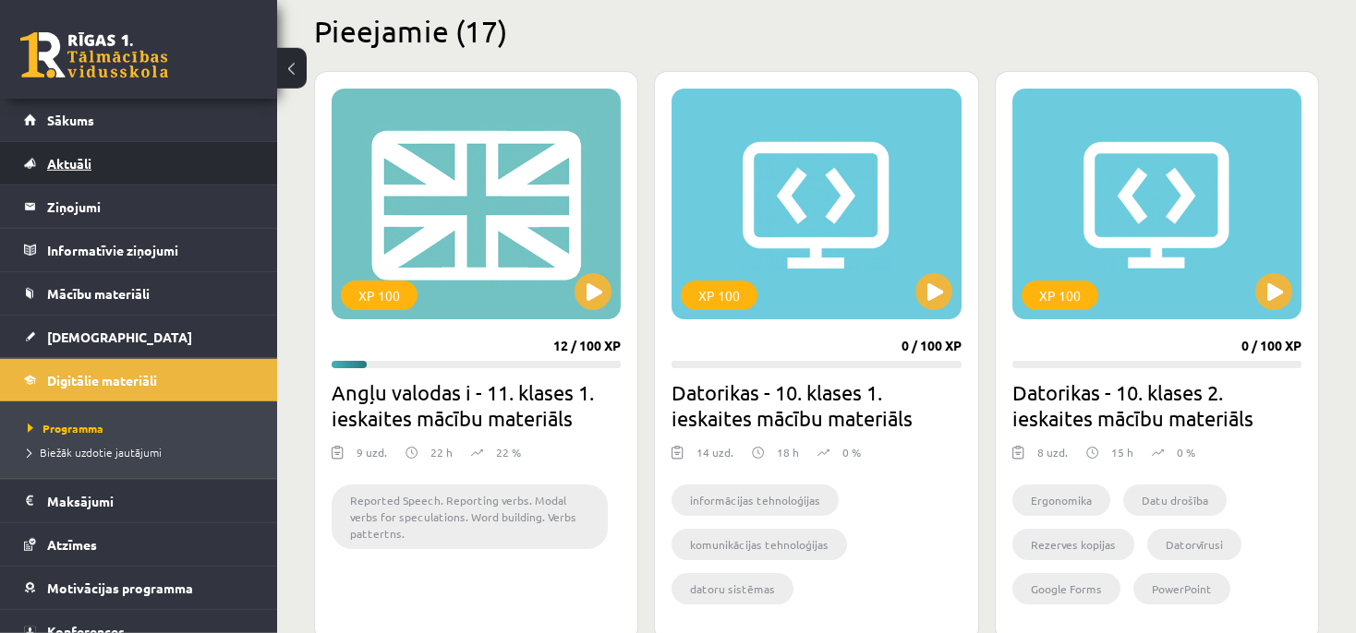
scroll to position [454, 0]
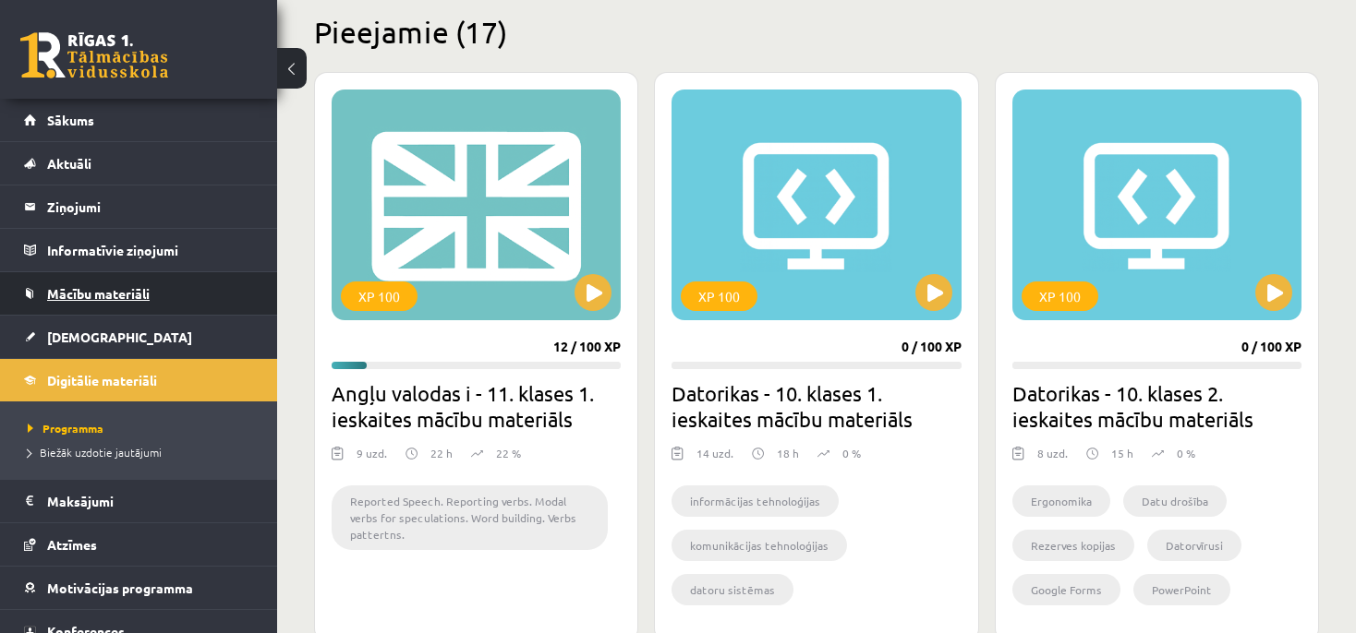
click at [198, 296] on link "Mācību materiāli" at bounding box center [139, 293] width 230 height 42
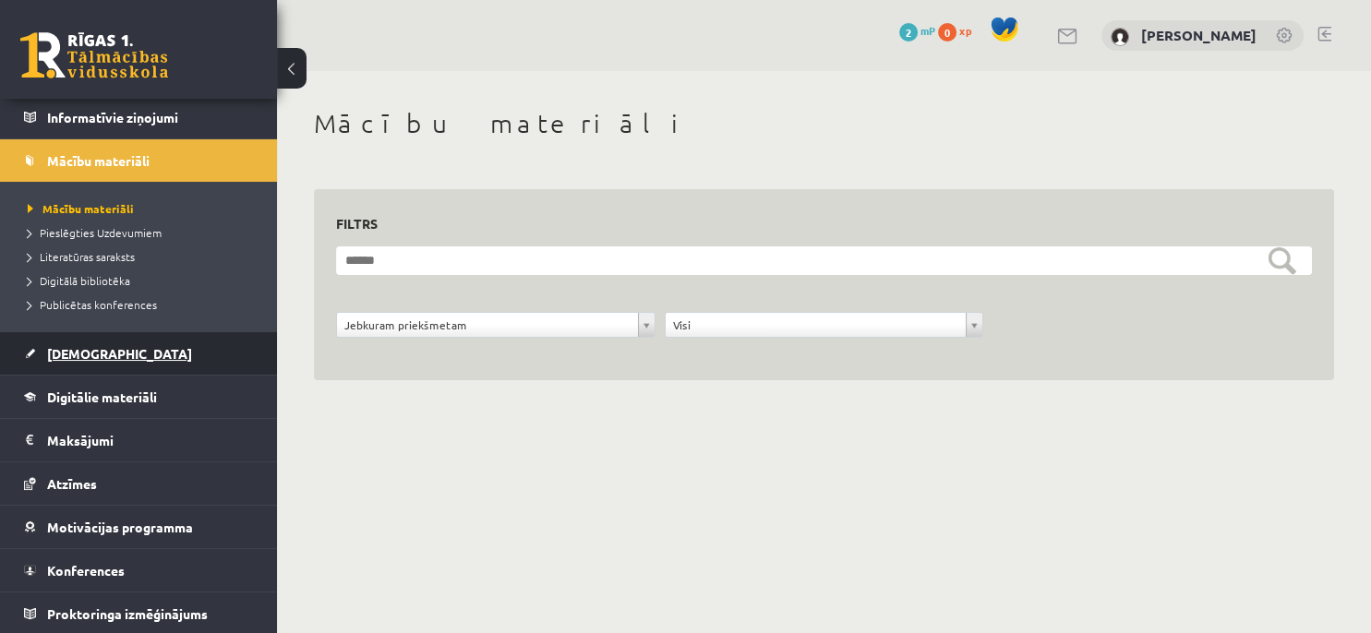
click at [85, 354] on span "[DEMOGRAPHIC_DATA]" at bounding box center [119, 353] width 145 height 17
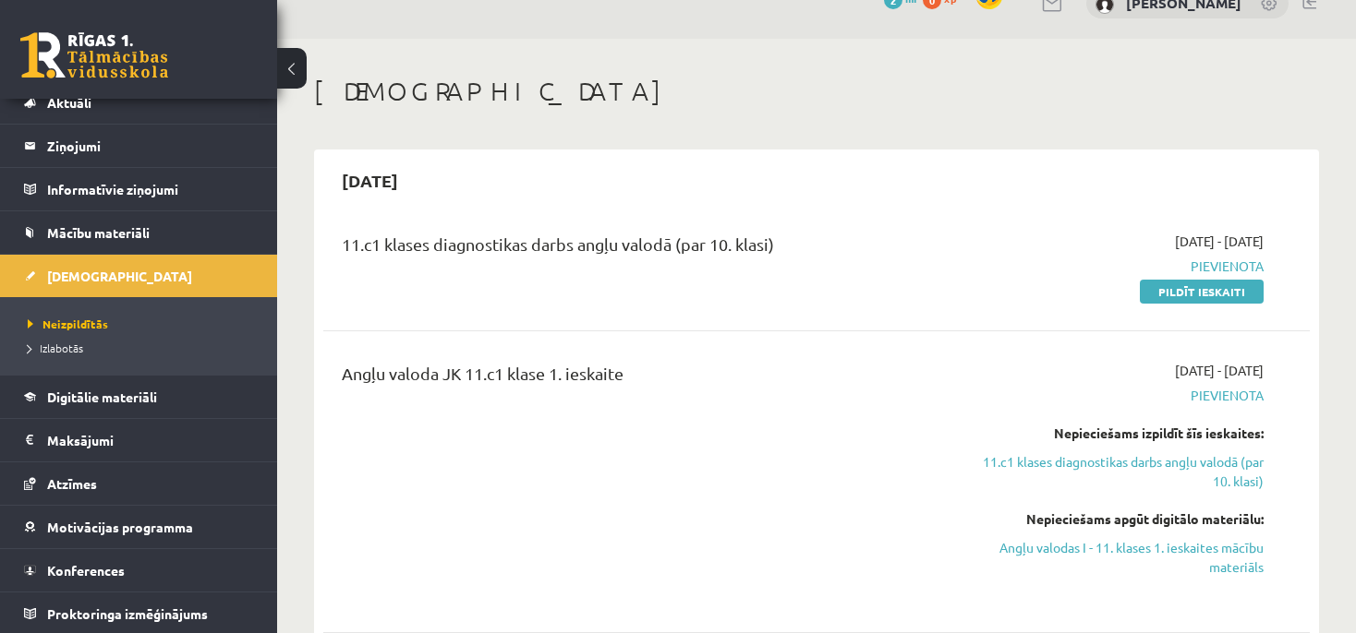
scroll to position [65, 0]
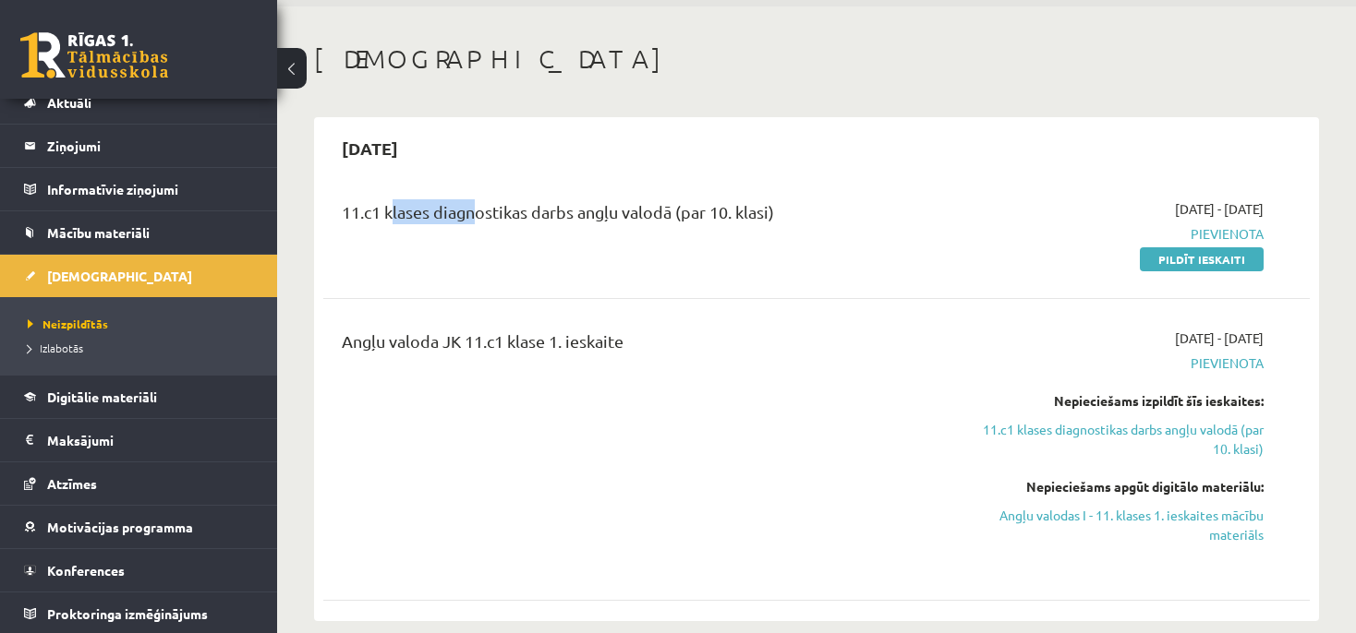
drag, startPoint x: 389, startPoint y: 211, endPoint x: 472, endPoint y: 183, distance: 87.6
click at [471, 182] on div "11.c1 klases diagnostikas darbs angļu valodā (par 10. klasi) [DATE] - [DATE] [G…" at bounding box center [816, 234] width 986 height 106
click at [597, 184] on div "11.c1 klases diagnostikas darbs angļu valodā (par 10. klasi) [DATE] - [DATE] [G…" at bounding box center [816, 234] width 986 height 106
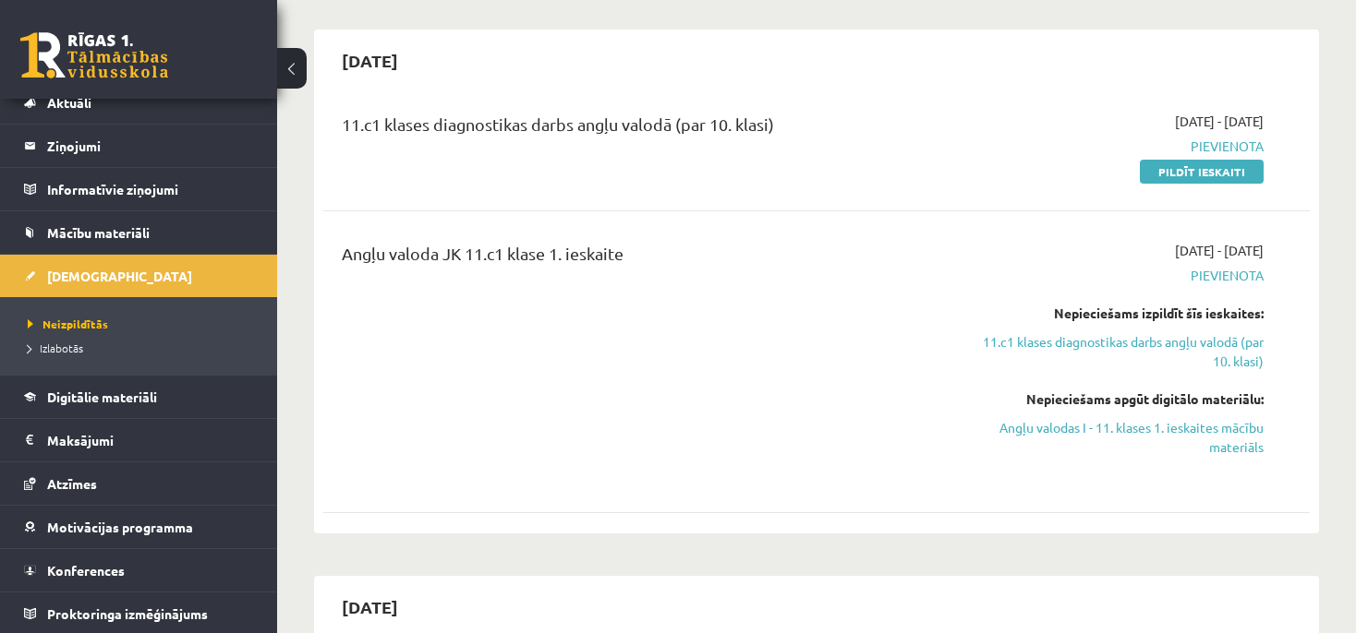
scroll to position [163, 0]
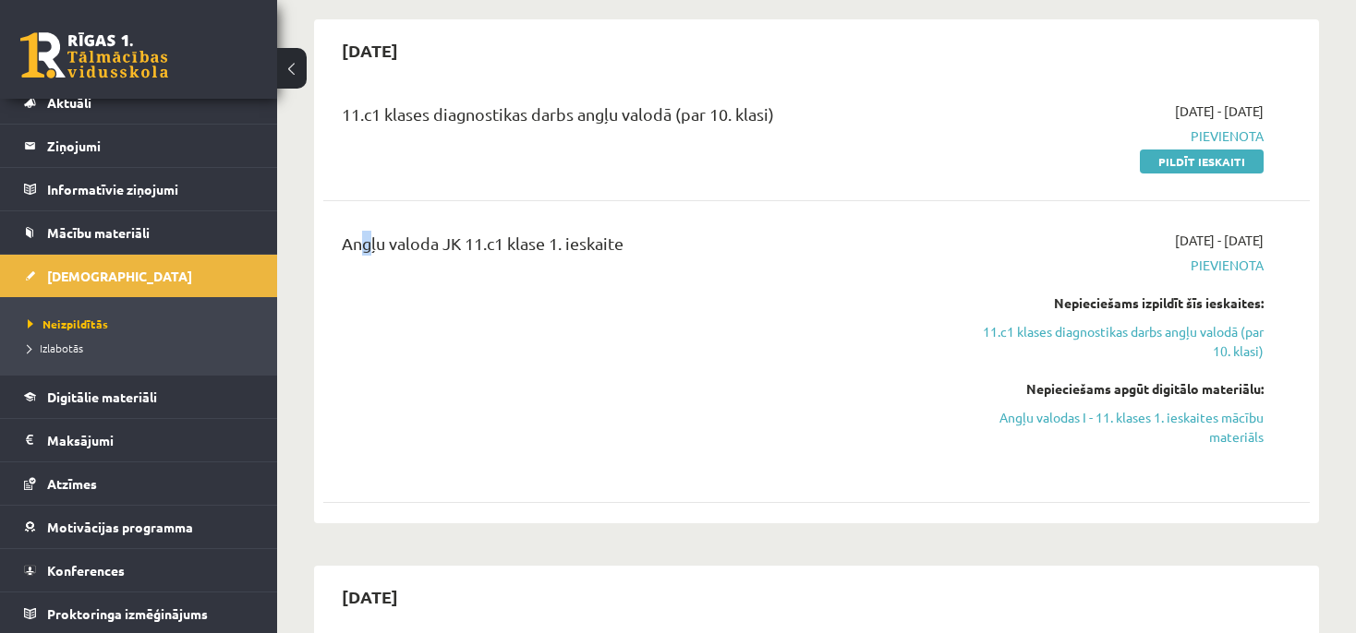
drag, startPoint x: 351, startPoint y: 242, endPoint x: 378, endPoint y: 244, distance: 26.8
click at [368, 246] on div "Angļu valoda JK 11.c1 klase 1. ieskaite" at bounding box center [644, 248] width 605 height 34
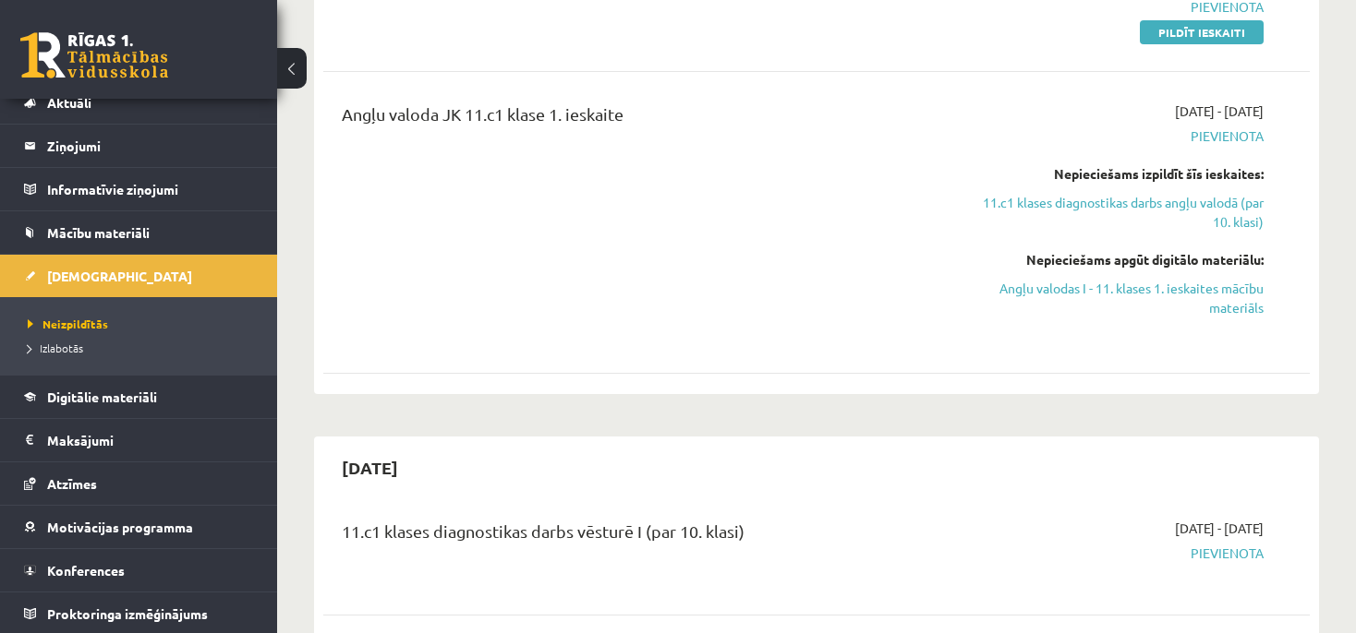
click at [875, 94] on div "Angļu valoda JK 11.c1 klase 1. ieskaite [DATE] - [DATE] [GEOGRAPHIC_DATA] Nepie…" at bounding box center [816, 222] width 986 height 279
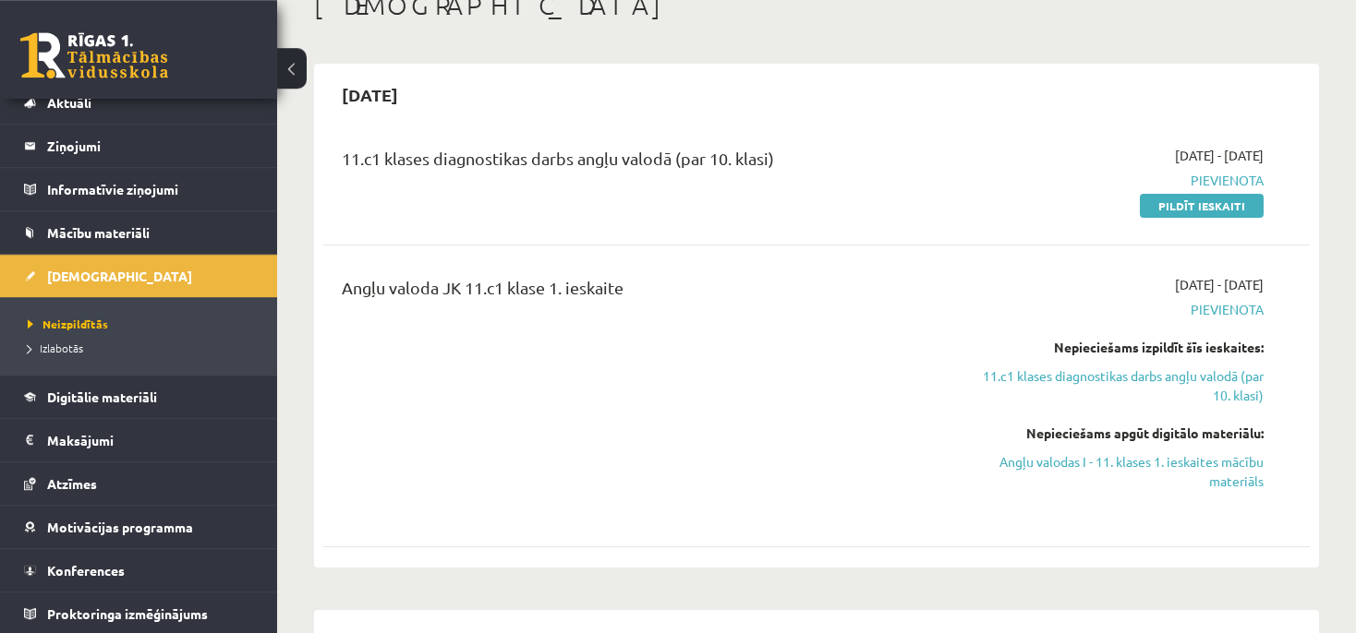
scroll to position [129, 0]
